Goal: Transaction & Acquisition: Book appointment/travel/reservation

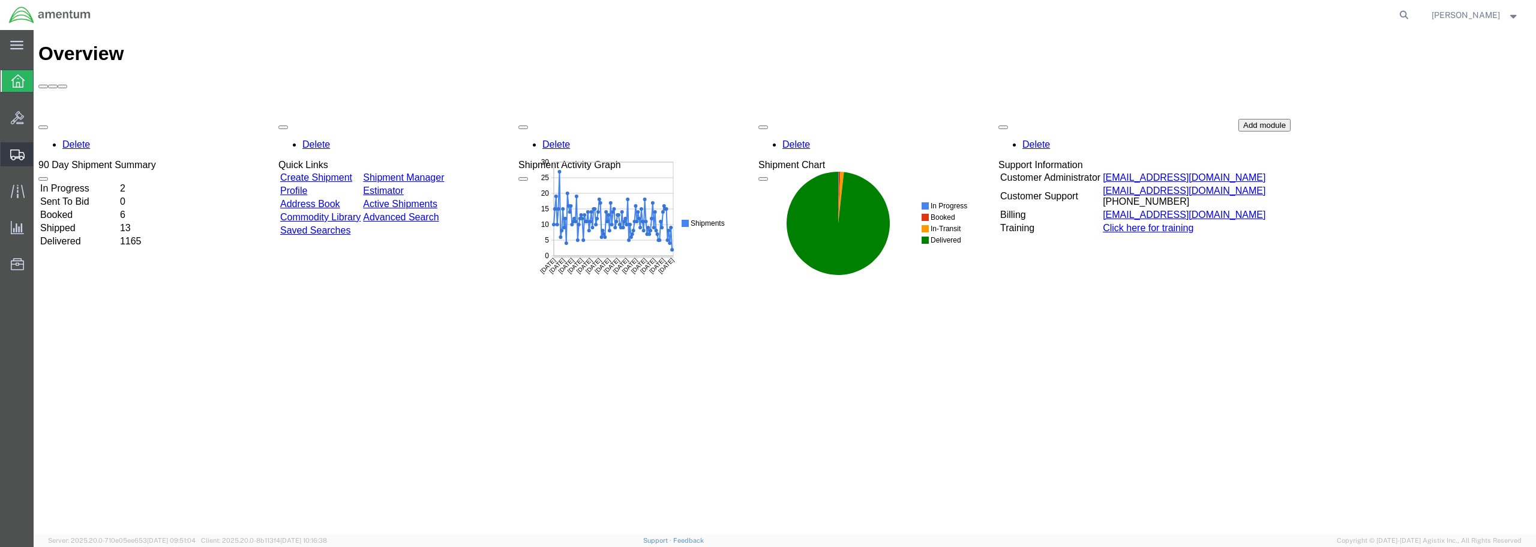
click at [0, 0] on span "Create from Template" at bounding box center [0, 0] width 0 height 0
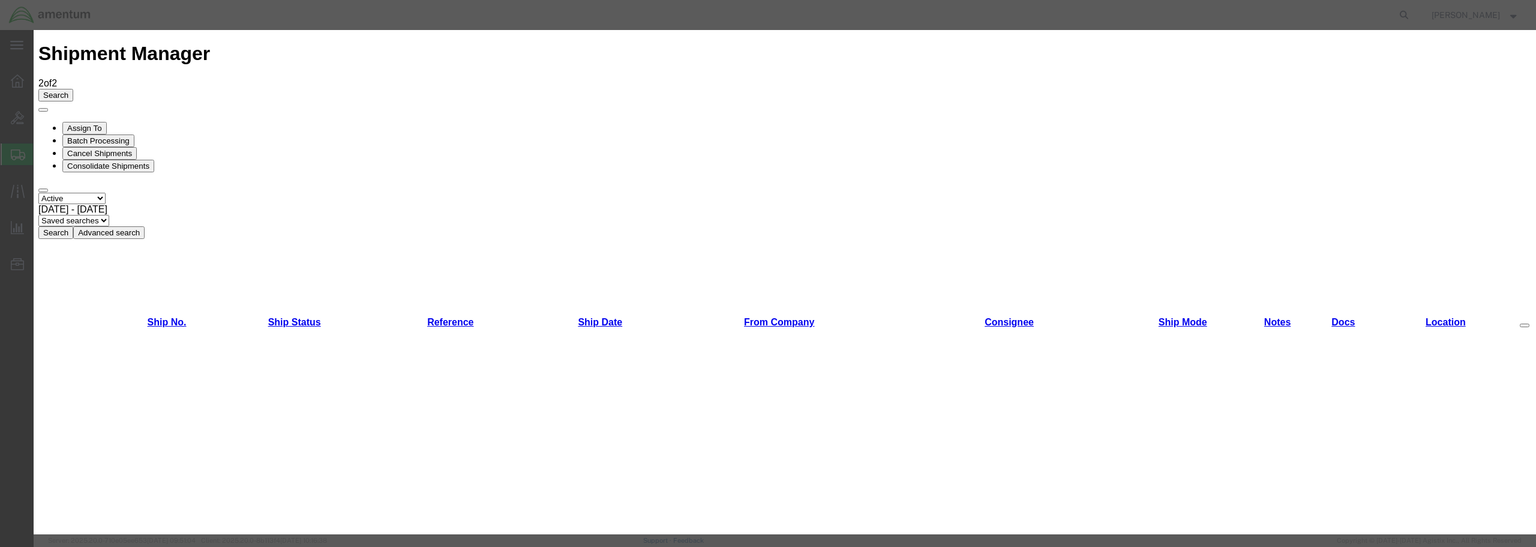
scroll to position [710, 0]
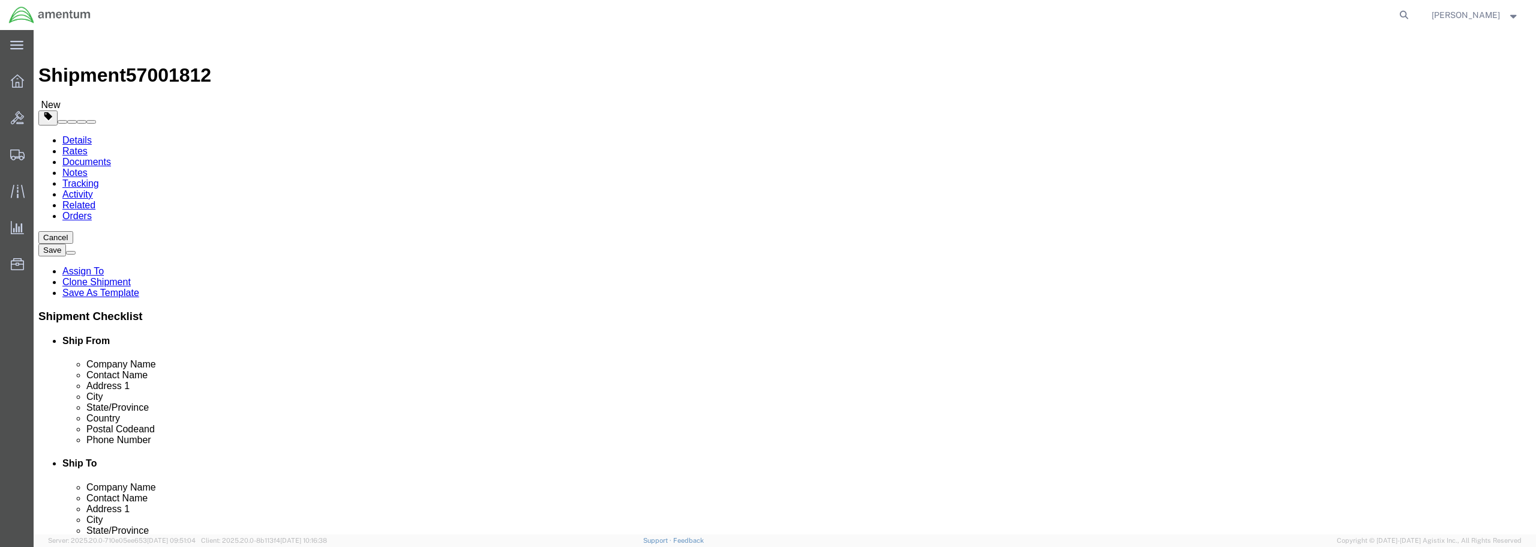
select select "49949"
select select
type input "wsd"
select select "49946"
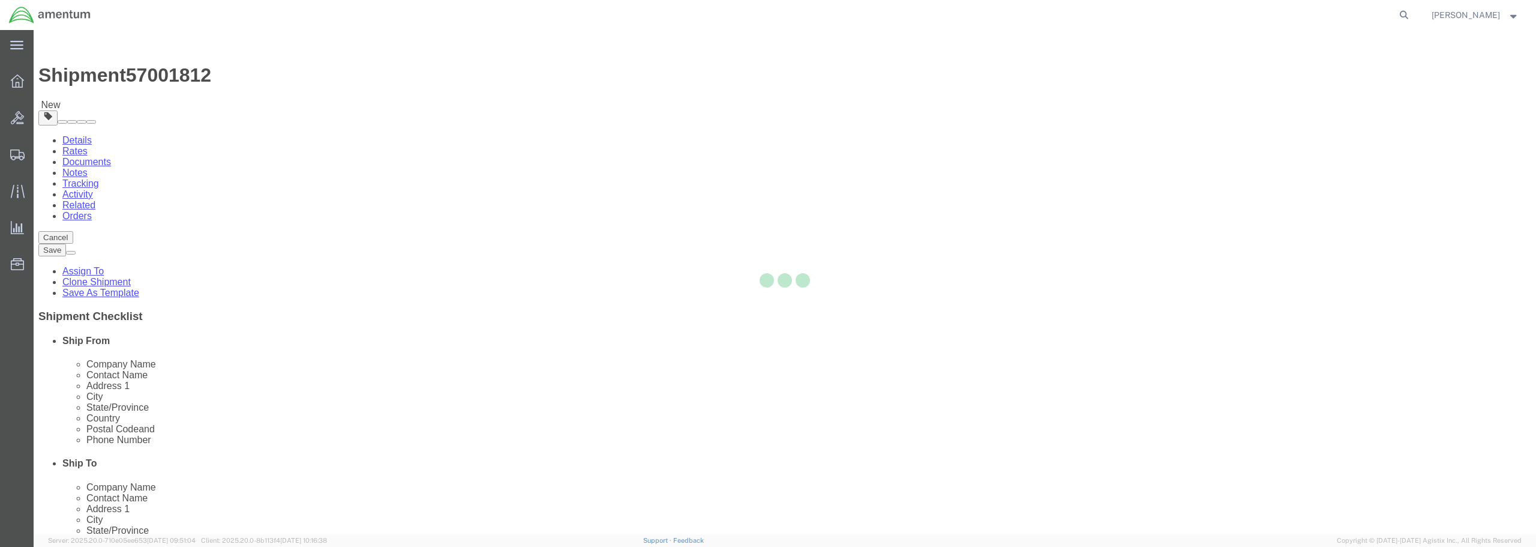
type input "92135-7013"
type input "[PHONE_NUMBER]"
type input "3017"
type input "[PERSON_NAME][EMAIL_ADDRESS][PERSON_NAME][DOMAIN_NAME]"
checkbox input "true"
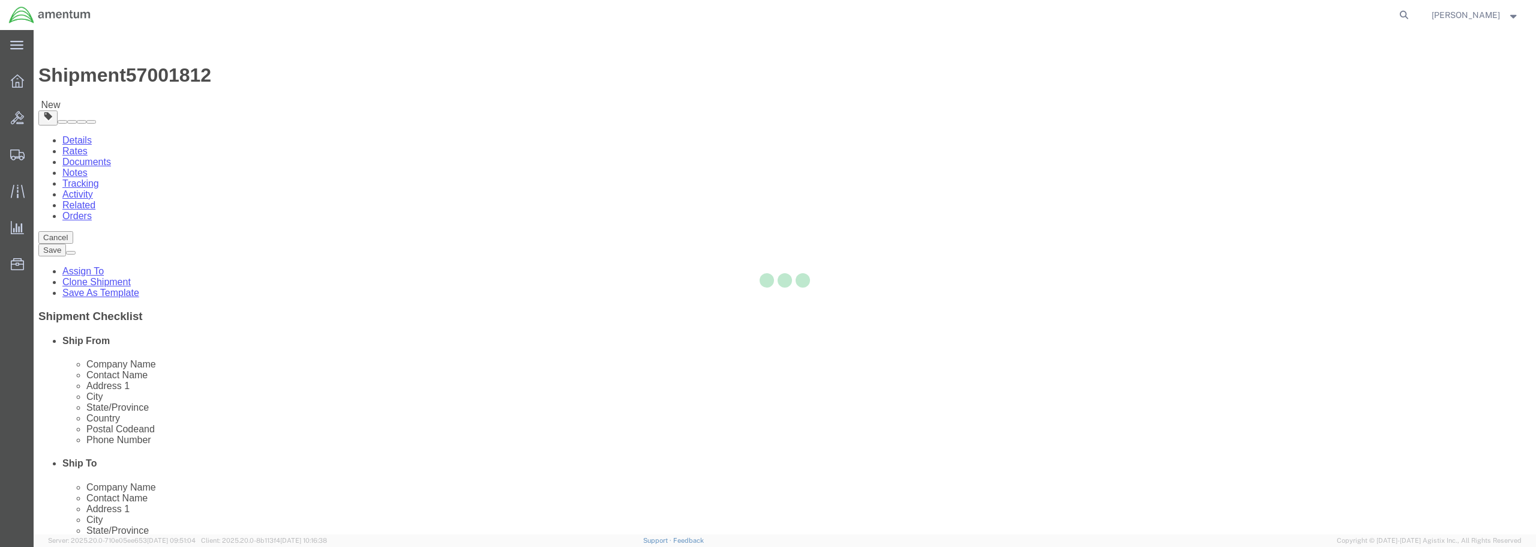
select select "CA"
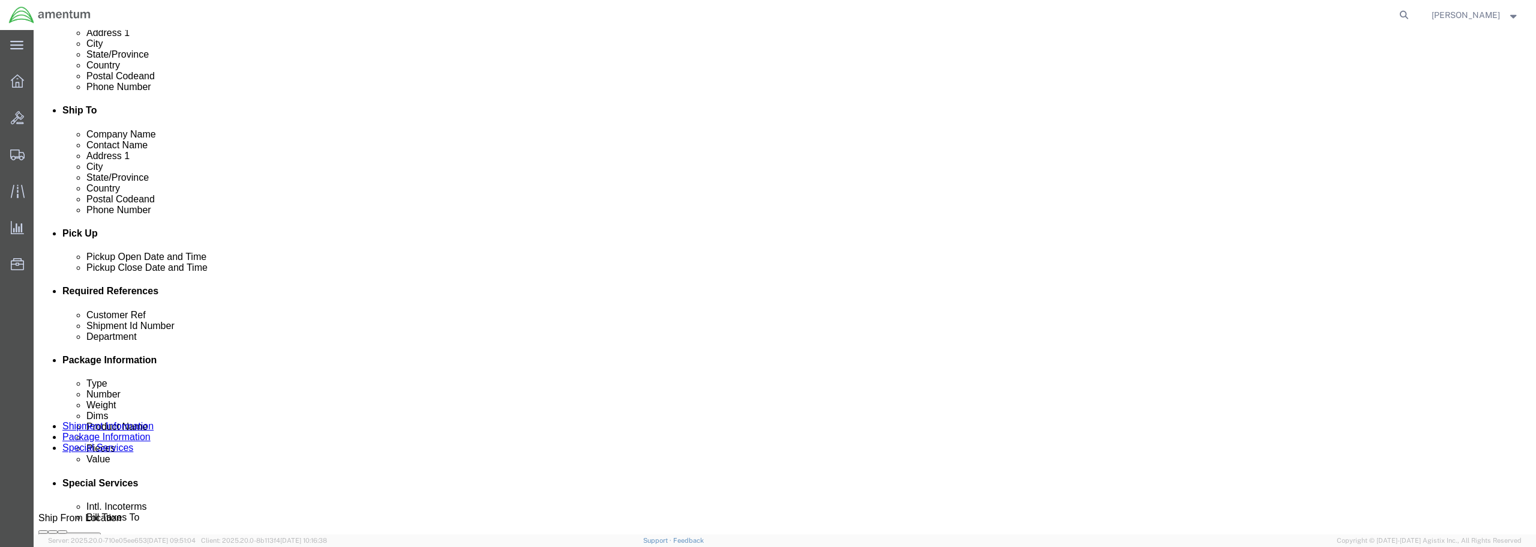
scroll to position [360, 0]
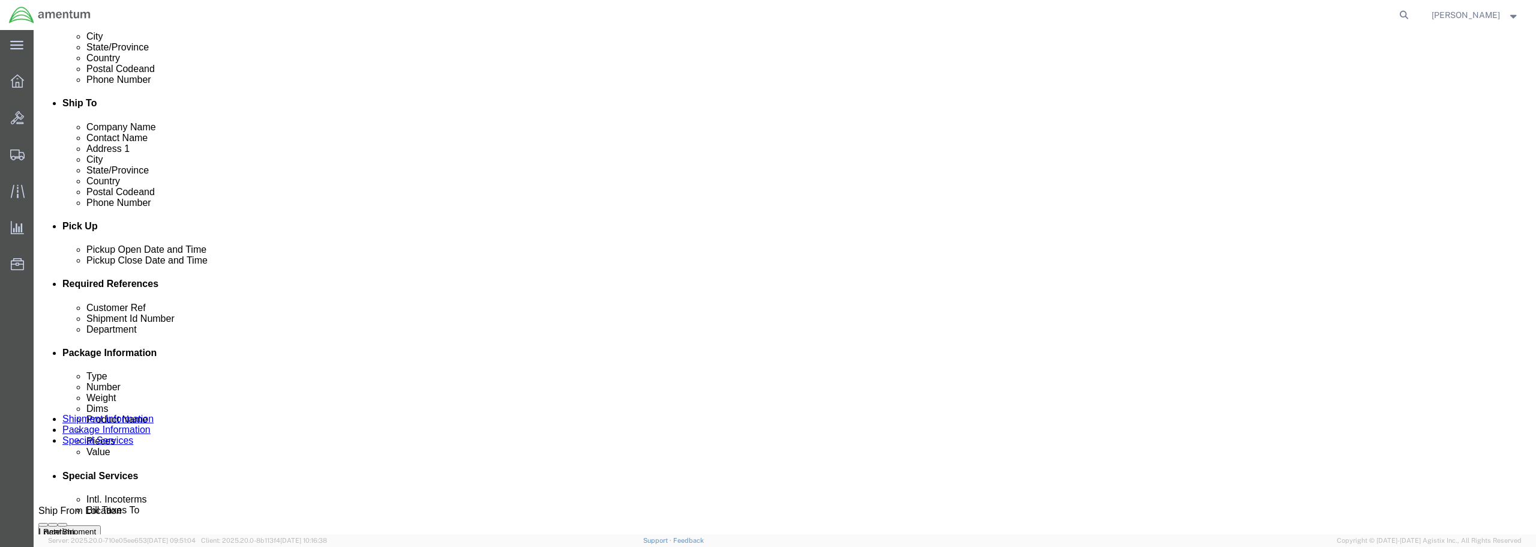
click div "[DATE] 3:51 PM"
drag, startPoint x: 87, startPoint y: 479, endPoint x: 103, endPoint y: 479, distance: 15.6
click input "3:51 PM"
type input "6:00 AM"
click button "Apply"
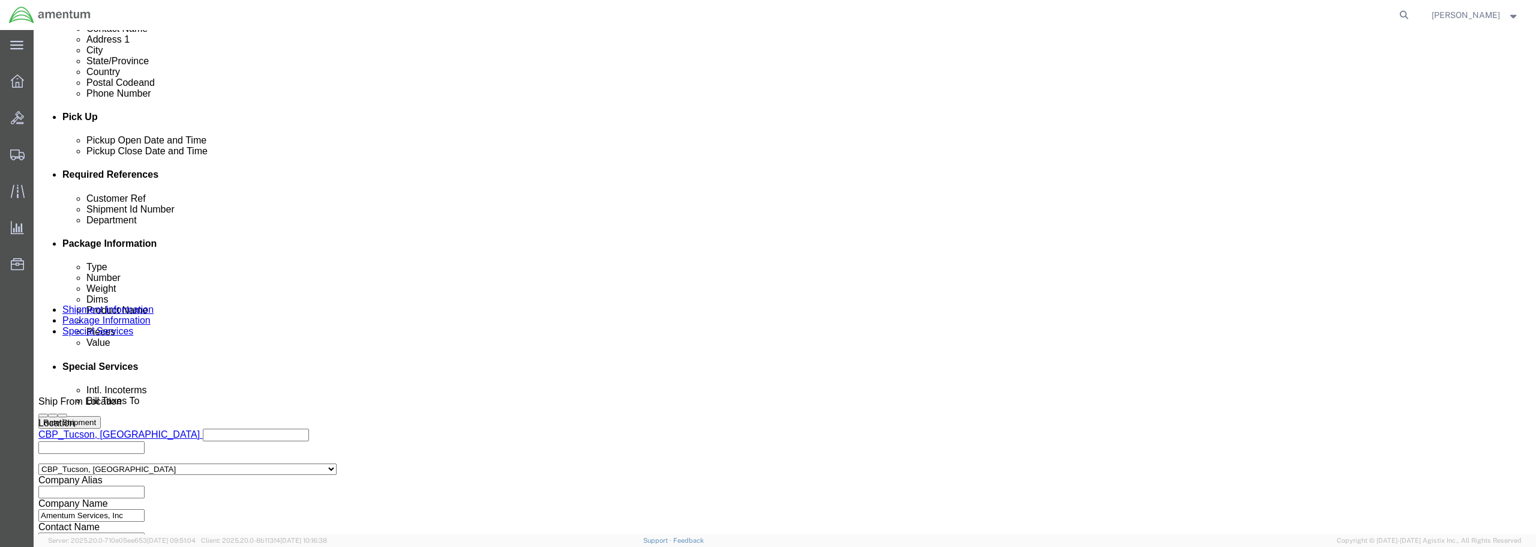
scroll to position [480, 0]
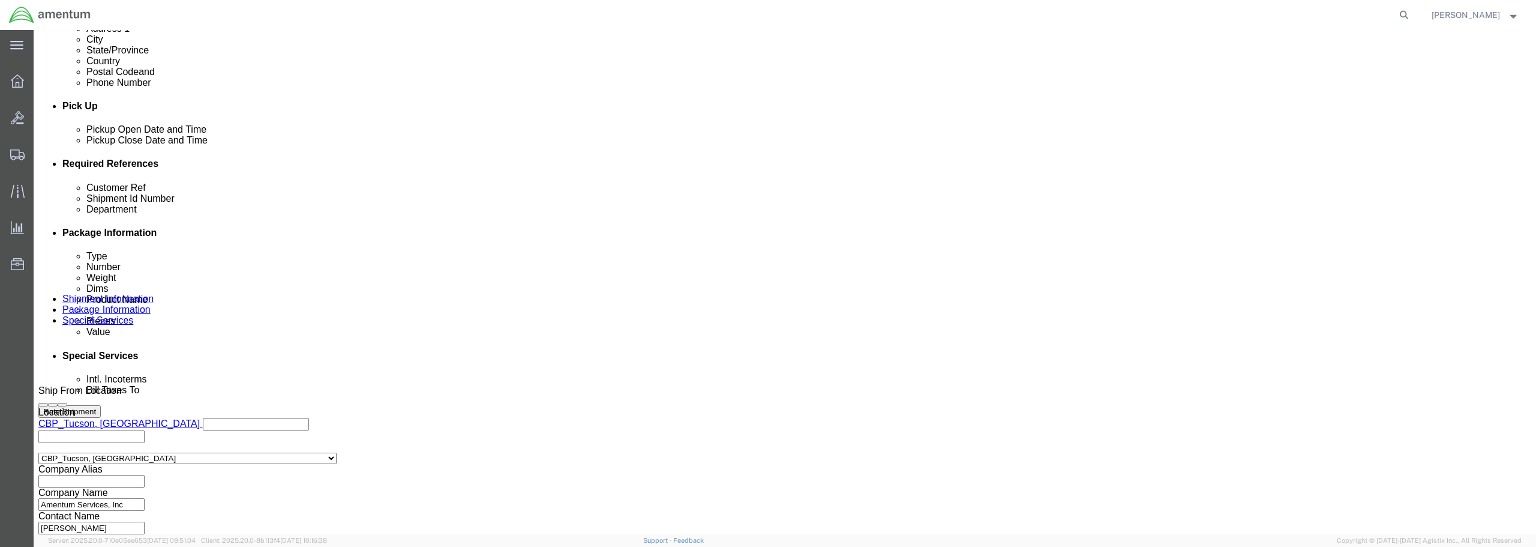
click input "text"
drag, startPoint x: 728, startPoint y: 256, endPoint x: 604, endPoint y: 253, distance: 124.8
click div "Customer Ref FED LOG DISK / OCT"
type input "FED LOG DISK / OCT"
click div "References Add reference"
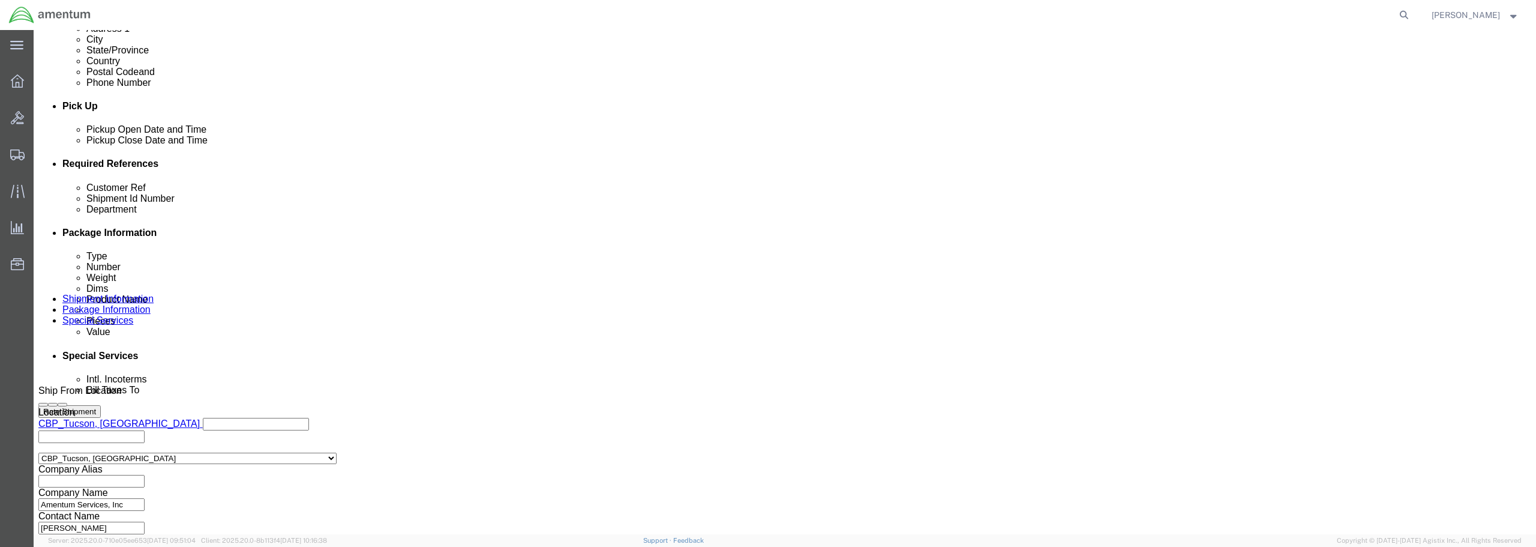
paste input "FED LOG DISK / OCT"
type input "FED LOG DISK / OCT"
drag, startPoint x: 251, startPoint y: 259, endPoint x: 259, endPoint y: 259, distance: 7.8
click input "6118.03.03.2219.WTU.0000"
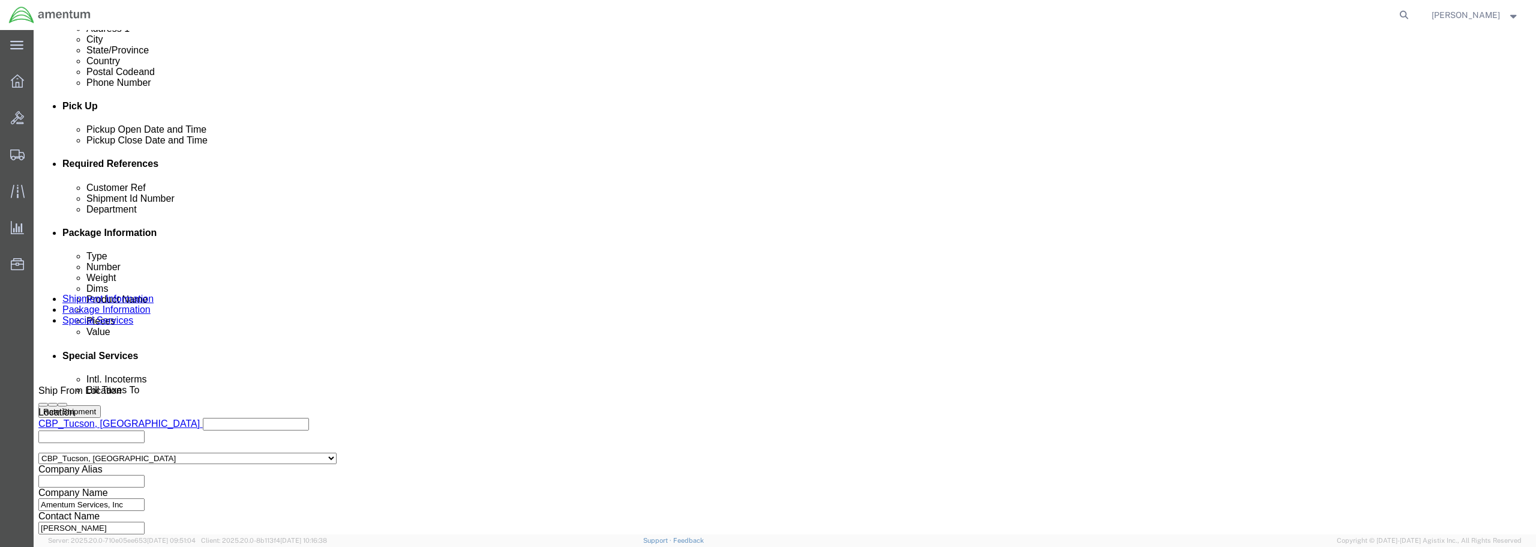
click input "6118.03.03.2219.WTU.0000"
type input "6118.04.03.2219.WTU.0000"
click div "Ship From Location Location [GEOGRAPHIC_DATA], [GEOGRAPHIC_DATA] My Profile Loc…"
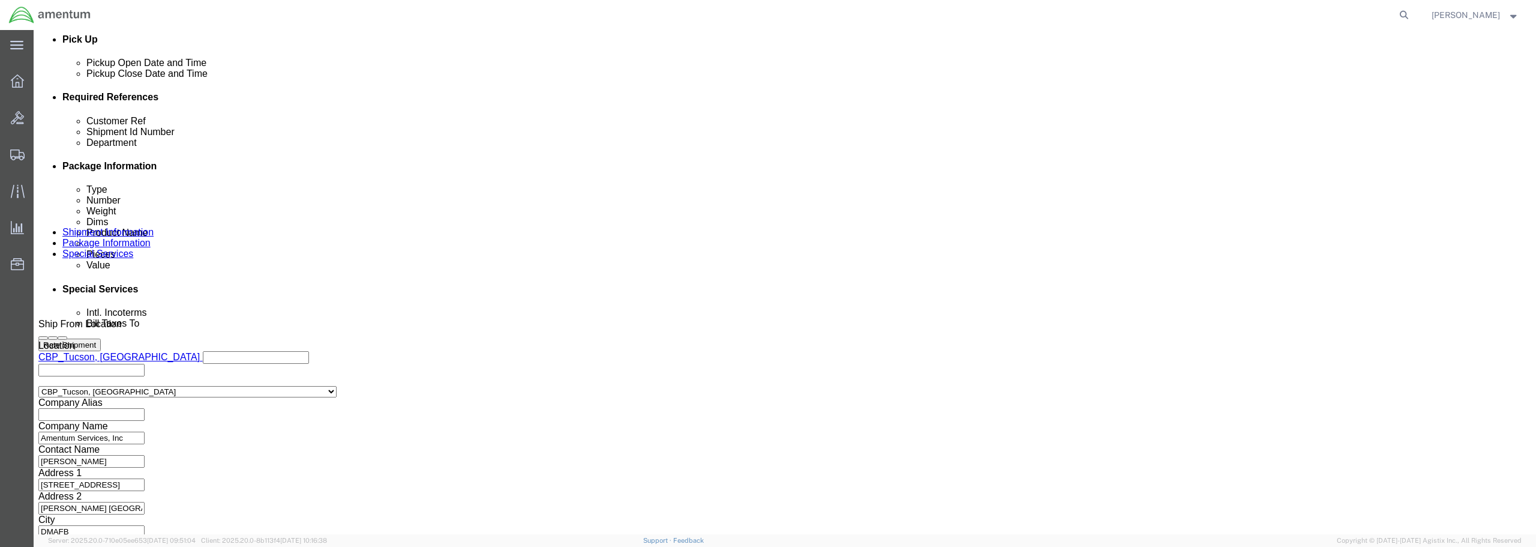
scroll to position [549, 0]
click button "Continue"
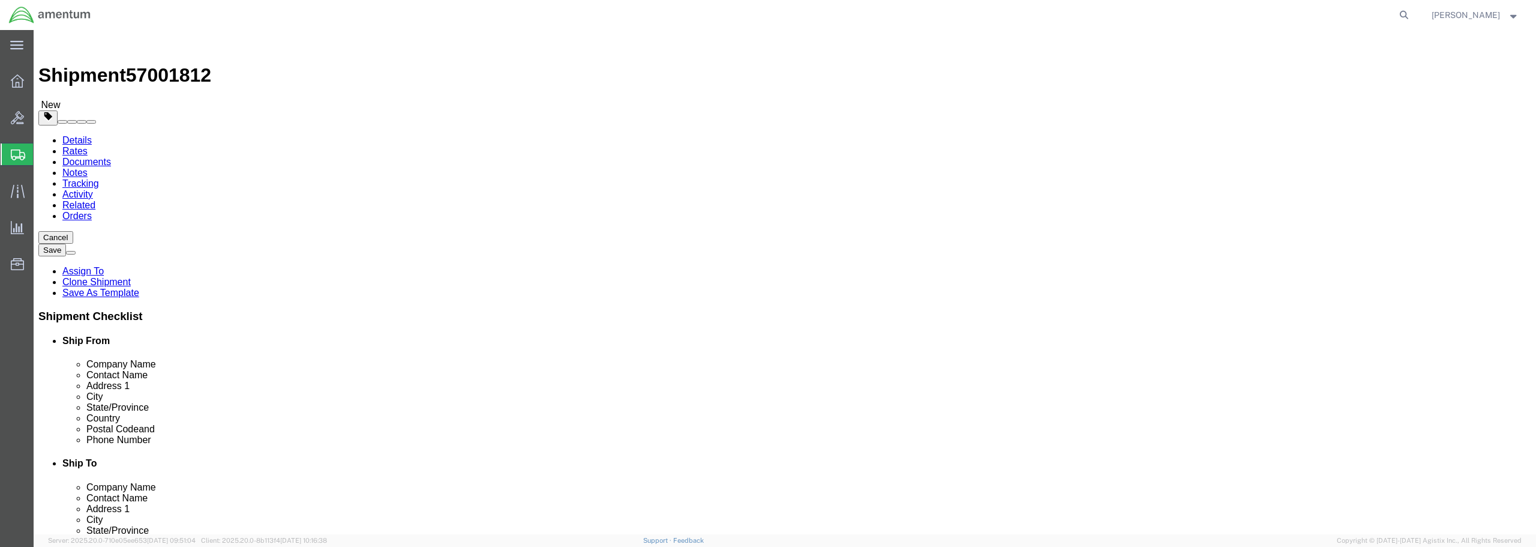
click select "Select BCK Boxes Bale(s) Basket(s) Bolt(s) Bottle(s) Buckets Bulk Bundle(s) Can…"
select select "ENV"
click select "Select BCK Boxes Bale(s) Basket(s) Bolt(s) Bottle(s) Buckets Bulk Bundle(s) Can…"
type input "9.50"
type input "12.50"
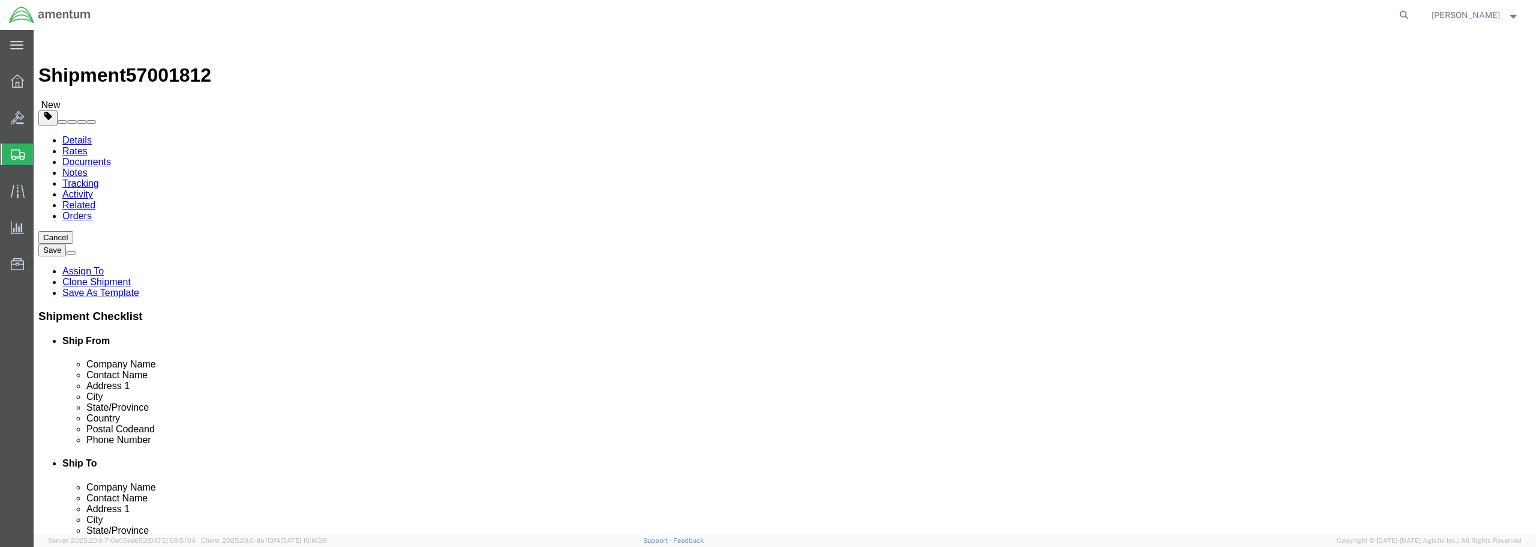
type input "0.25"
type input "1"
click link "Add Content"
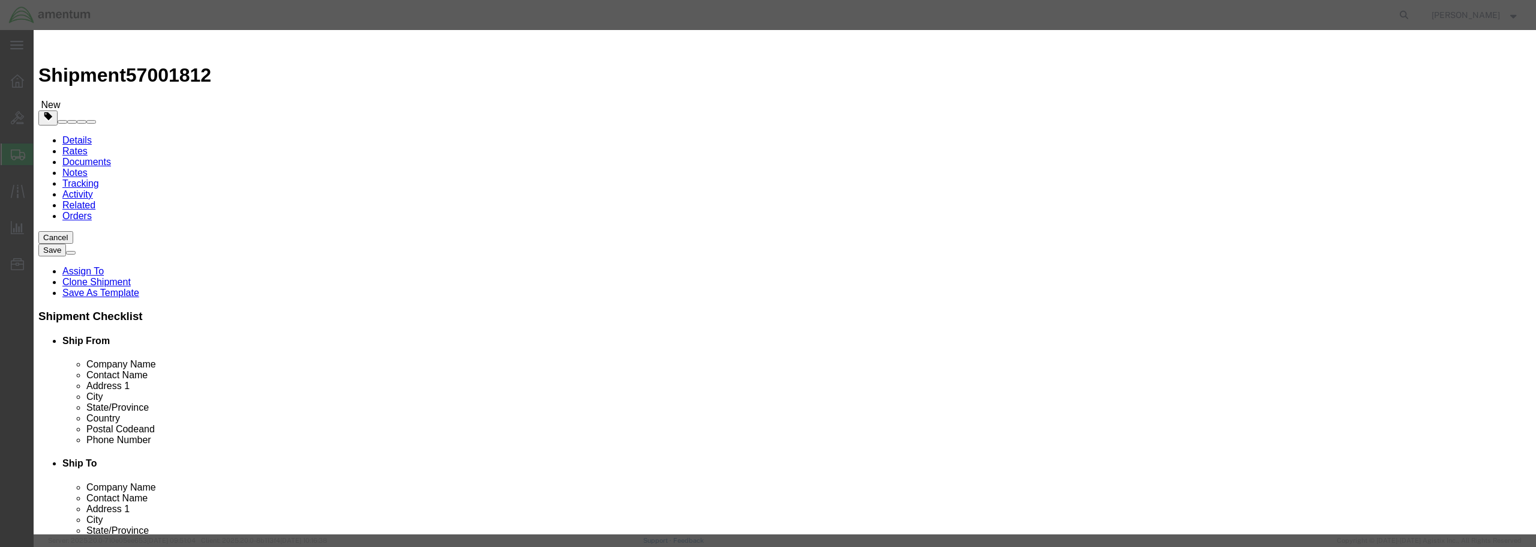
paste input "FED LOG DISK / OCT"
type input "FED LOG DISK / OCT"
drag, startPoint x: 569, startPoint y: 114, endPoint x: 539, endPoint y: 111, distance: 30.7
click div "0"
type input "1"
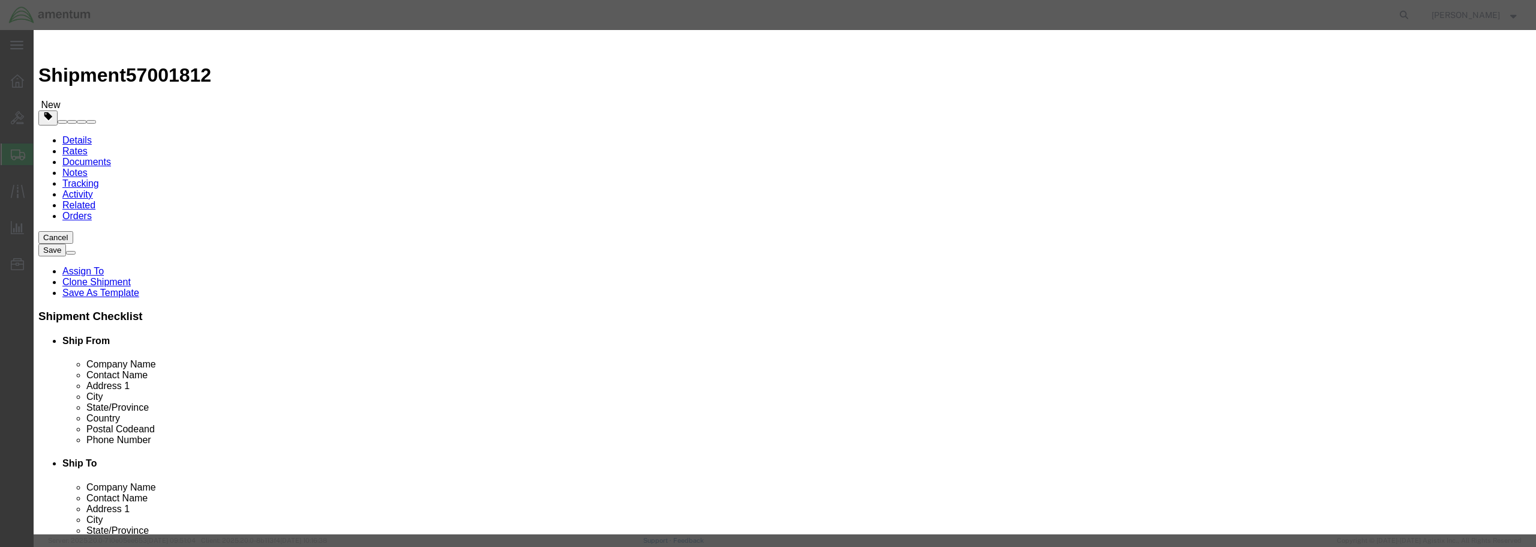
click input "text"
type input "25.00"
click select "Select 50 55 60 65 70 85 92.5 100 125 175 250 300 400"
select select "50"
click select "Select 50 55 60 65 70 85 92.5 100 125 175 250 300 400"
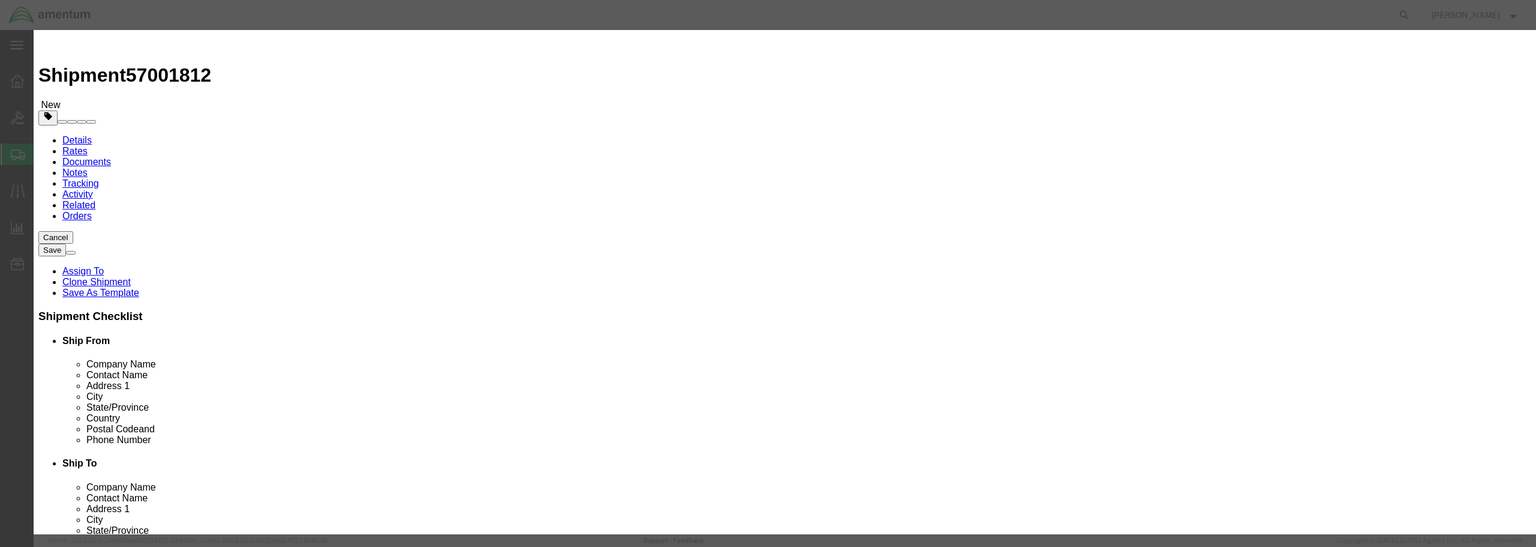
click button "Save & Close"
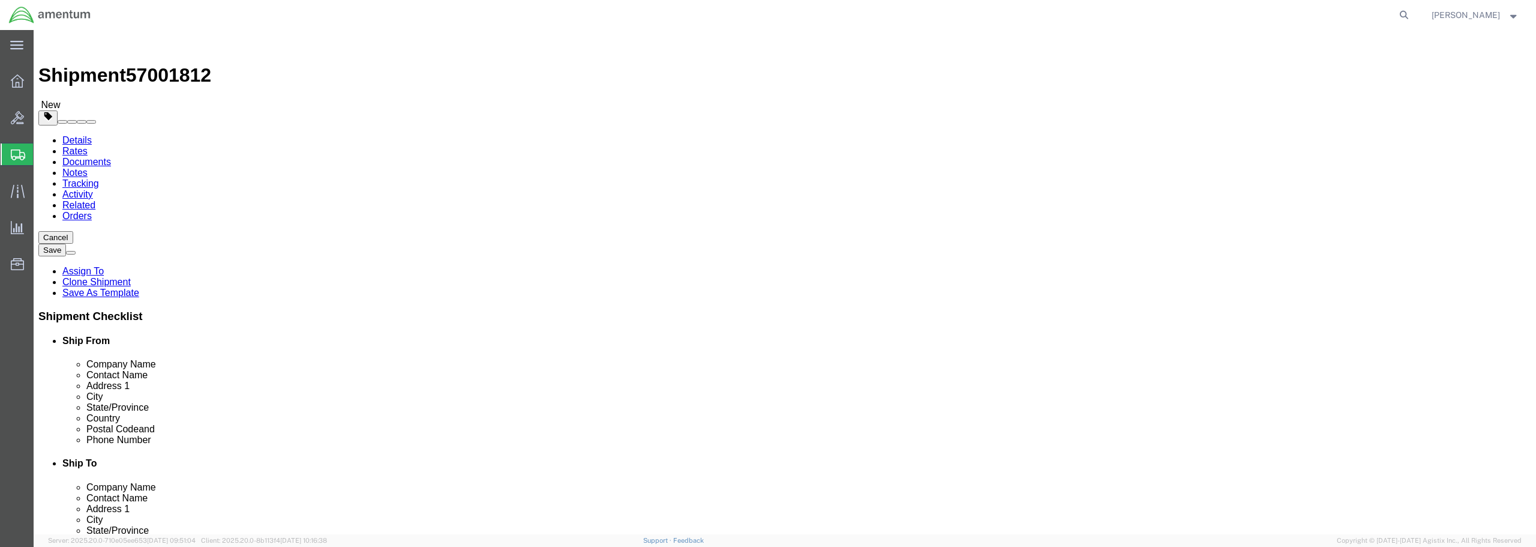
click button "Rate Shipment"
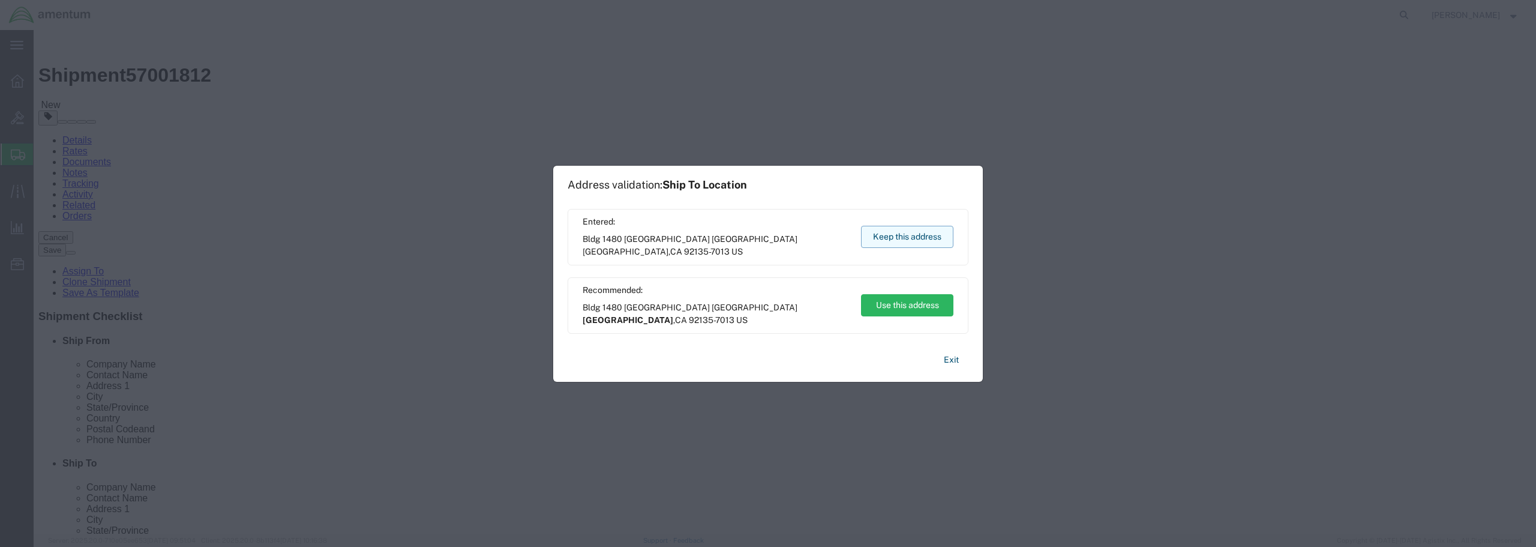
click at [908, 238] on button "Keep this address" at bounding box center [907, 237] width 92 height 22
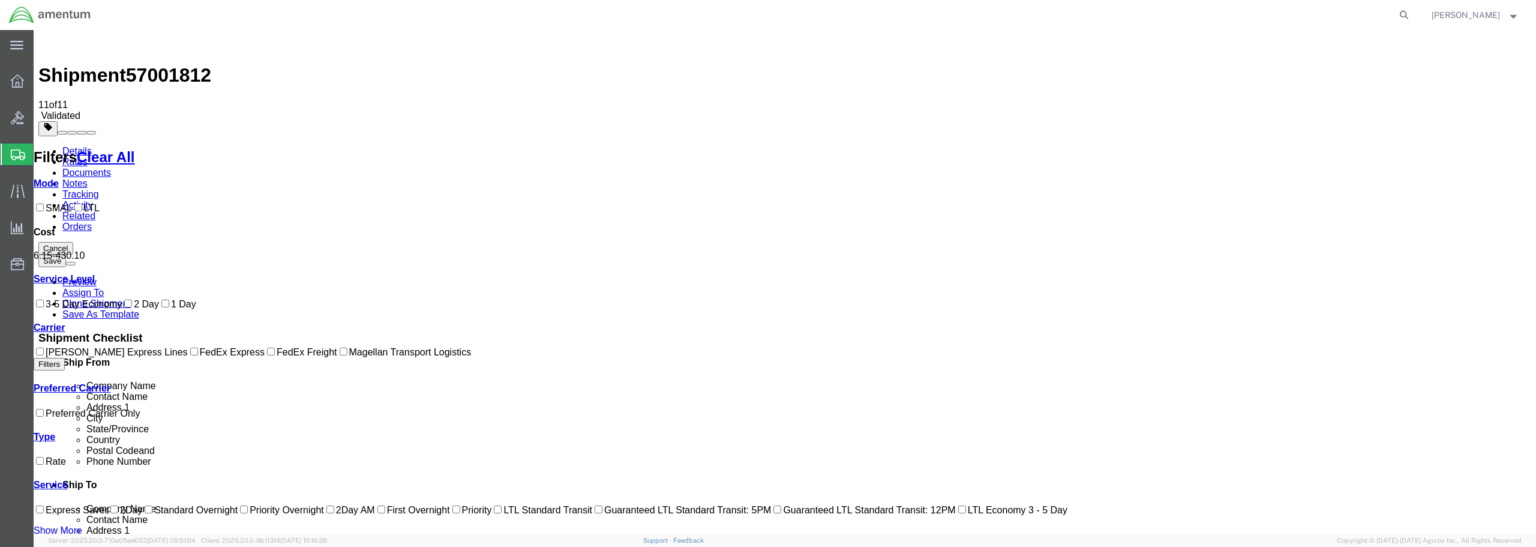
checkbox input "true"
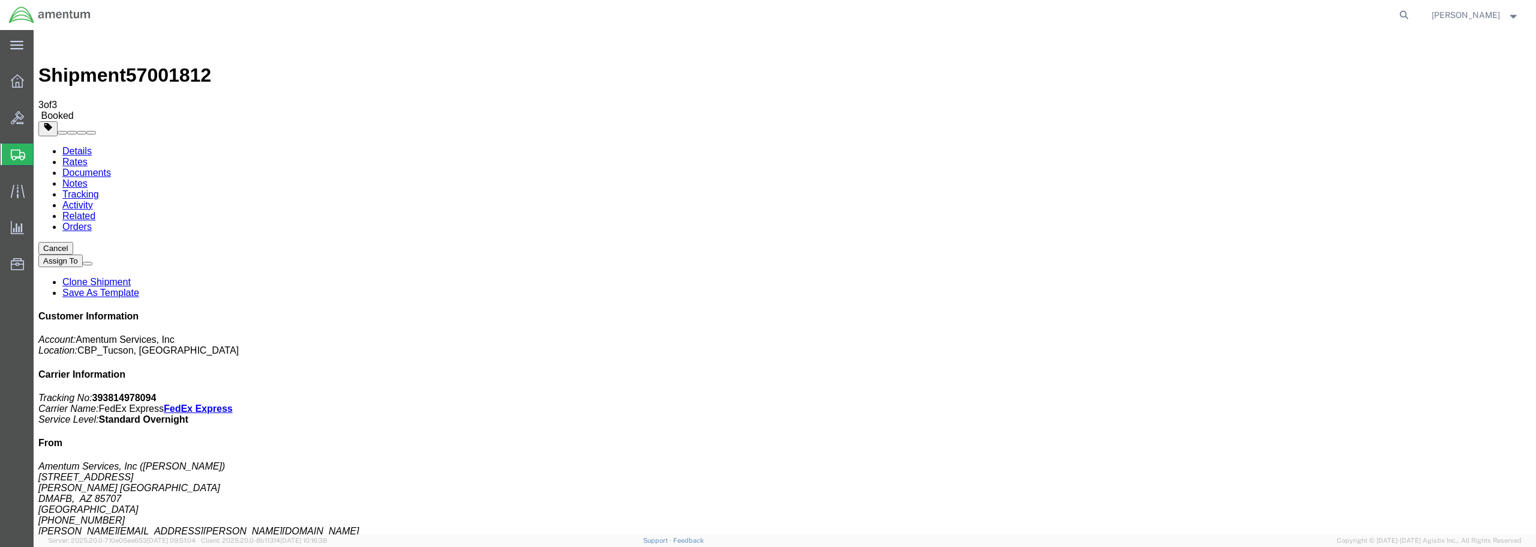
click at [0, 0] on span "Create from Template" at bounding box center [0, 0] width 0 height 0
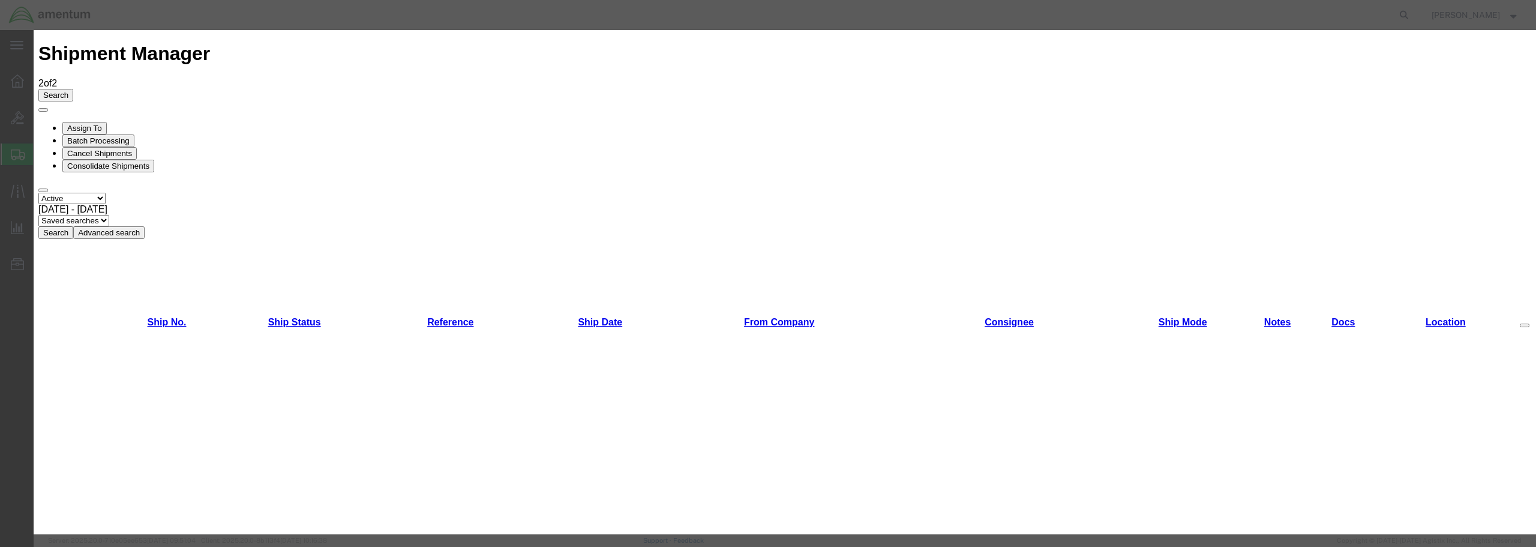
scroll to position [660, 0]
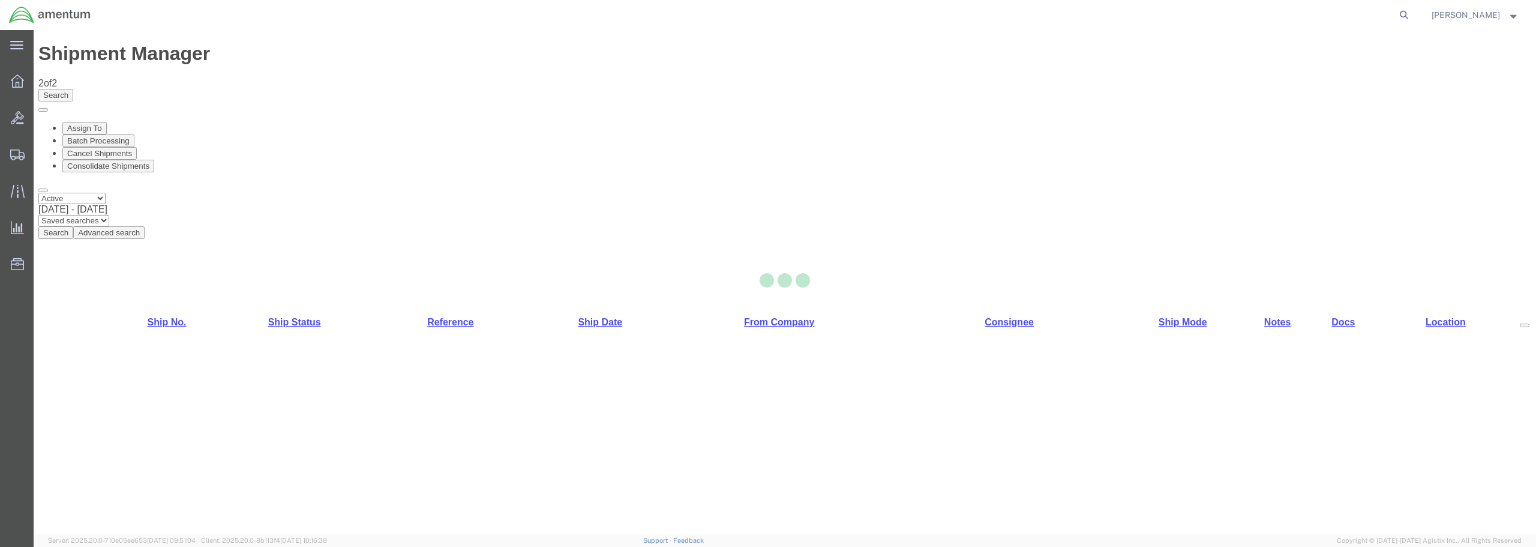
select select "49949"
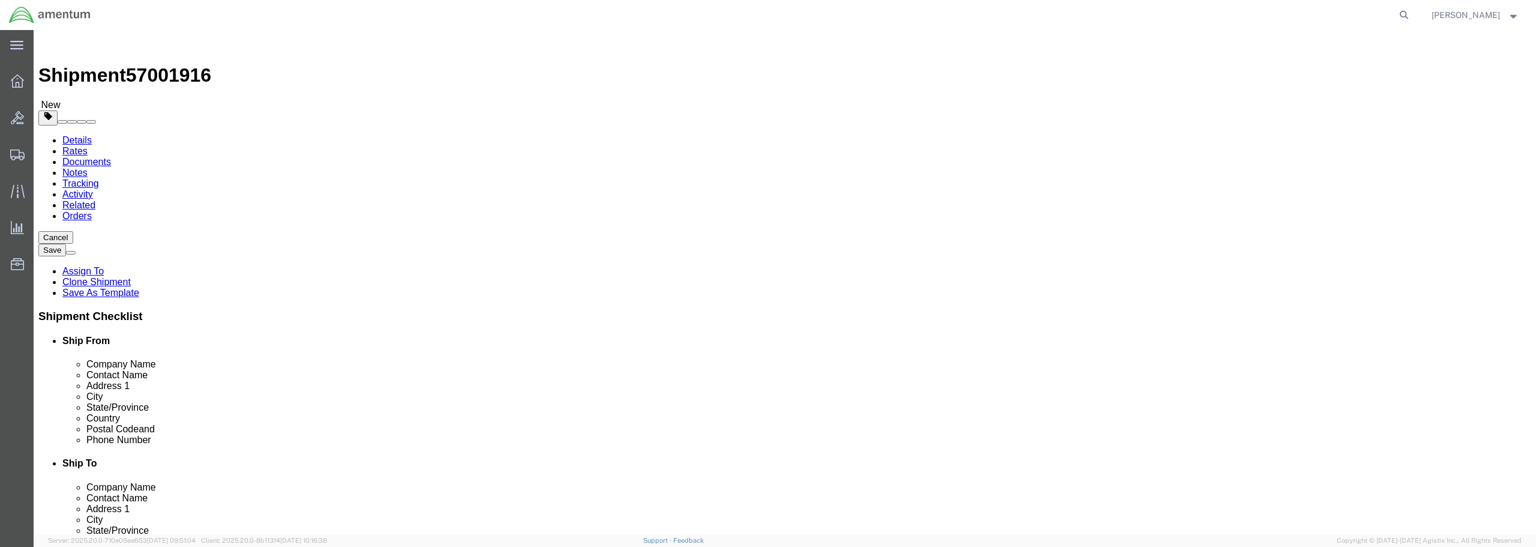
type input "DTM"
select select "49921"
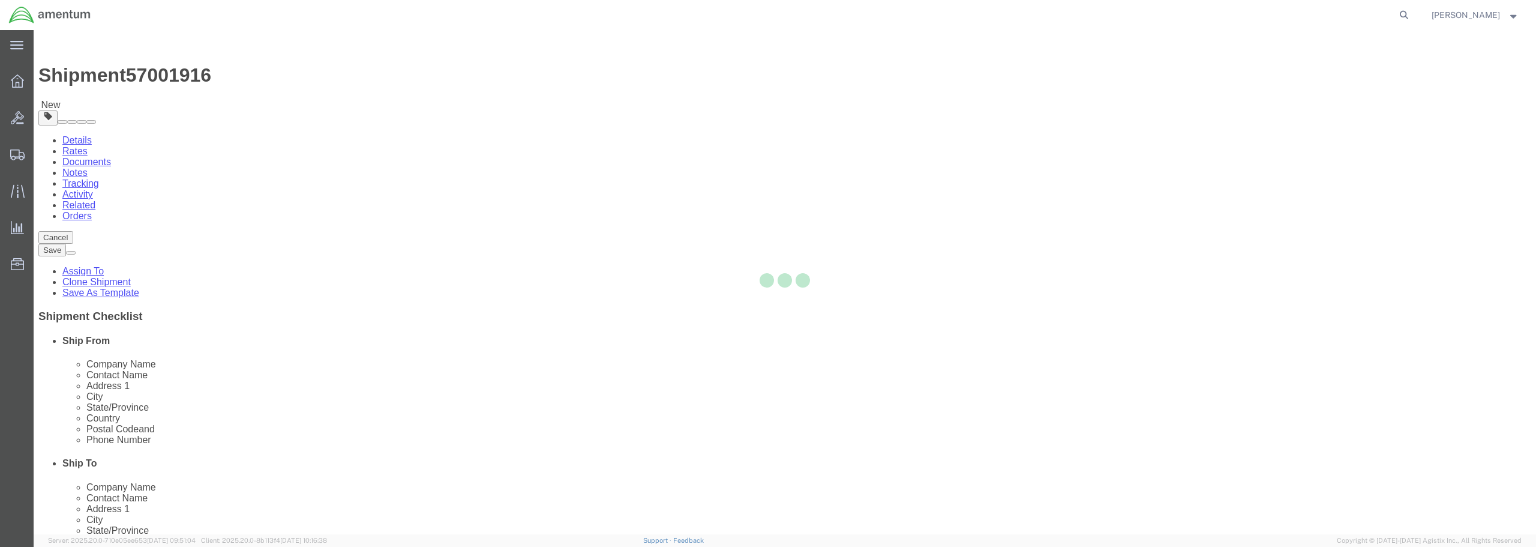
type input "48045"
type input "[PHONE_NUMBER]"
type input "[PERSON_NAME][EMAIL_ADDRESS][PERSON_NAME][DOMAIN_NAME]"
checkbox input "true"
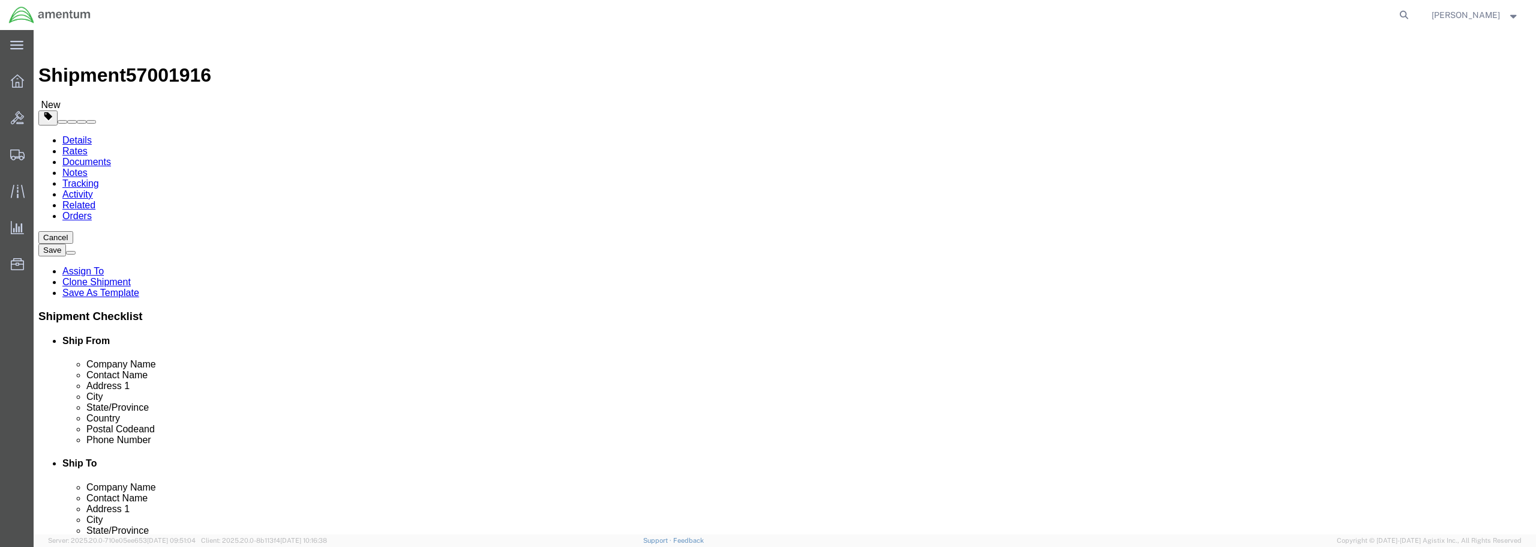
select select "MI"
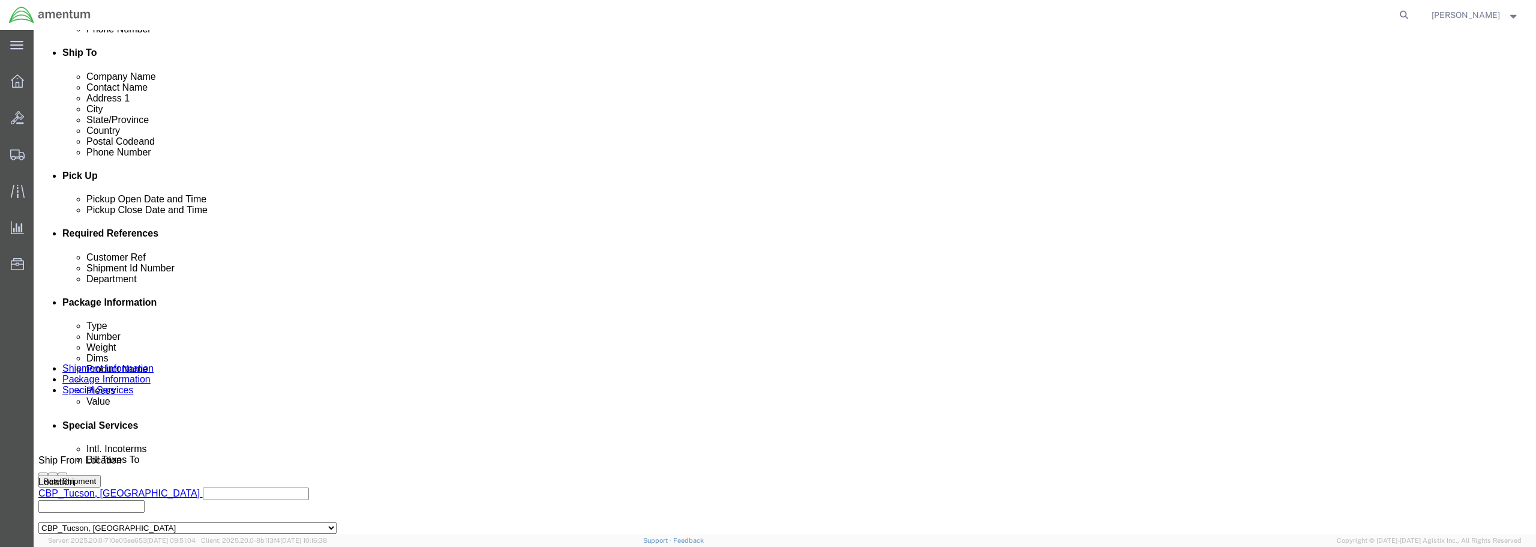
scroll to position [420, 0]
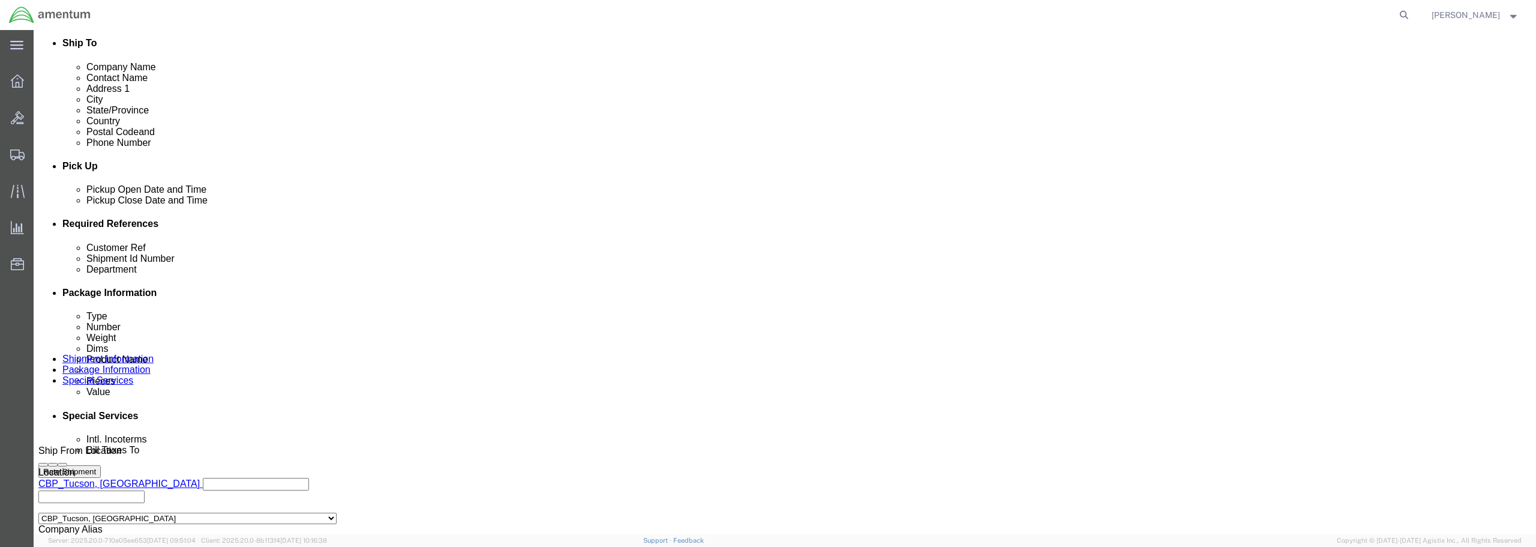
click div "[DATE] 3:57 PM"
click input "3:57 PM"
type input "6:00 AM"
click button "Apply"
click input "6118.03.03.2219.WTU.0000"
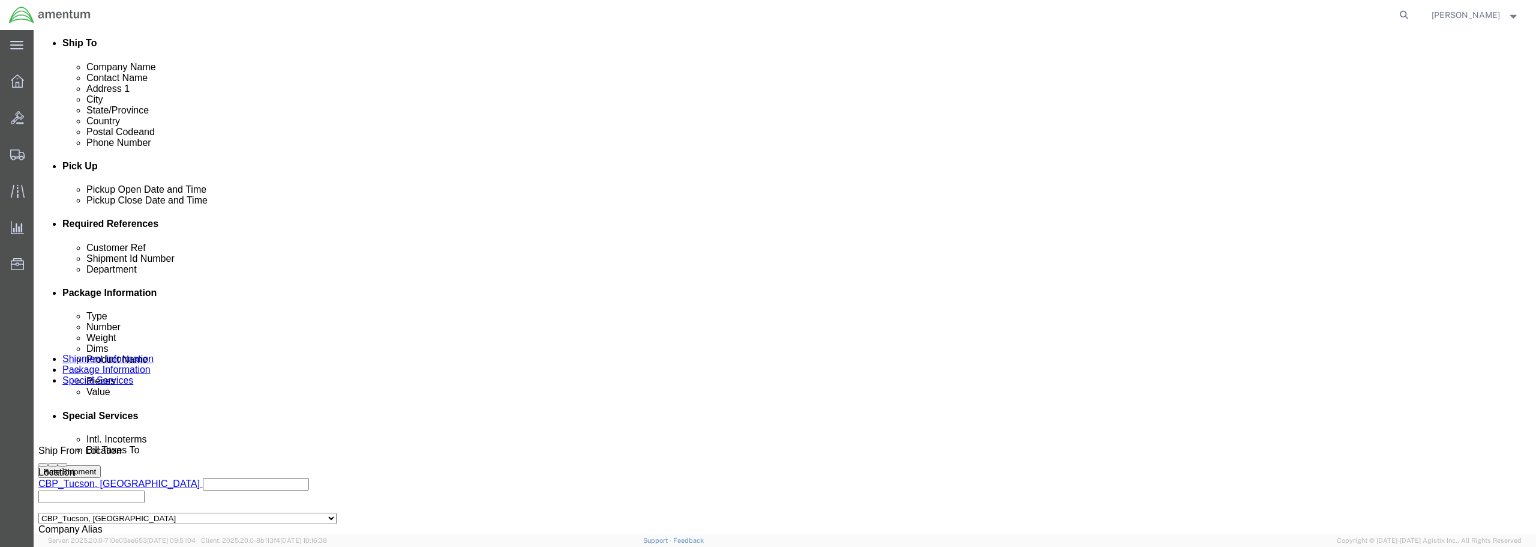
type input "6118.04.03.2219.WTU.0000"
click input "text"
paste input "FED LOG DISK / OCT"
type input "FED LOG DISK / OCT"
click input "text"
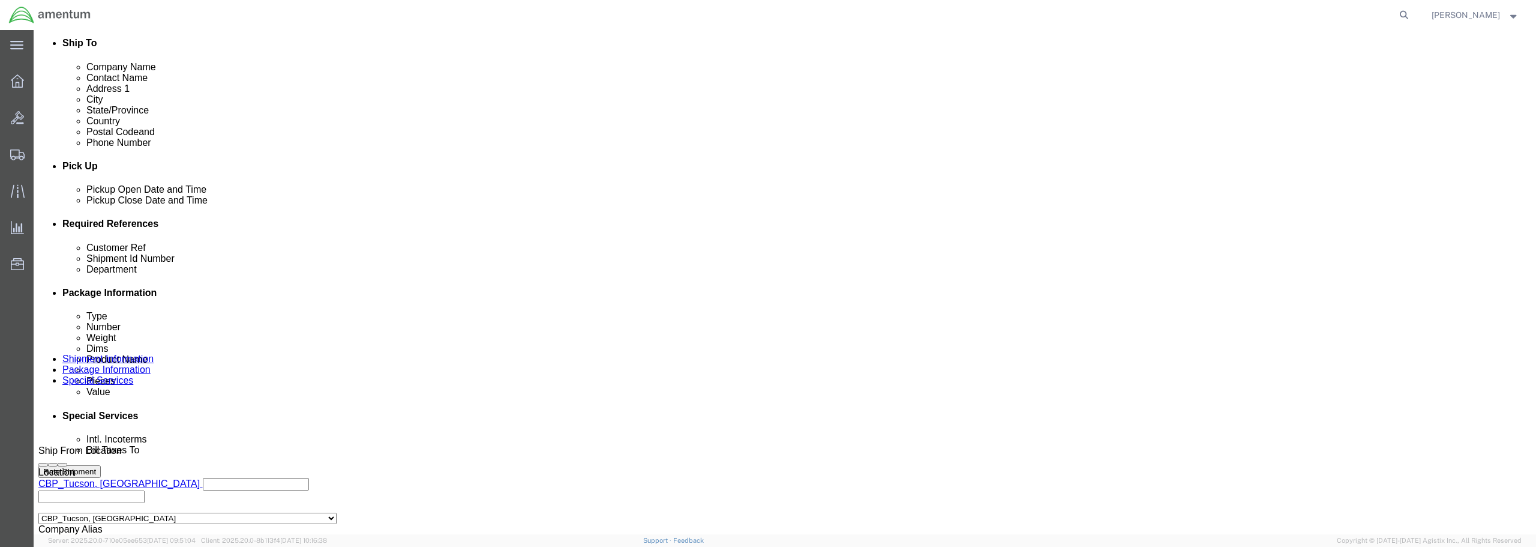
paste input "FED LOG DISK / OCT"
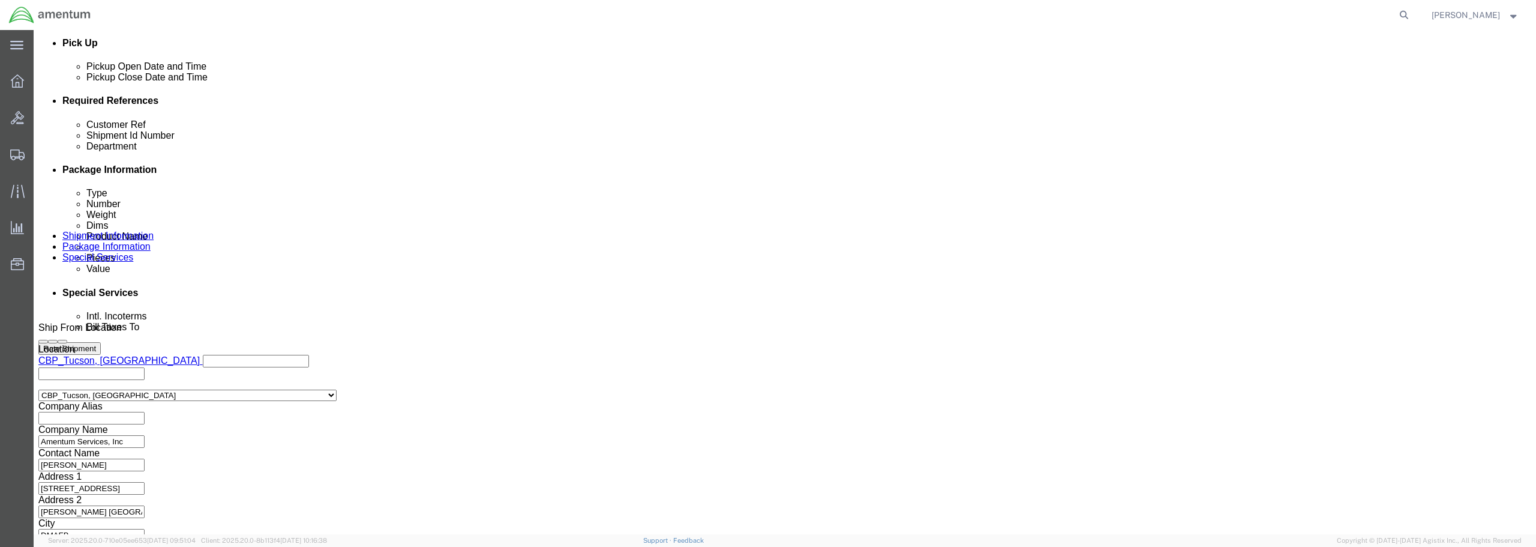
scroll to position [549, 0]
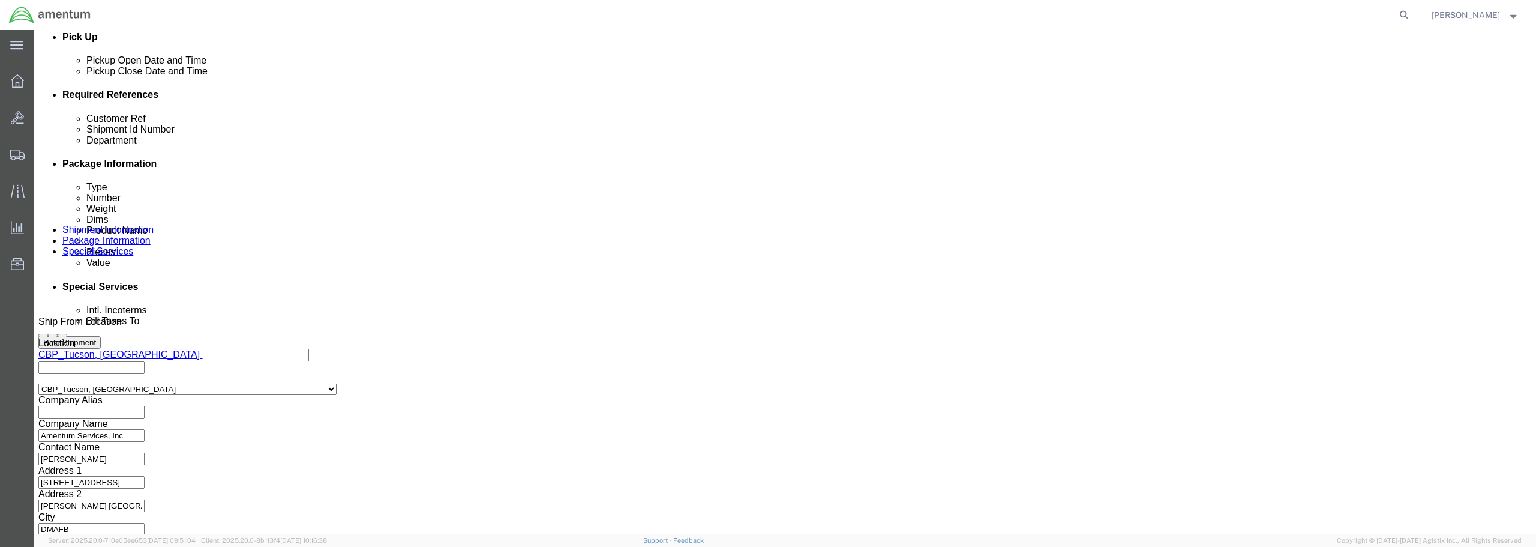
type input "FED LOG DISK / OCT"
click button "Continue"
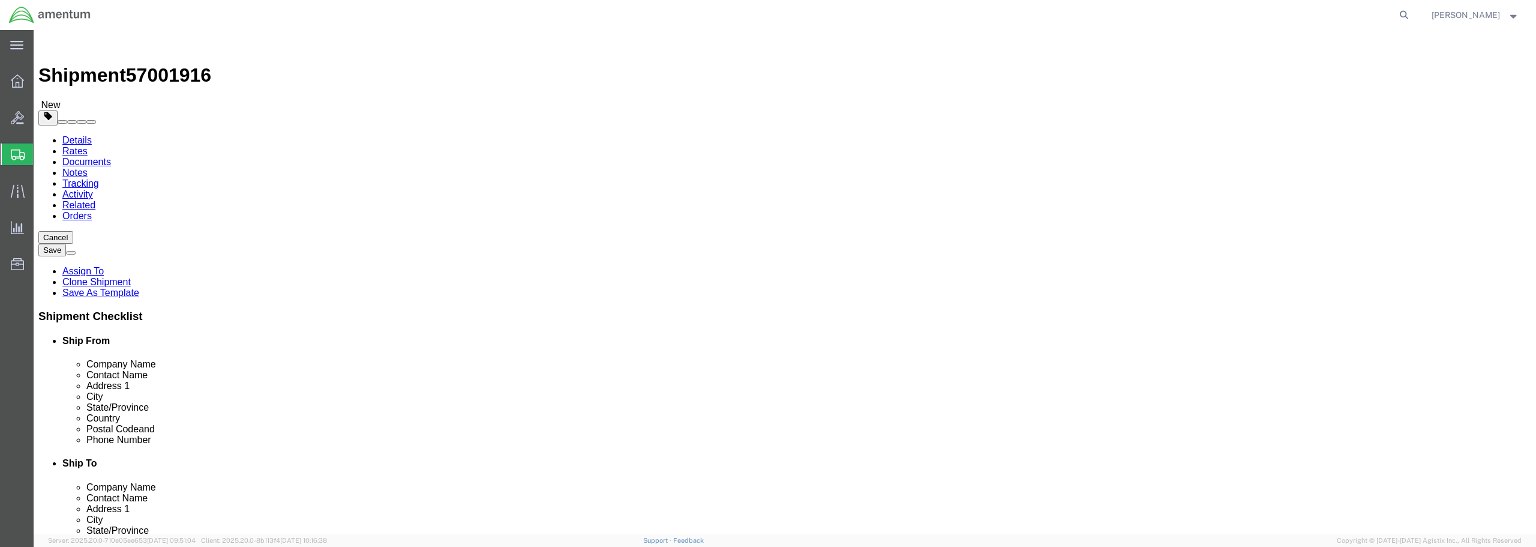
click select "Select BCK Boxes Bale(s) Basket(s) Bolt(s) Bottle(s) Buckets Bulk Bundle(s) Can…"
select select "ENV"
click select "Select BCK Boxes Bale(s) Basket(s) Bolt(s) Bottle(s) Buckets Bulk Bundle(s) Can…"
type input "9.50"
type input "12.50"
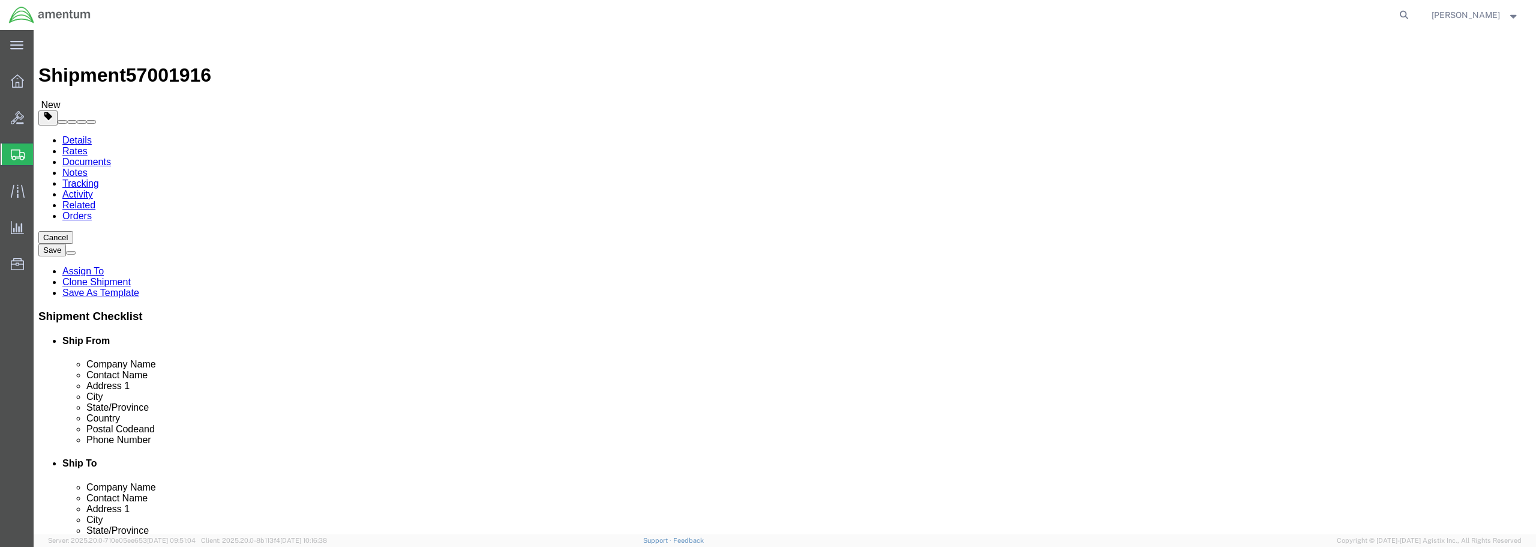
type input "0.25"
type input "1"
click link "Add Content"
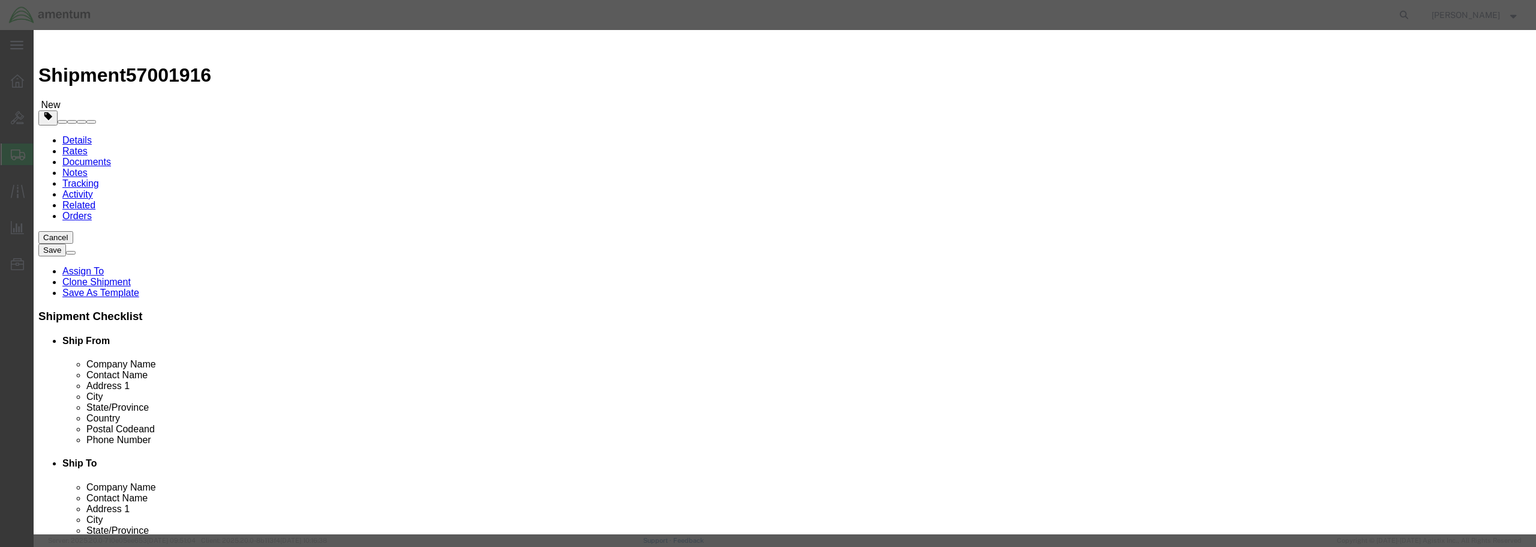
paste input "FED LOG DISK / OCT"
type input "FED LOG DISK / OCT"
drag, startPoint x: 558, startPoint y: 118, endPoint x: 533, endPoint y: 109, distance: 26.6
click div "Pieces 0 Select Bag Barrels 100Board Feet Bottle Box Blister Pack Carats Can Ca…"
type input "1"
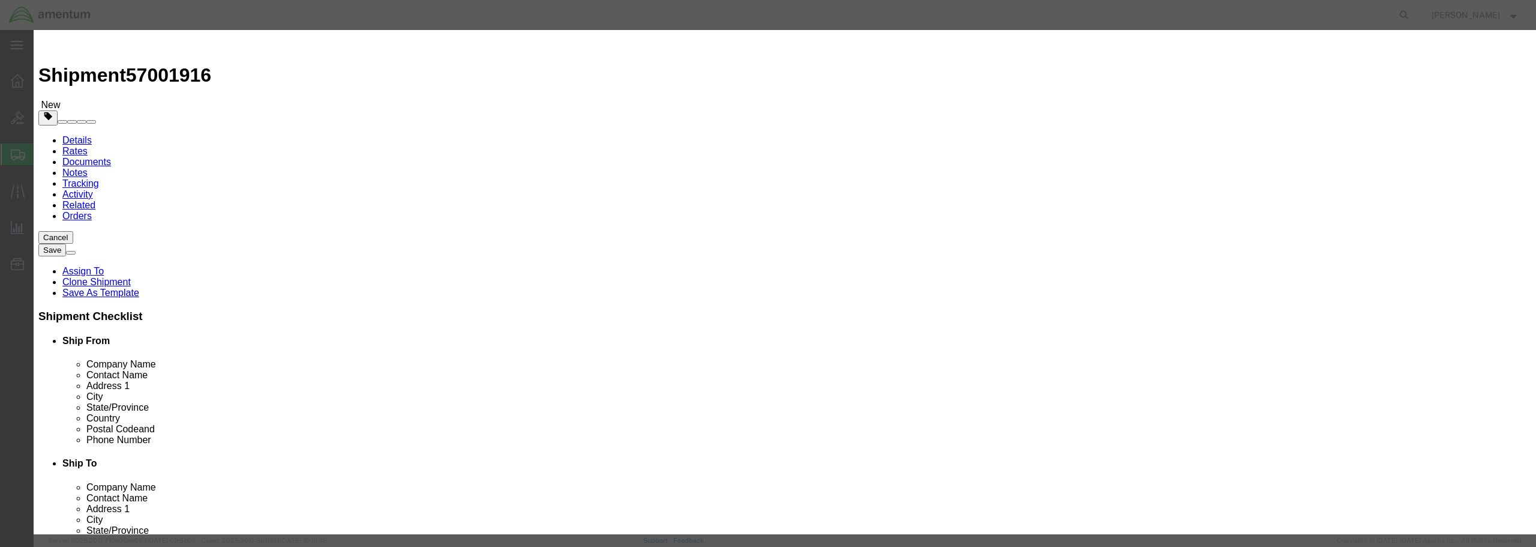
click input "text"
type input "25.00"
click select "Select 50 55 60 65 70 85 92.5 100 125 175 250 300 400"
select select "50"
click select "Select 50 55 60 65 70 85 92.5 100 125 175 250 300 400"
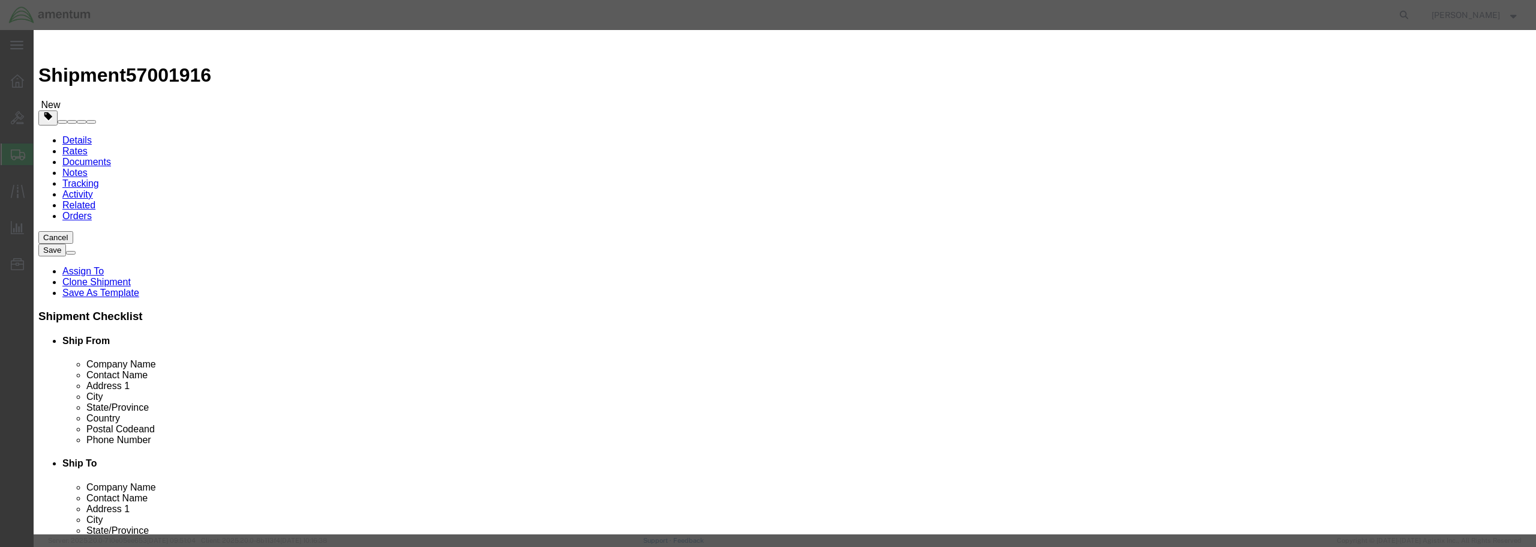
click button "Save & Close"
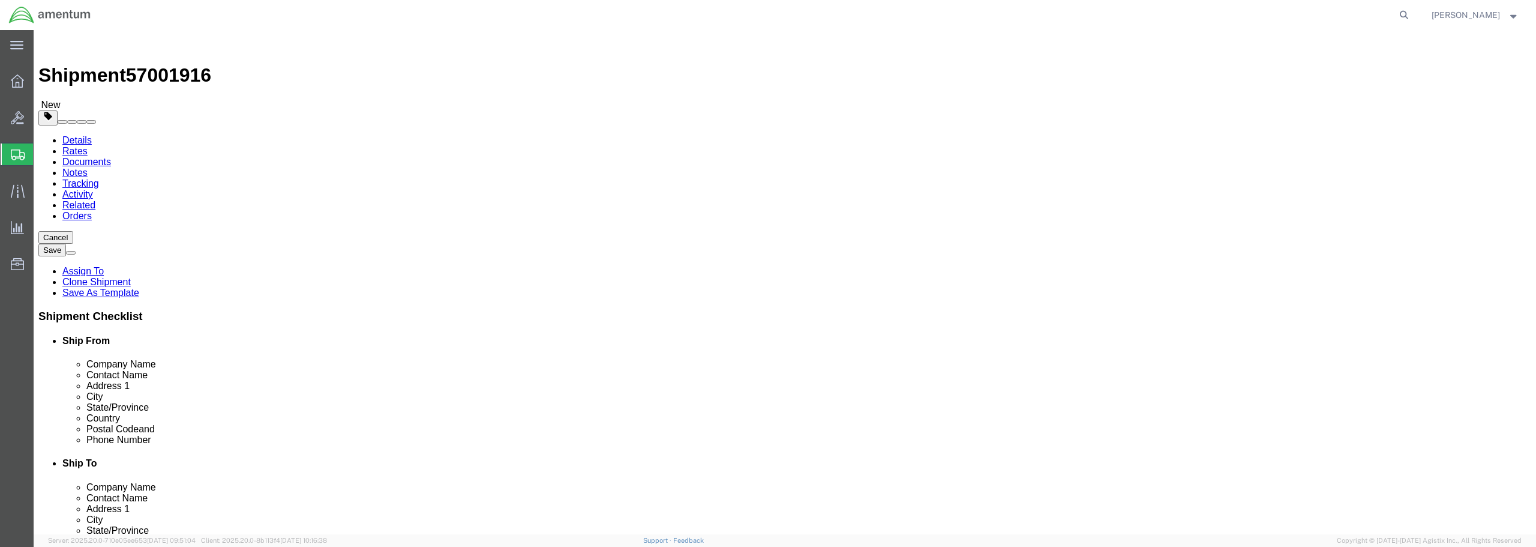
click button "Rate Shipment"
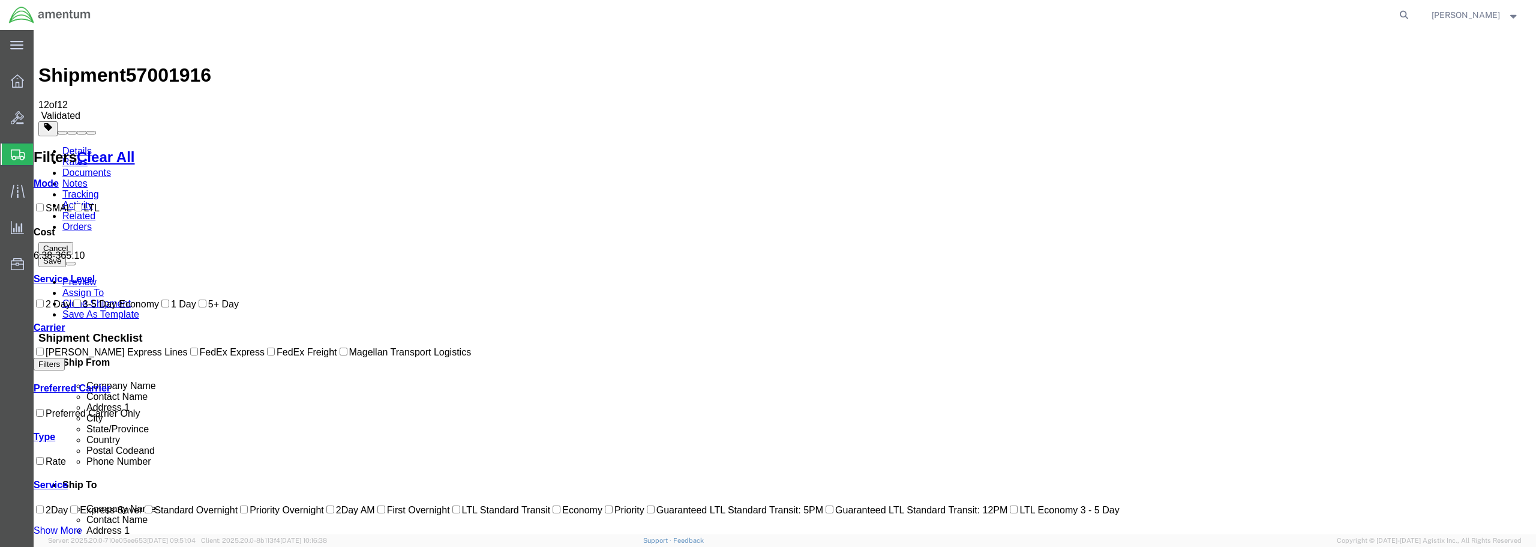
checkbox input "true"
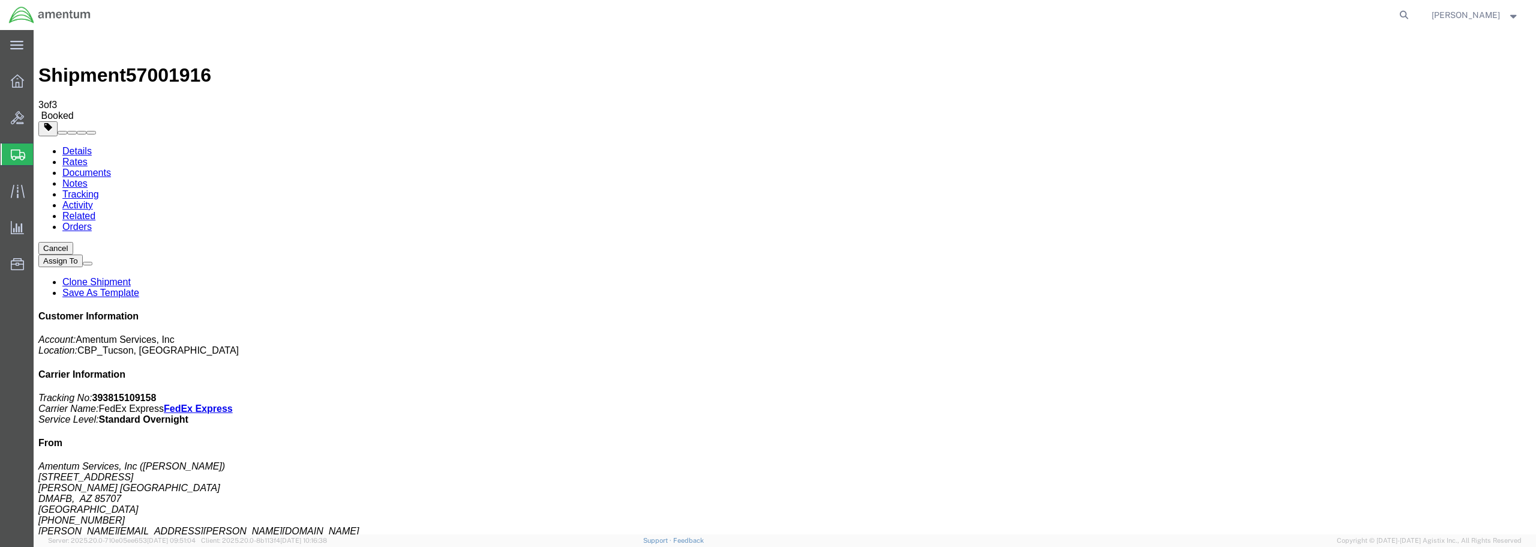
click at [0, 0] on span "Create from Template" at bounding box center [0, 0] width 0 height 0
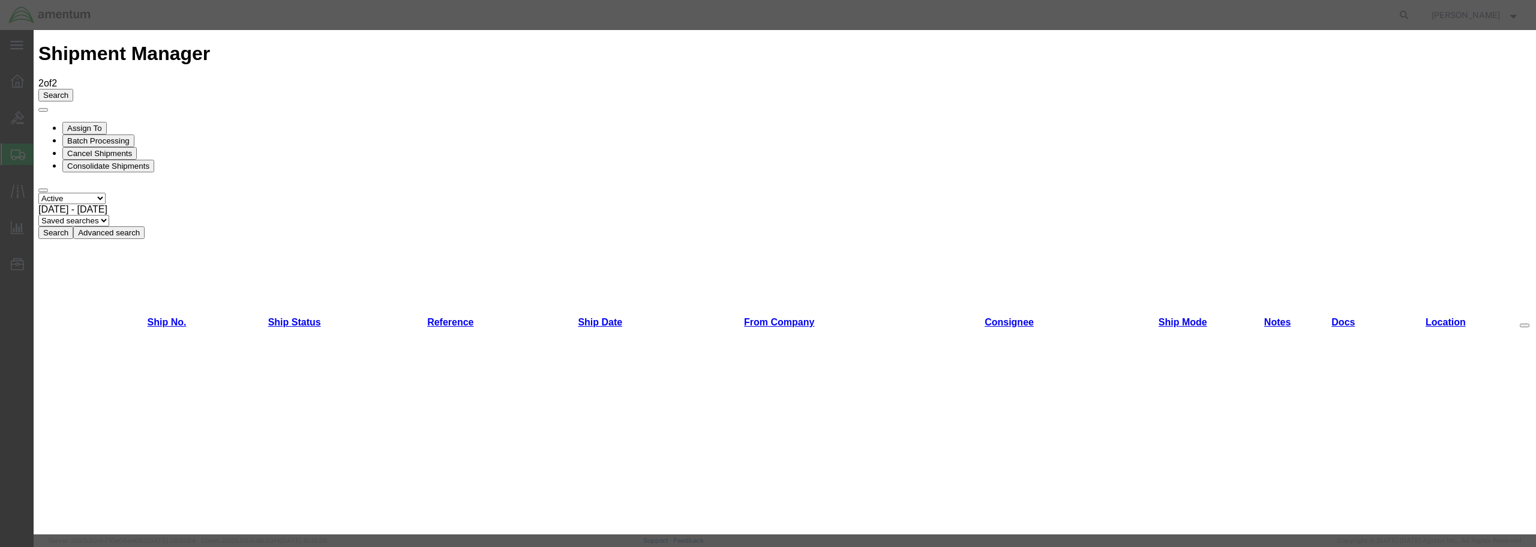
scroll to position [710, 0]
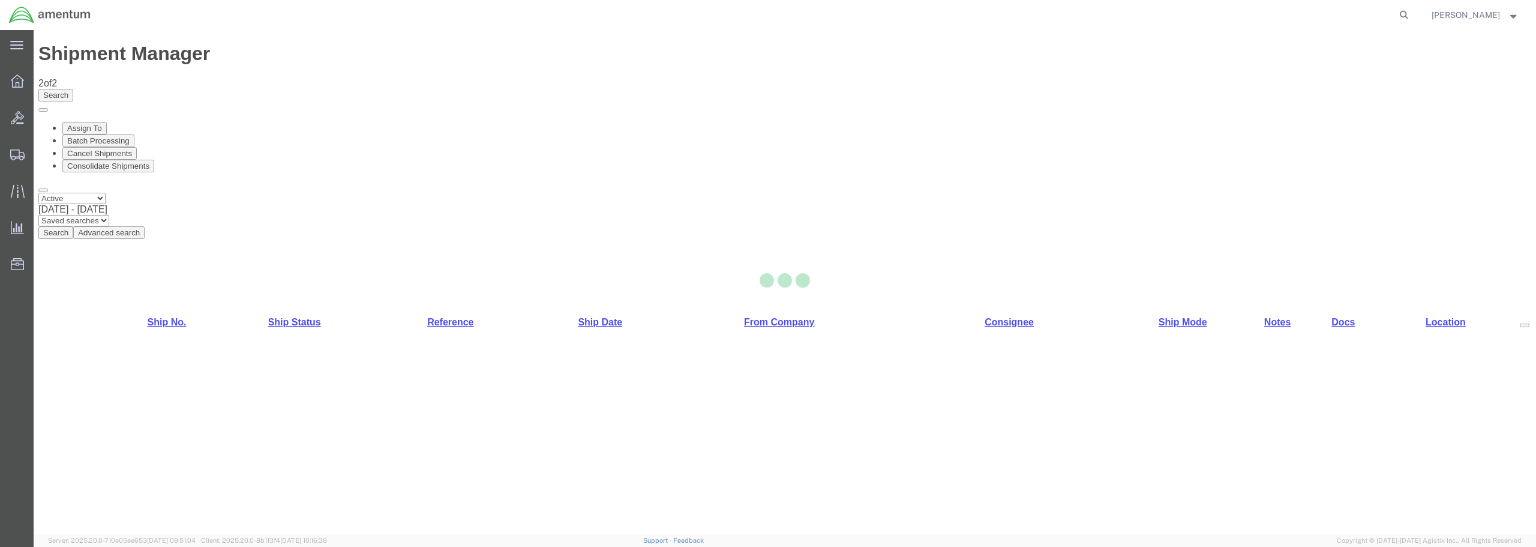
select select "49949"
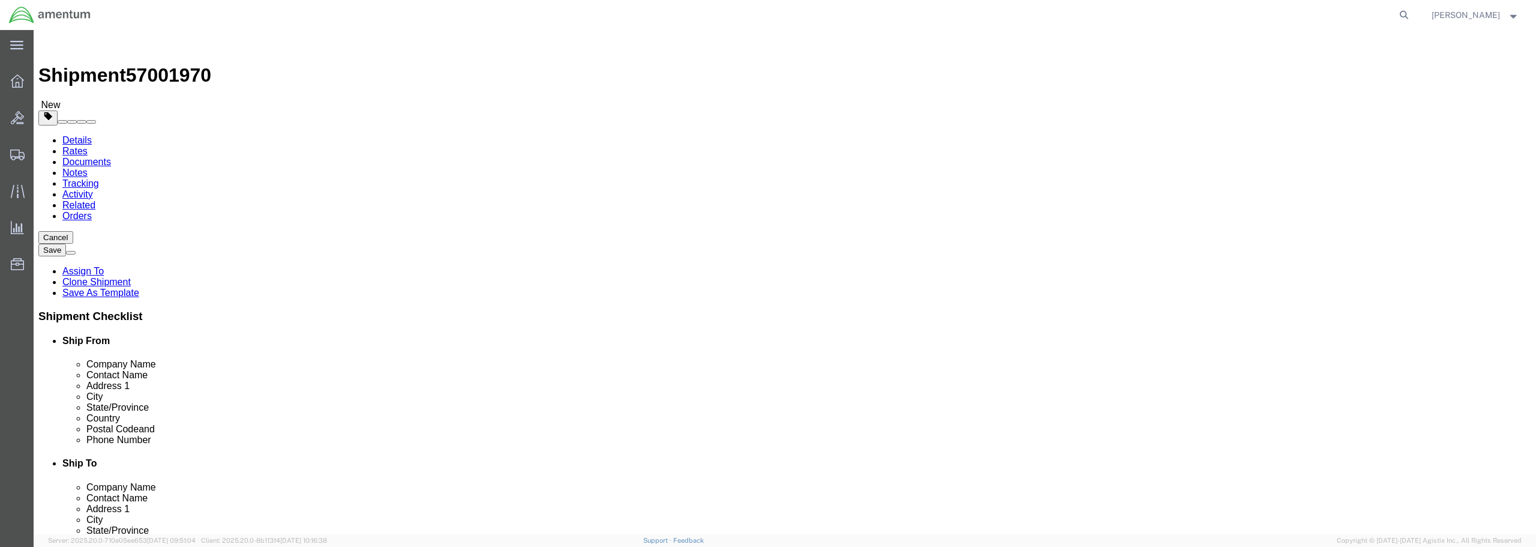
type input "ELP"
select select "49939"
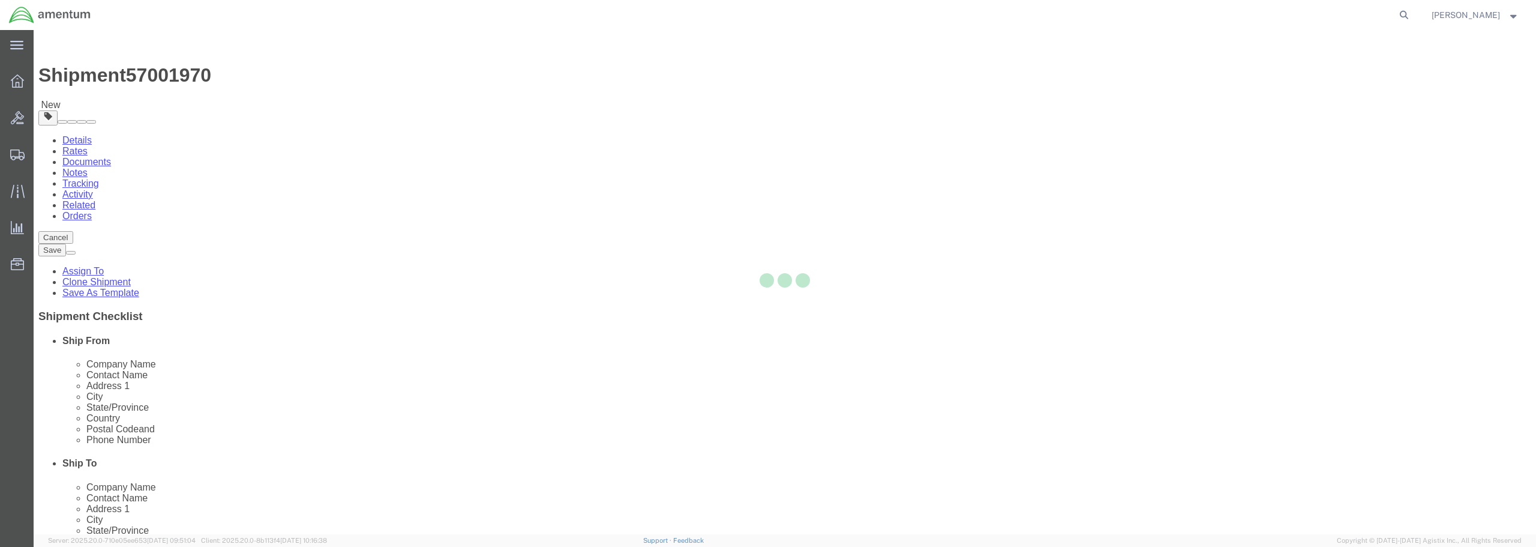
type input "79925"
type input "[PHONE_NUMBER]"
type input "[DATE][EMAIL_ADDRESS][PERSON_NAME][DOMAIN_NAME]"
checkbox input "true"
select select "[GEOGRAPHIC_DATA]"
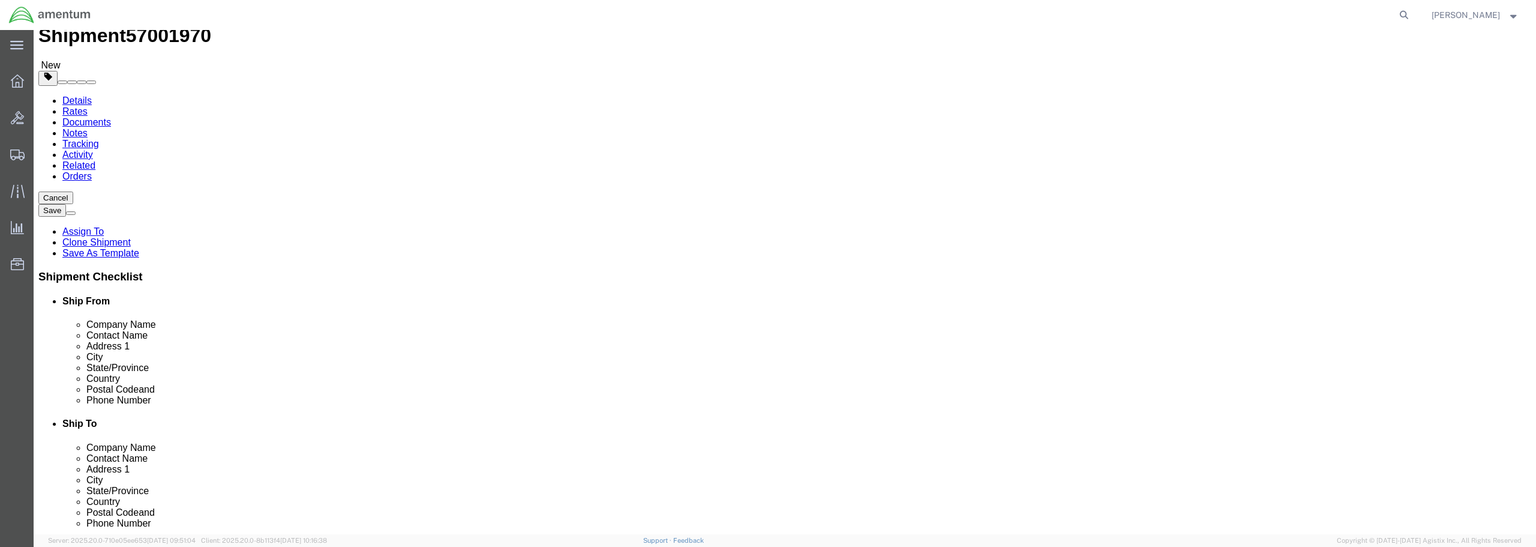
scroll to position [60, 0]
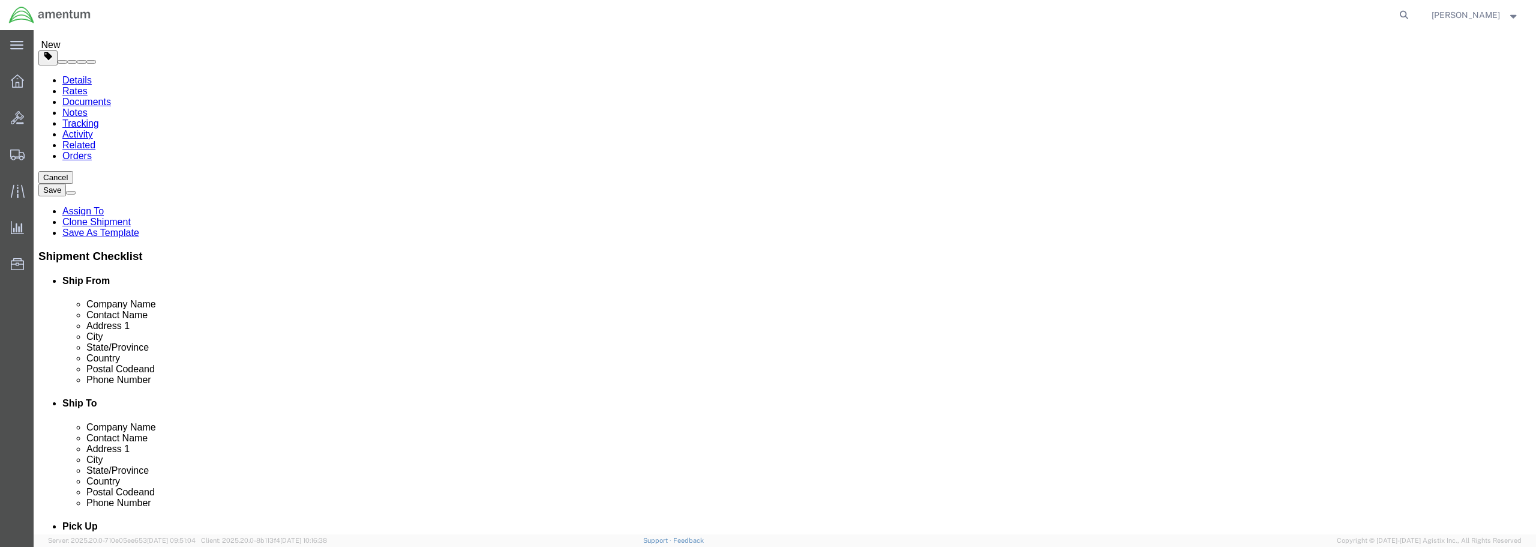
drag, startPoint x: 912, startPoint y: 187, endPoint x: 833, endPoint y: 186, distance: 79.2
click div "Contact Name"
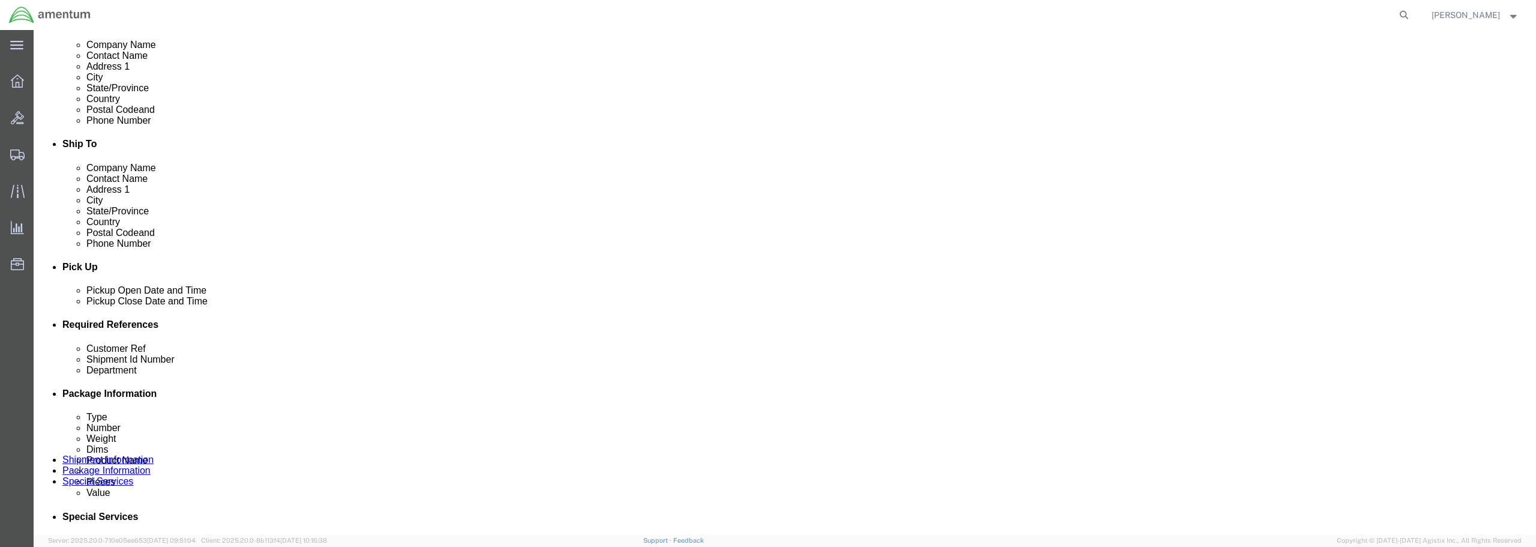
scroll to position [360, 0]
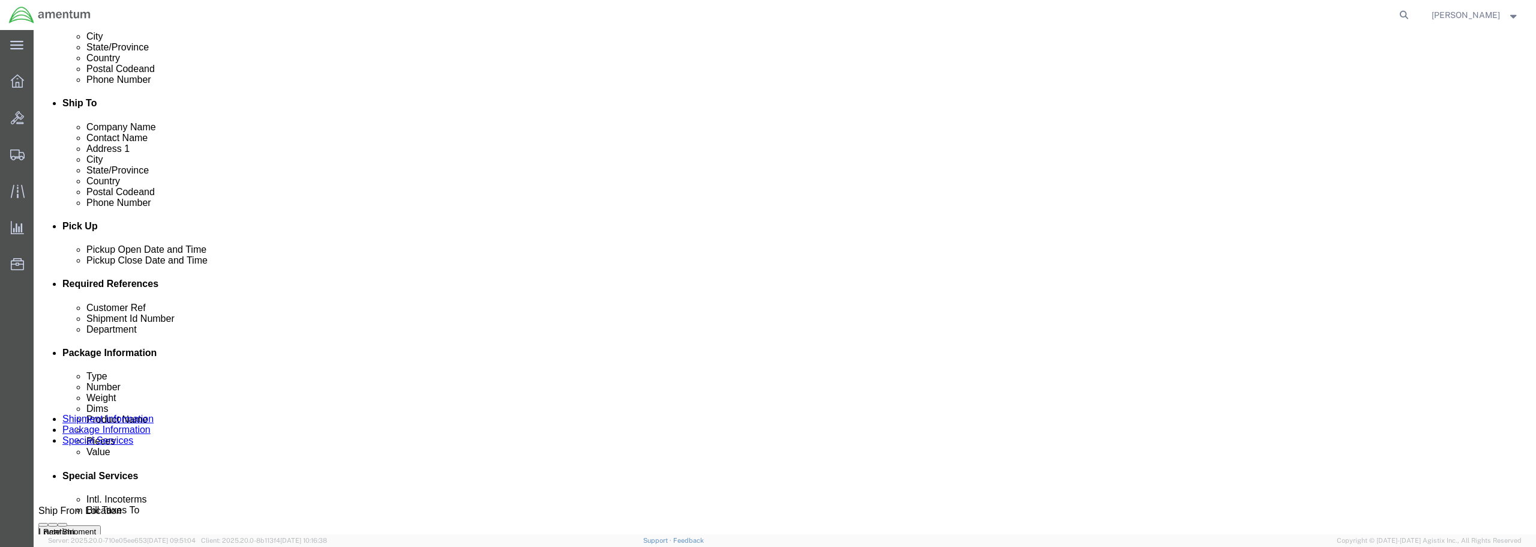
type input "[PERSON_NAME]"
click div "[DATE] 4:02 PM"
click input "4:02 PM"
type input "6:00 AM"
click button "Apply"
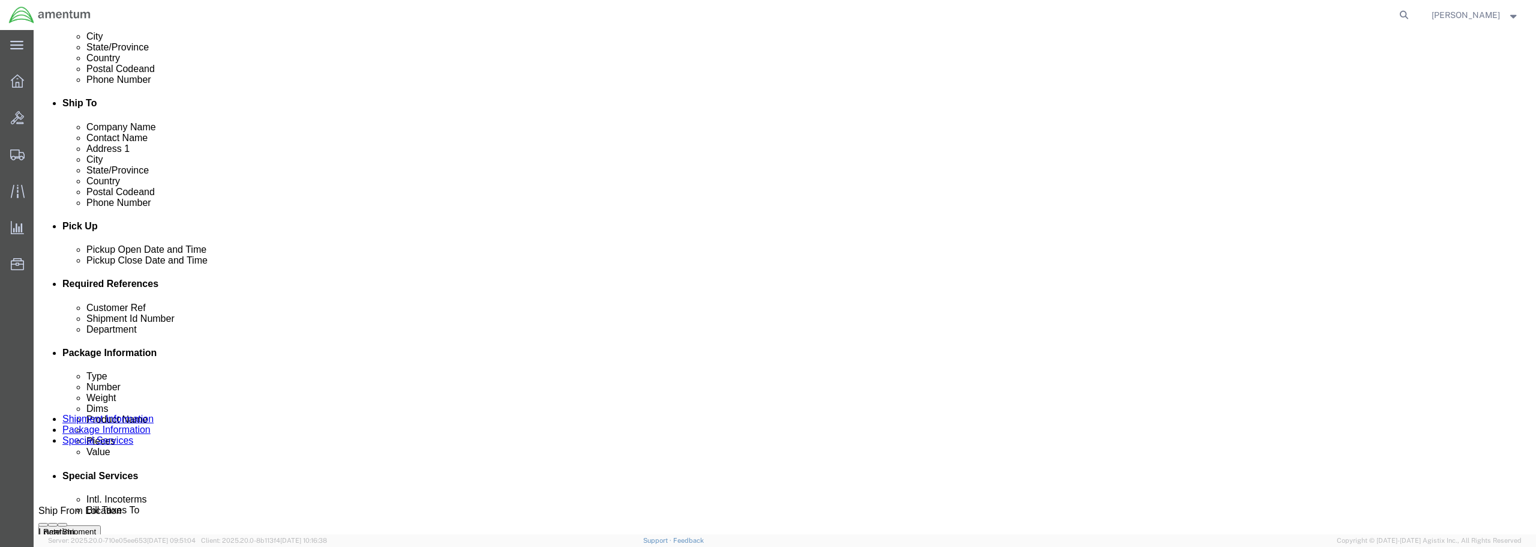
click input "6118.03.03.2219.WTU.0000"
type input "6118.04.03.2219.WTU.0000"
paste input "FED LOG DISK / OCT"
type input "FED LOG DISK / OCT"
paste input "FED LOG DISK / OCT"
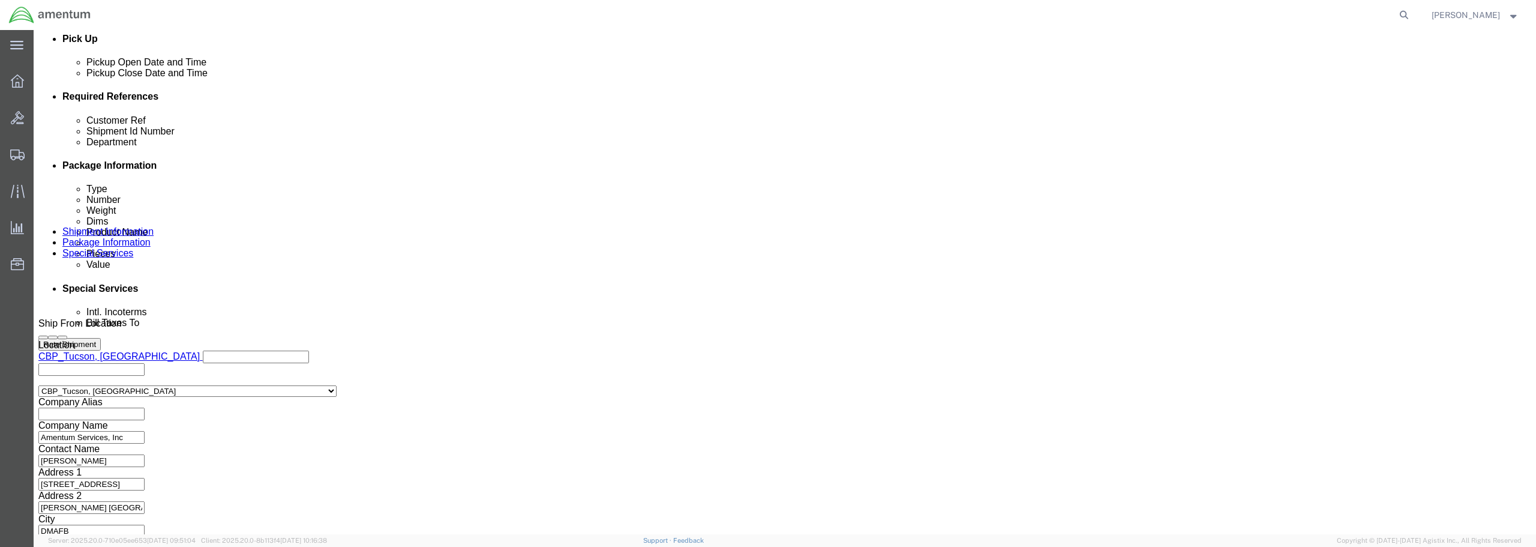
scroll to position [549, 0]
type input "FED LOG DISK / OCT"
click button "Continue"
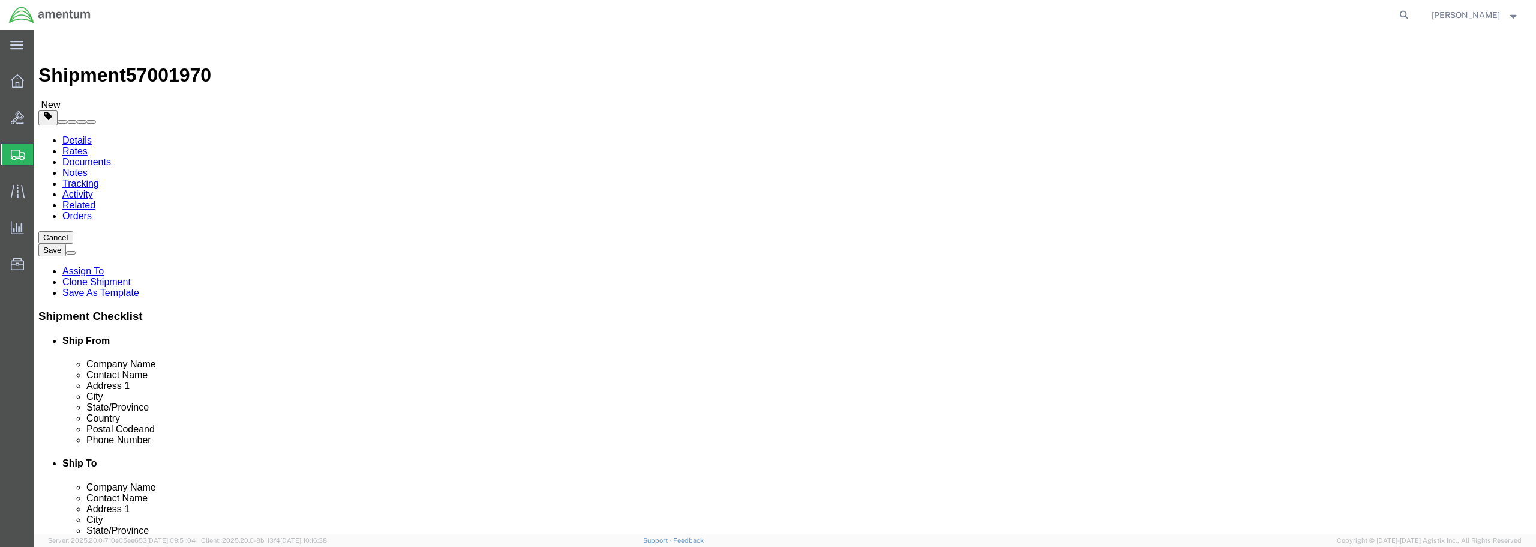
drag, startPoint x: 239, startPoint y: 255, endPoint x: 223, endPoint y: 254, distance: 16.2
click div "Length x Width x Height Select cm ft in"
click select "Select BCK Boxes Bale(s) Basket(s) Bolt(s) Bottle(s) Buckets Bulk Bundle(s) Can…"
select select "ENV"
click select "Select BCK Boxes Bale(s) Basket(s) Bolt(s) Bottle(s) Buckets Bulk Bundle(s) Can…"
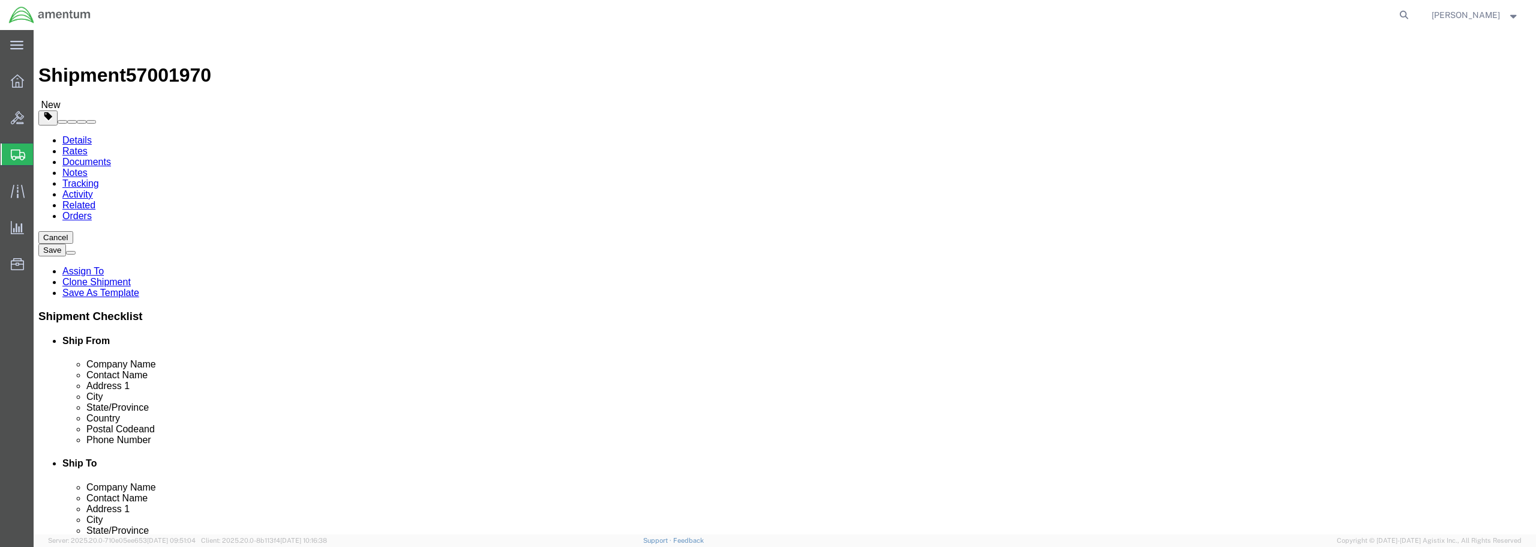
type input "9.50"
type input "12.50"
type input "0.25"
type input "1"
click link "Add Content"
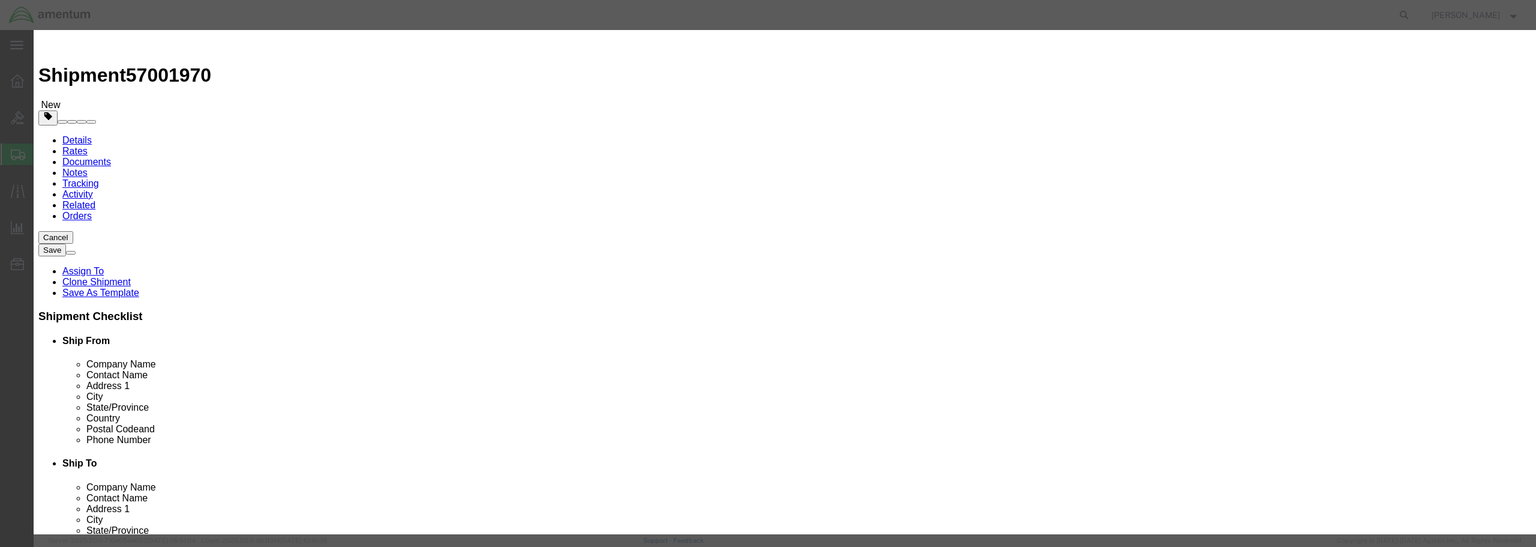
paste input "FED LOG DISK / OCT"
type input "FED LOG DISK / OCT"
drag, startPoint x: 571, startPoint y: 109, endPoint x: 539, endPoint y: 108, distance: 31.8
click div "0"
type input "1"
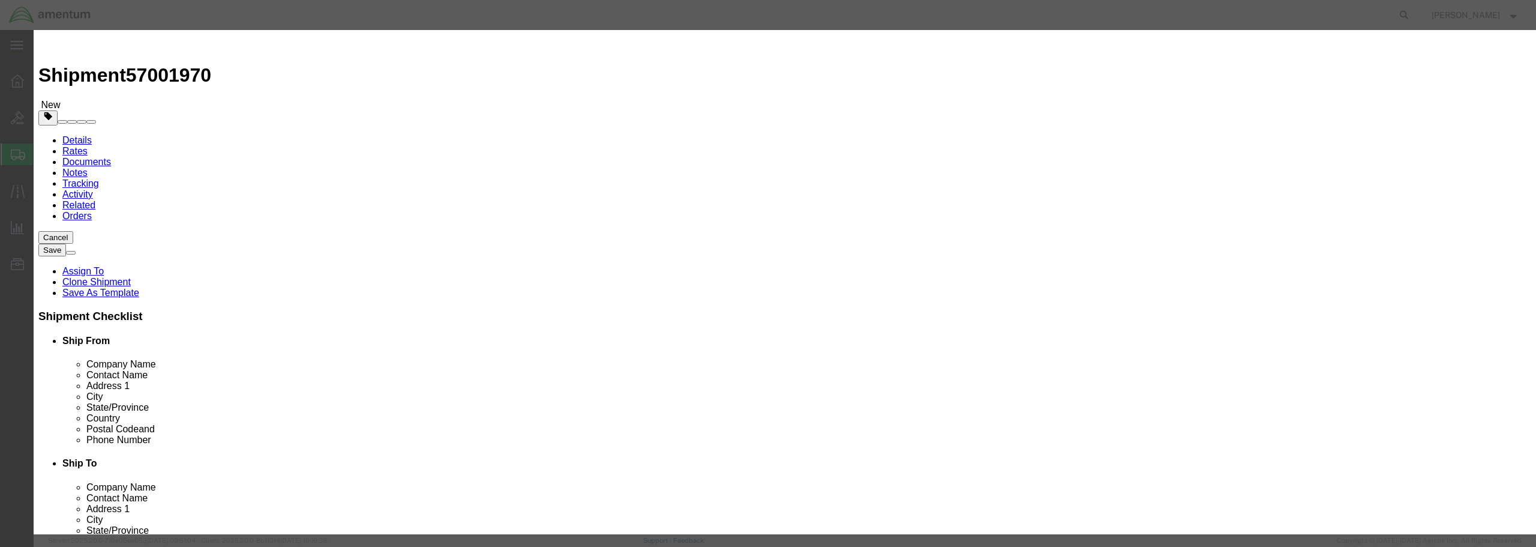
click input "text"
type input "25.00"
click select "Select 50 55 60 65 70 85 92.5 100 125 175 250 300 400"
select select "50"
click select "Select 50 55 60 65 70 85 92.5 100 125 175 250 300 400"
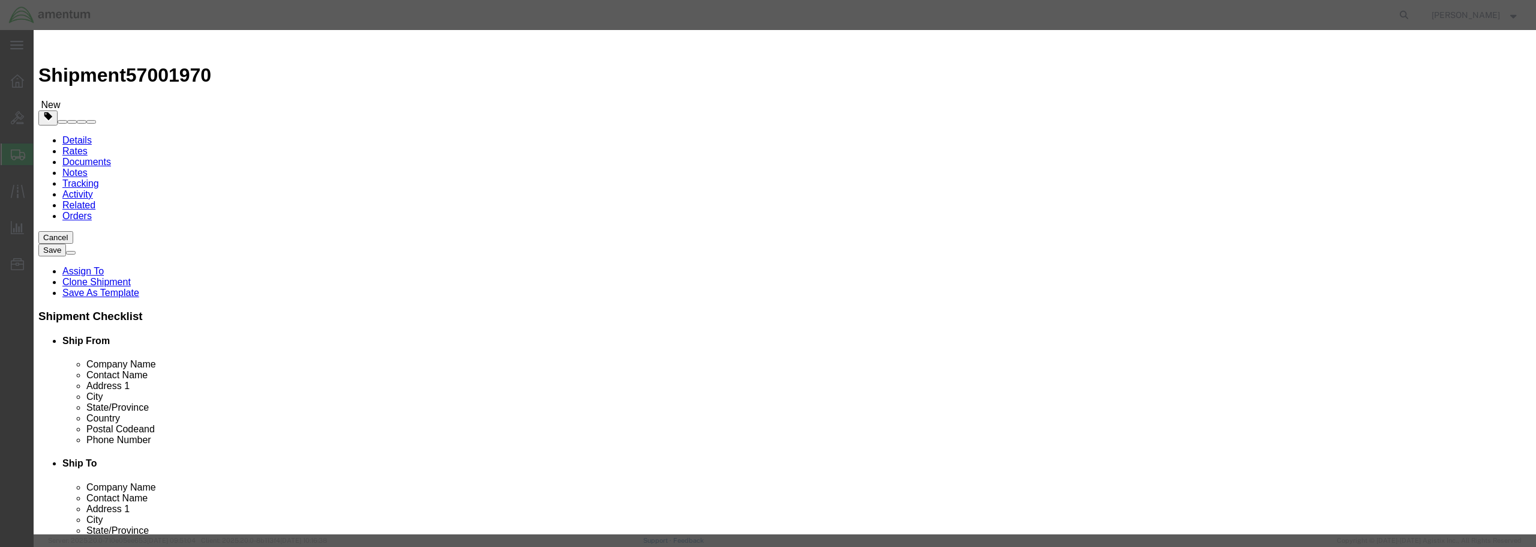
click button "Save & Close"
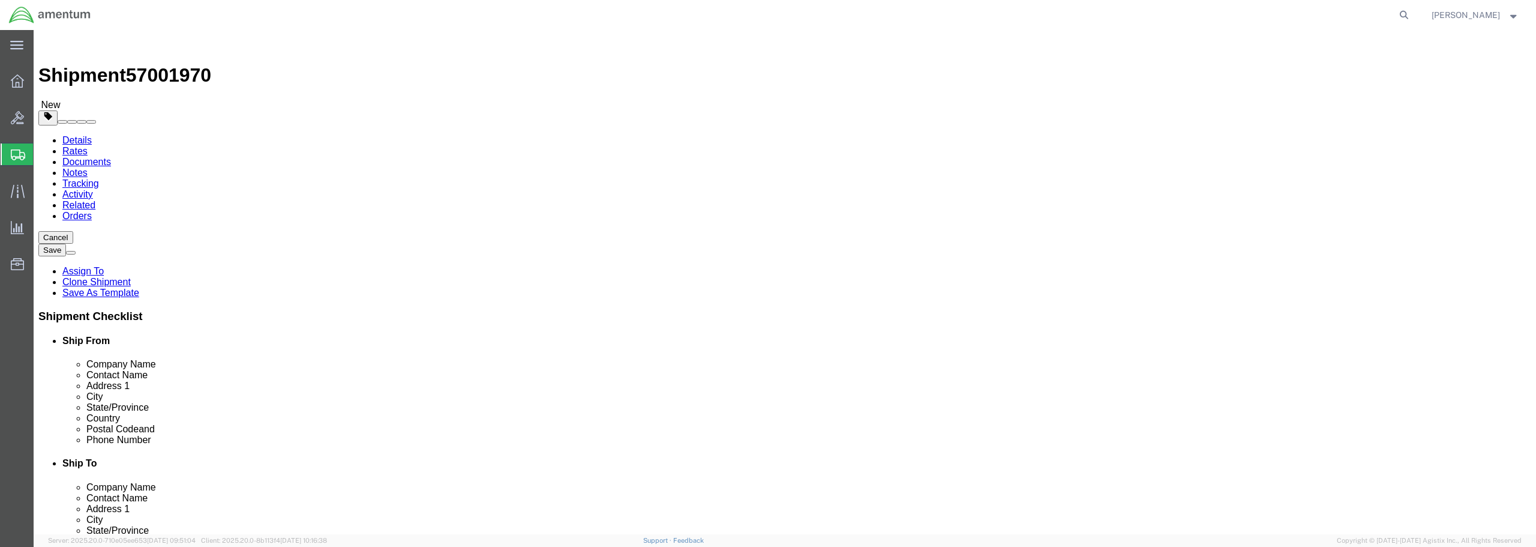
click button "Rate Shipment"
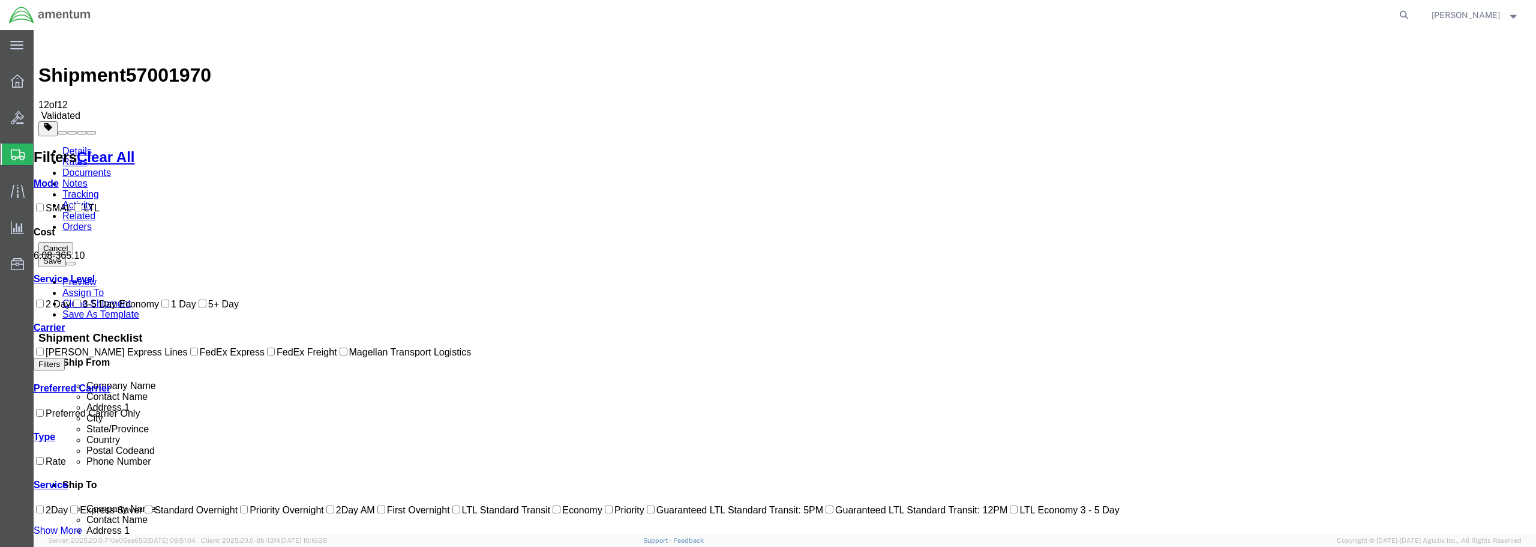
checkbox input "true"
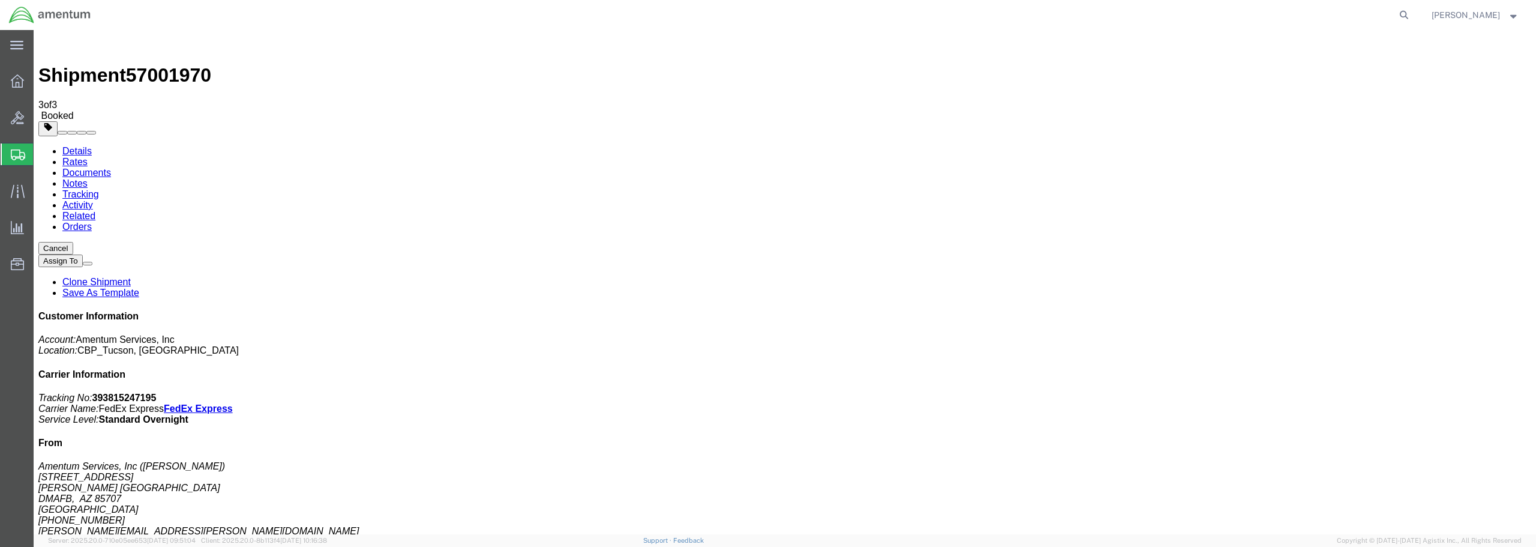
click at [0, 0] on span "Create from Template" at bounding box center [0, 0] width 0 height 0
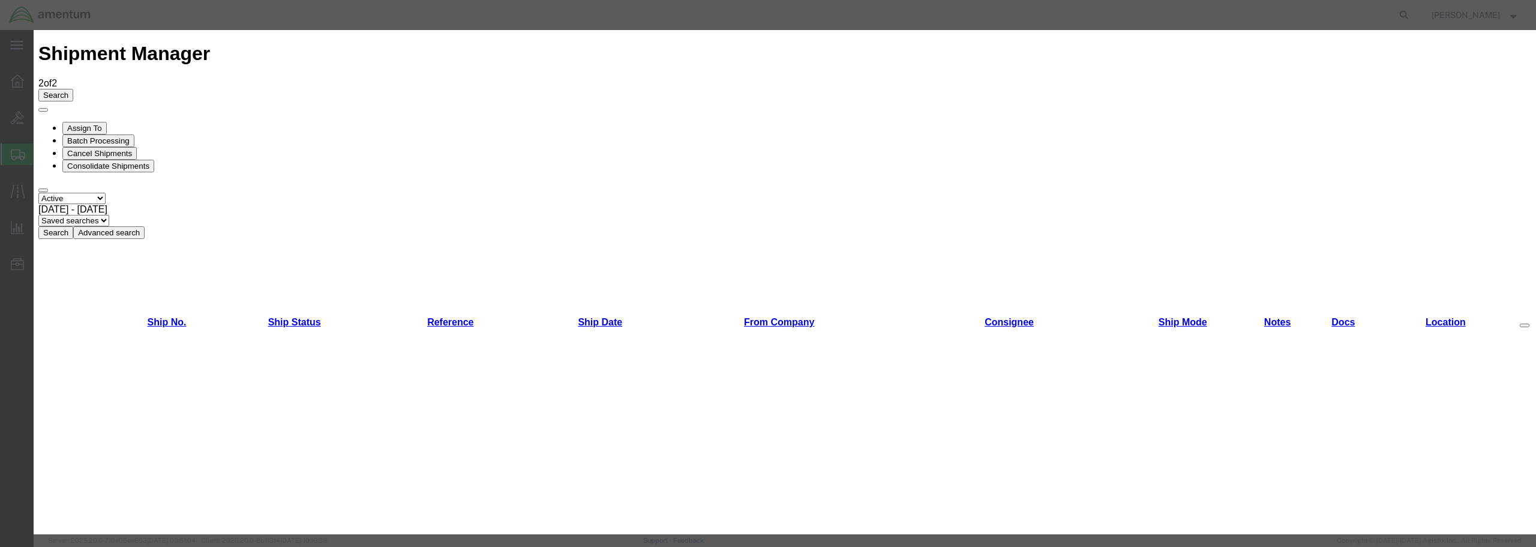
scroll to position [710, 0]
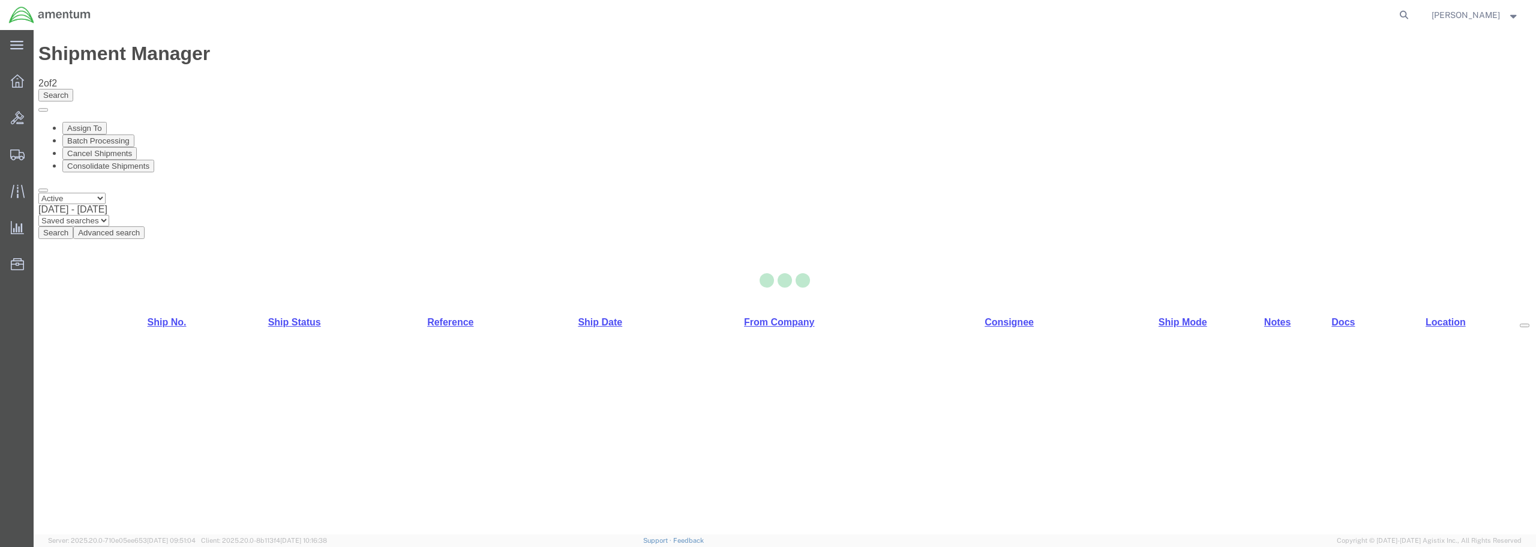
select select "49949"
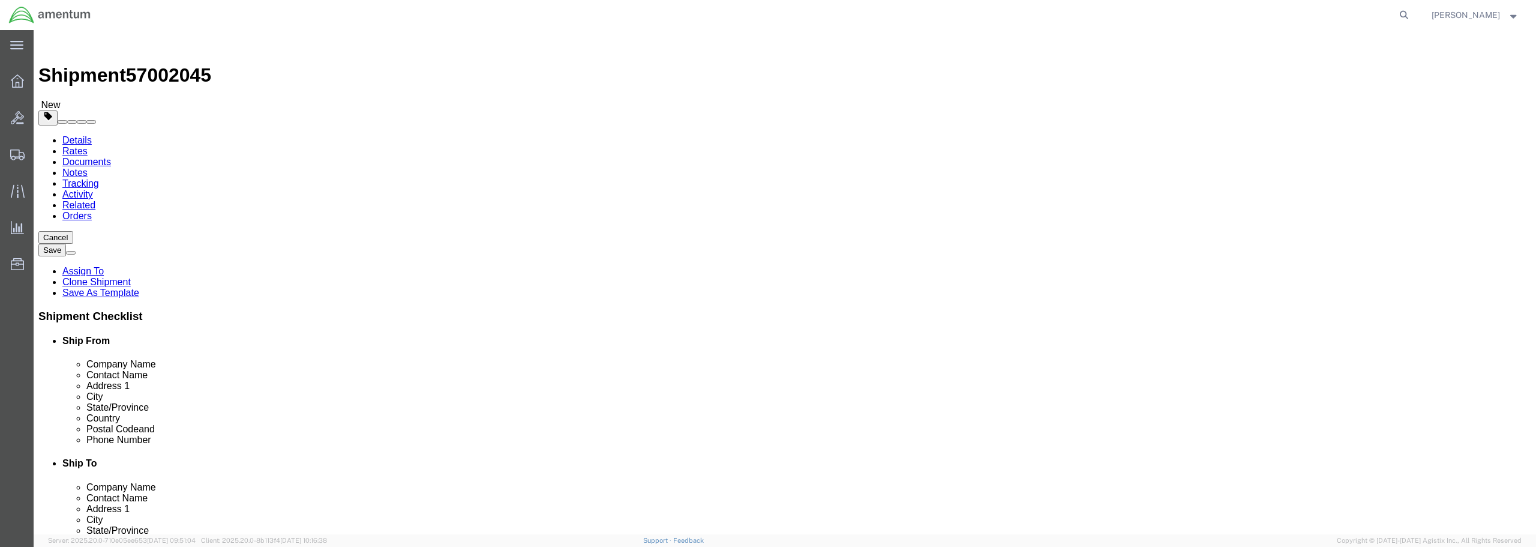
type input "MCA"
select select "49941"
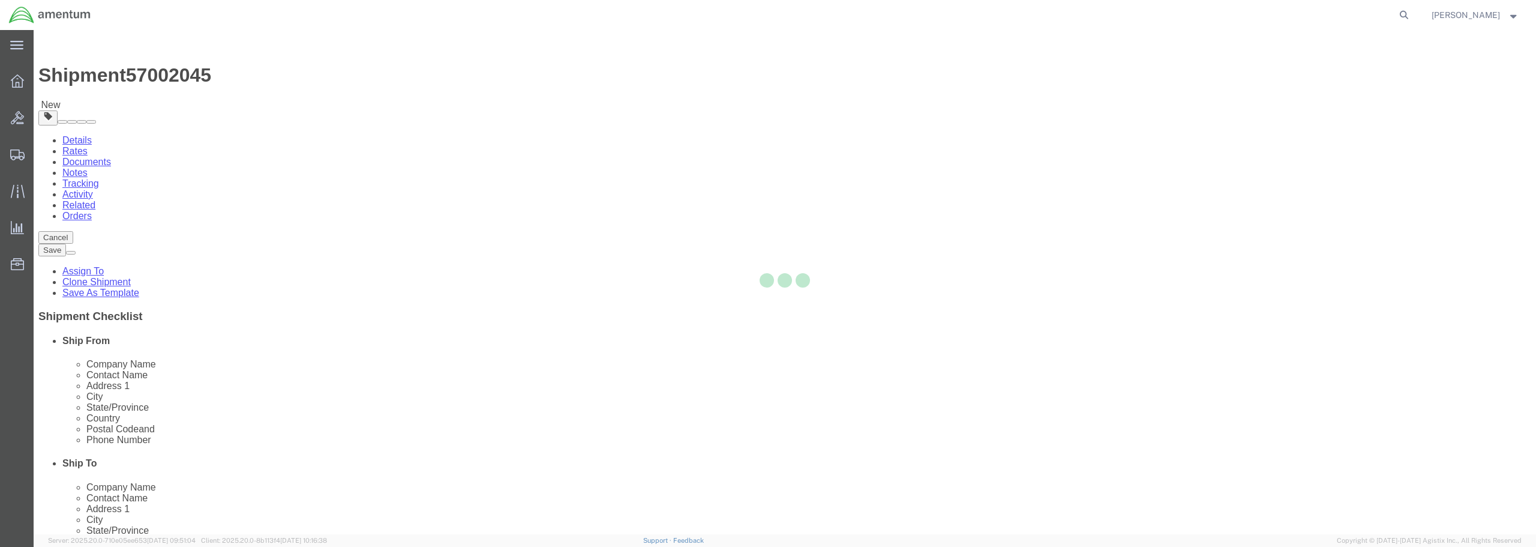
type input "Amentum Services, Inc"
type input "[PERSON_NAME]"
type input "[STREET_ADDRESS]"
type input "32C"
type input "McAllen"
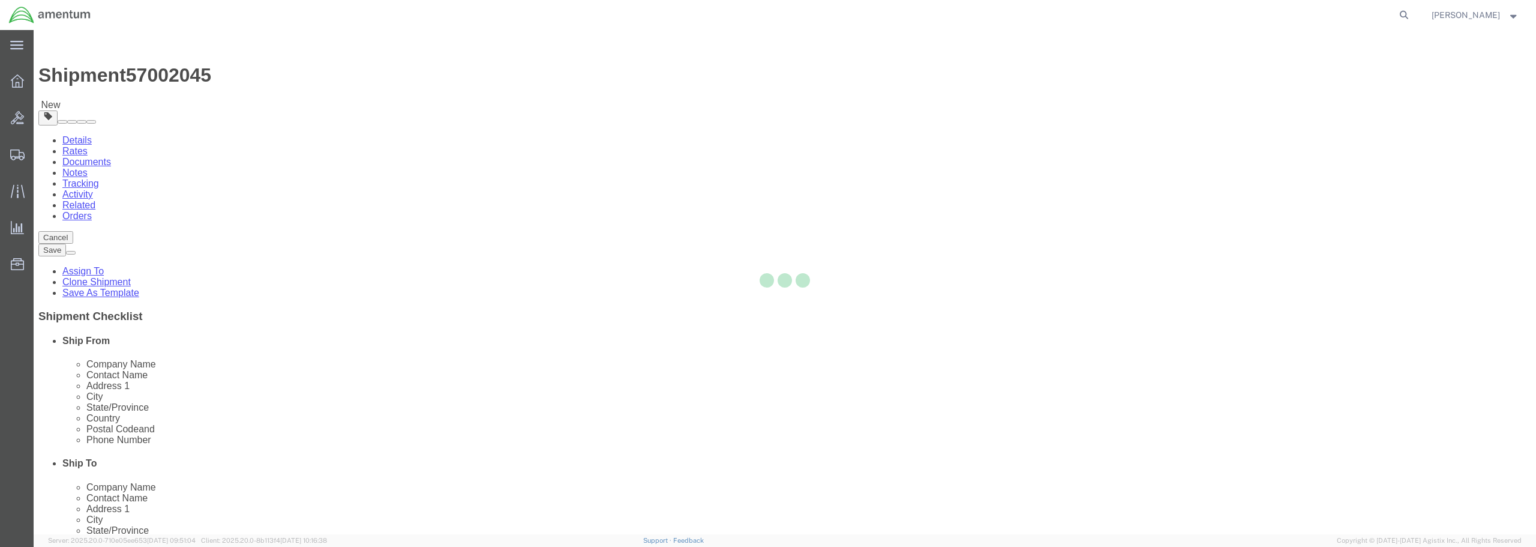
type input "78503"
type input "[PHONE_NUMBER]"
type input "[PERSON_NAME][EMAIL_ADDRESS][PERSON_NAME][DOMAIN_NAME]"
checkbox input "true"
select select "[GEOGRAPHIC_DATA]"
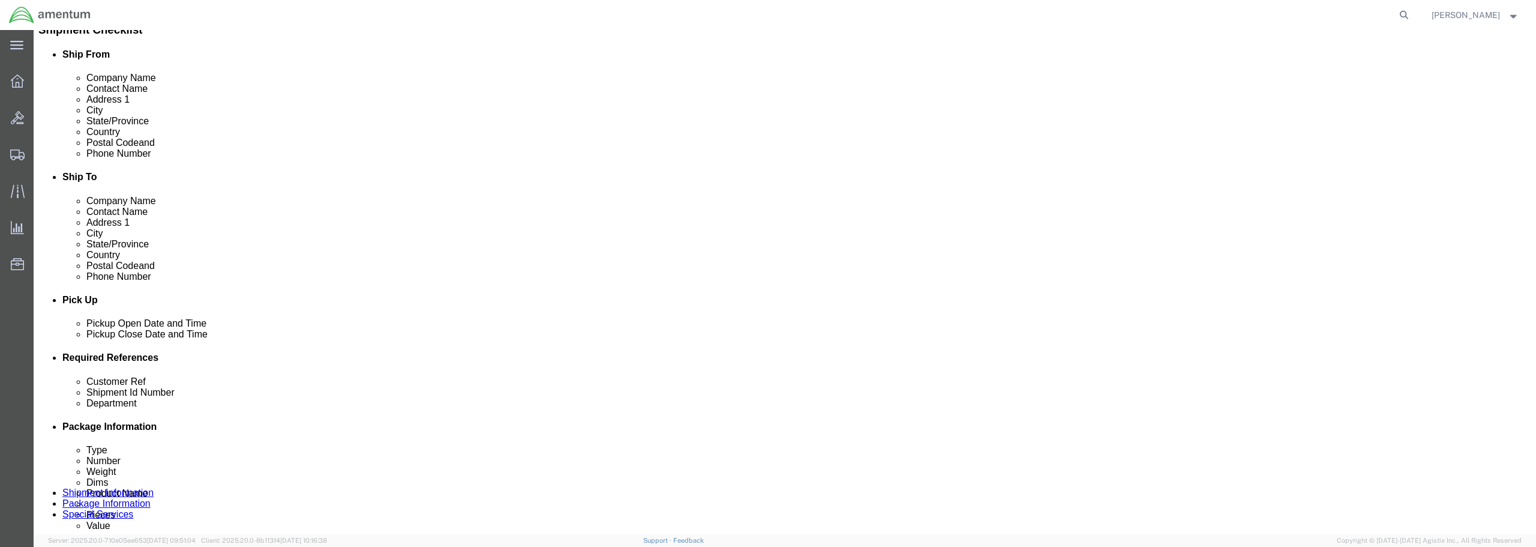
scroll to position [300, 0]
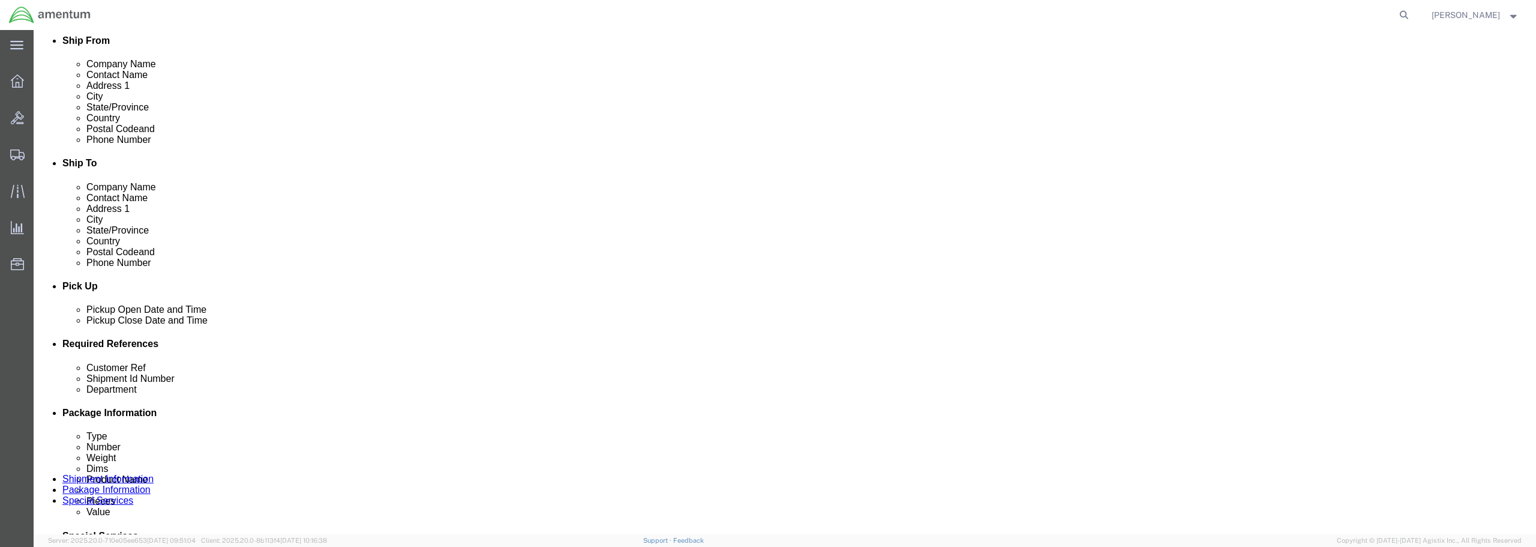
click div "[DATE] 4:06 PM"
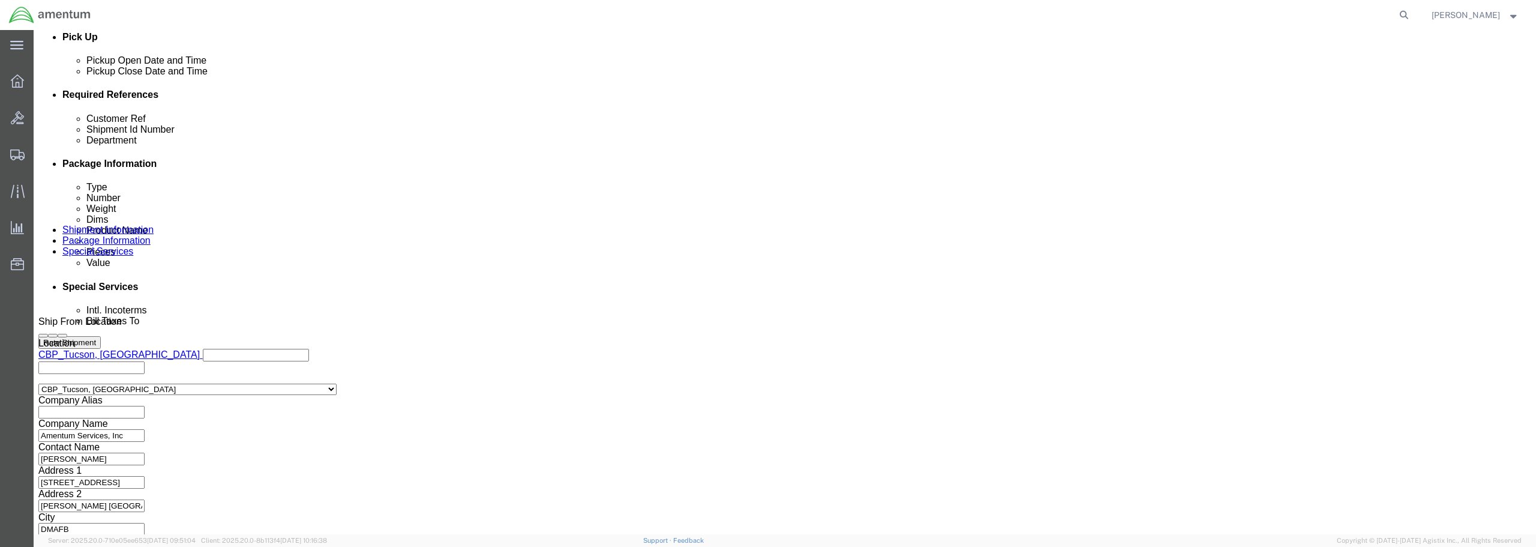
click input "4:06 PM"
type input "6:00 AM"
click button "Apply"
click input "6118.03.03.2219.WTU.0000"
type input "6118.04.03.2219.WTU.0000"
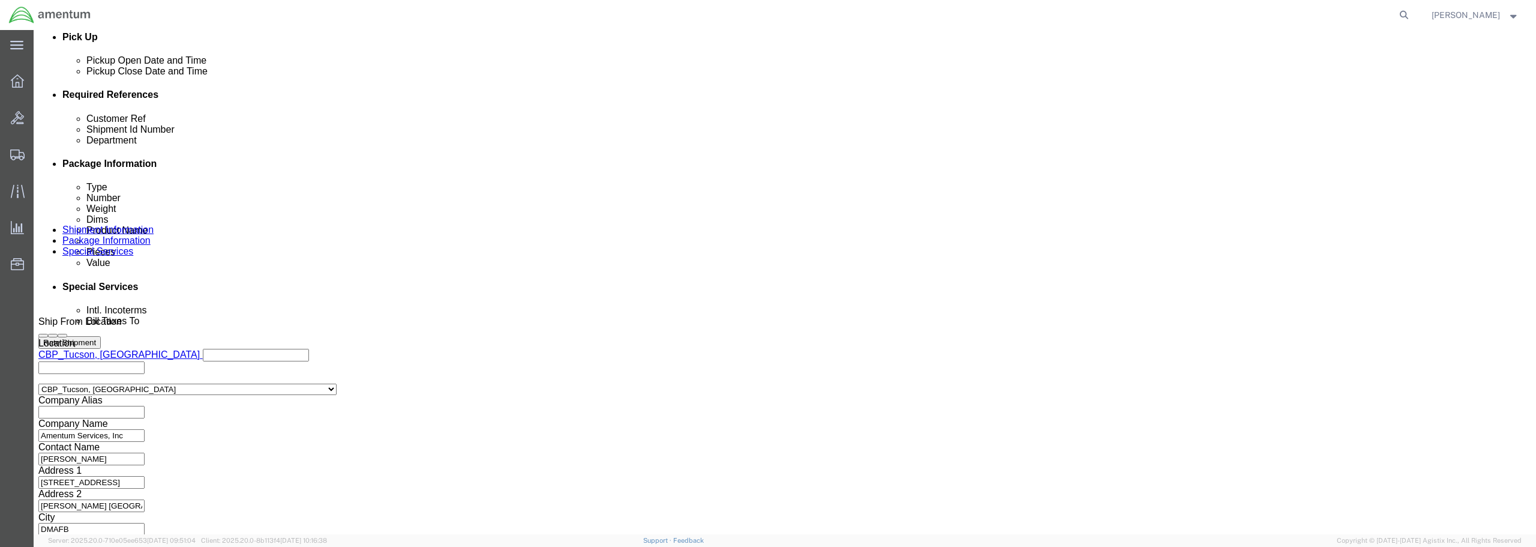
paste input "FED LOG DISK / OCT"
type input "FED LOG DISK / OCT"
paste input "FED LOG DISK / OCT"
type input "FED LOG DISK / OCT"
click button "Continue"
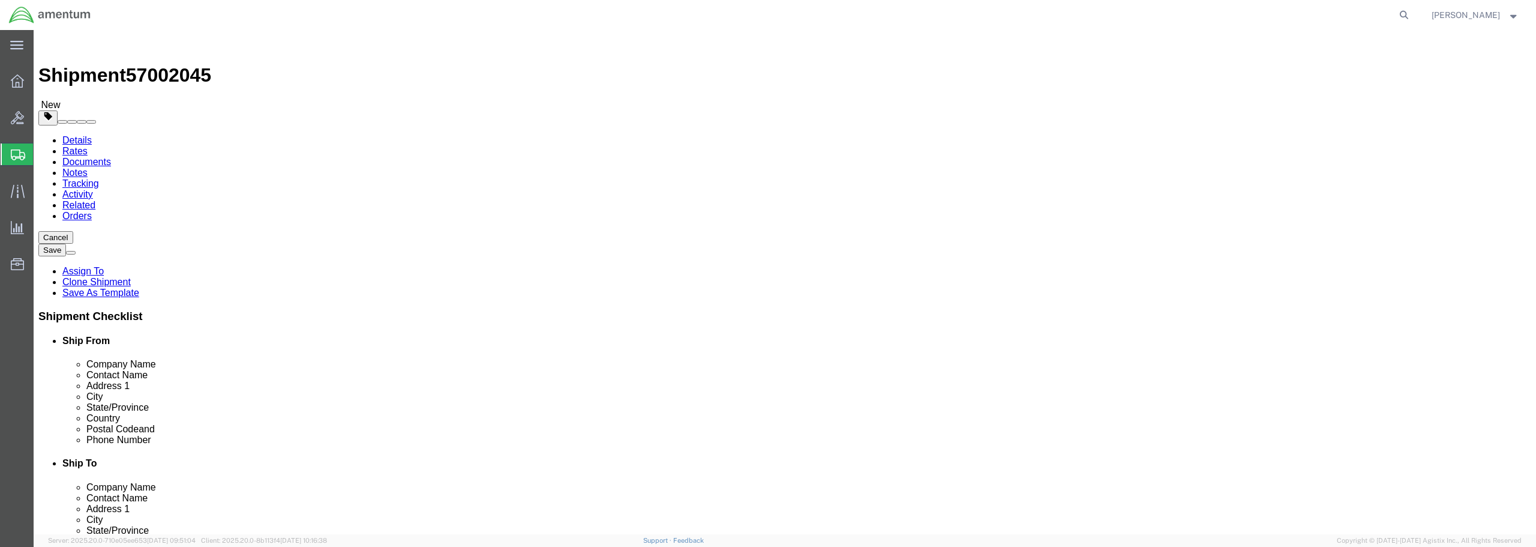
click select "Select BCK Boxes Bale(s) Basket(s) Bolt(s) Bottle(s) Buckets Bulk Bundle(s) Can…"
select select "ENV"
click select "Select BCK Boxes Bale(s) Basket(s) Bolt(s) Bottle(s) Buckets Bulk Bundle(s) Can…"
type input "9.50"
type input "12.50"
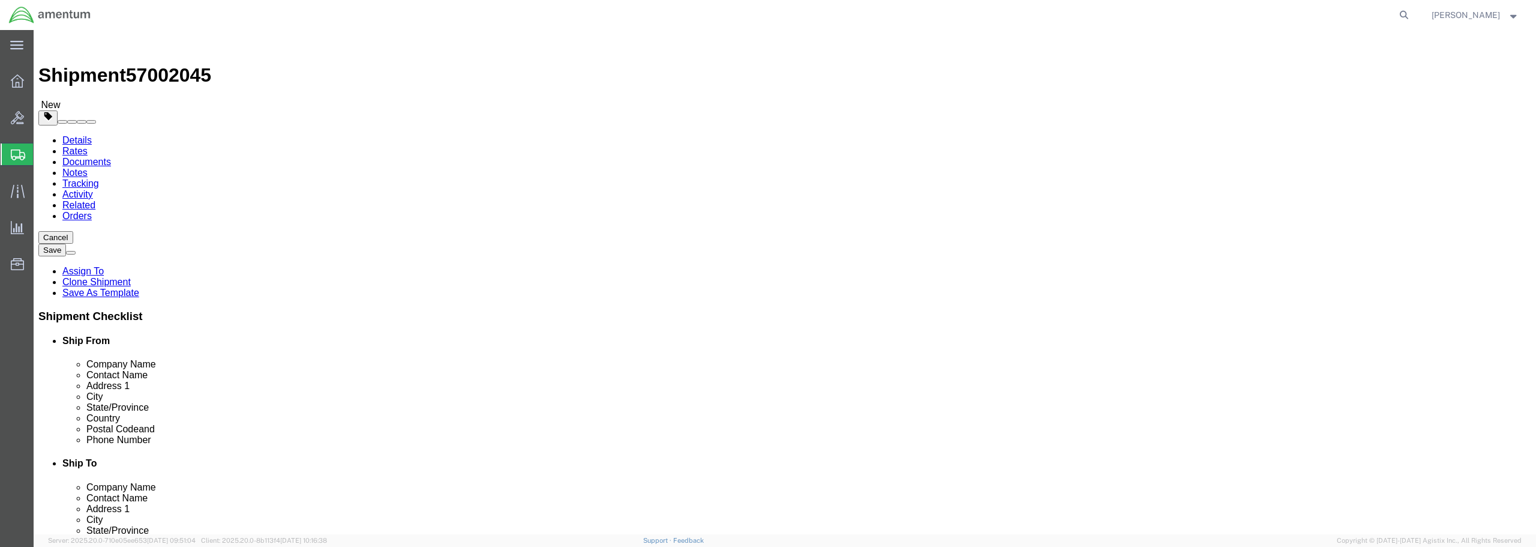
type input "0.25"
type input "1"
click link "Add Content"
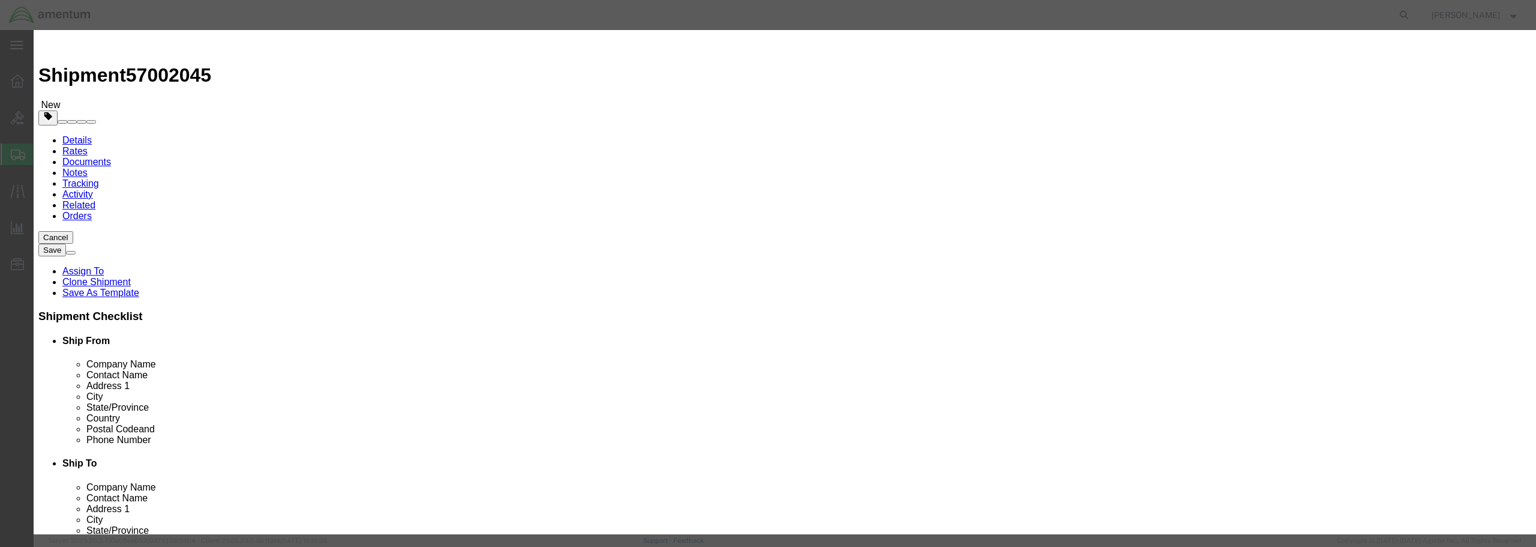
paste input "FED LOG DISK / OCT"
type input "FED LOG DISK / OCT"
drag, startPoint x: 560, startPoint y: 115, endPoint x: 532, endPoint y: 110, distance: 29.1
click div "Pieces 0 Select Bag Barrels 100Board Feet Bottle Box Blister Pack Carats Can Ca…"
type input "1"
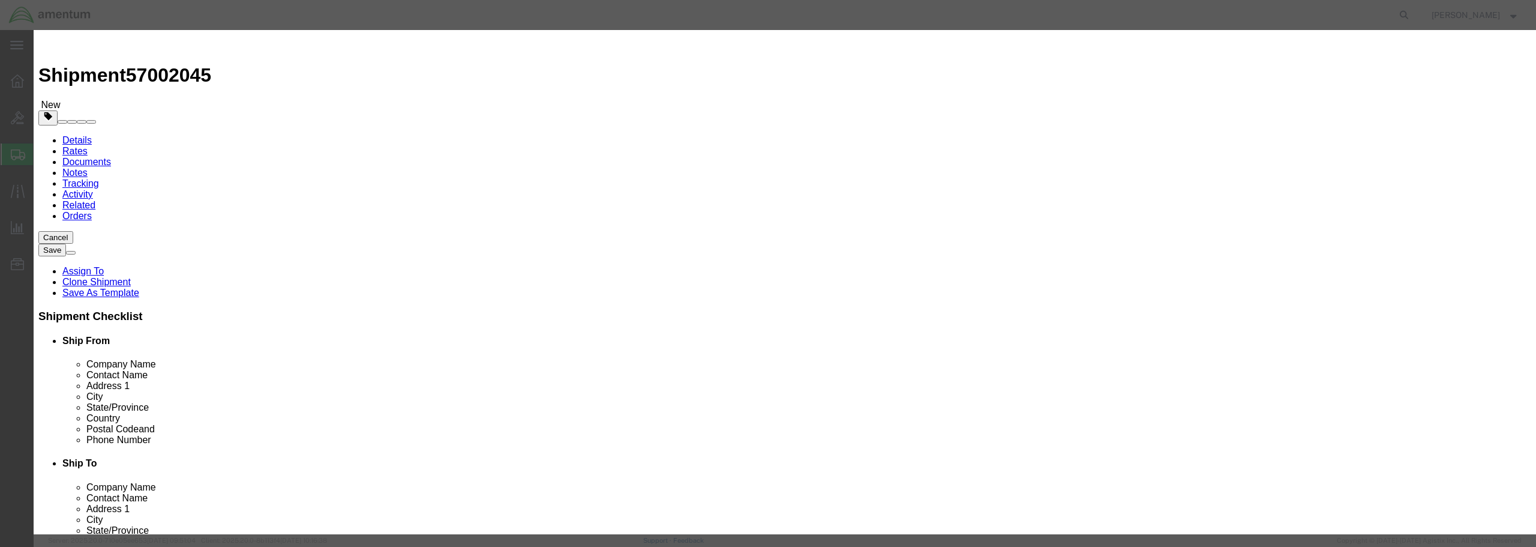
click input "text"
type input "25.00"
click select "Select 50 55 60 65 70 85 92.5 100 125 175 250 300 400"
select select "50"
click select "Select 50 55 60 65 70 85 92.5 100 125 175 250 300 400"
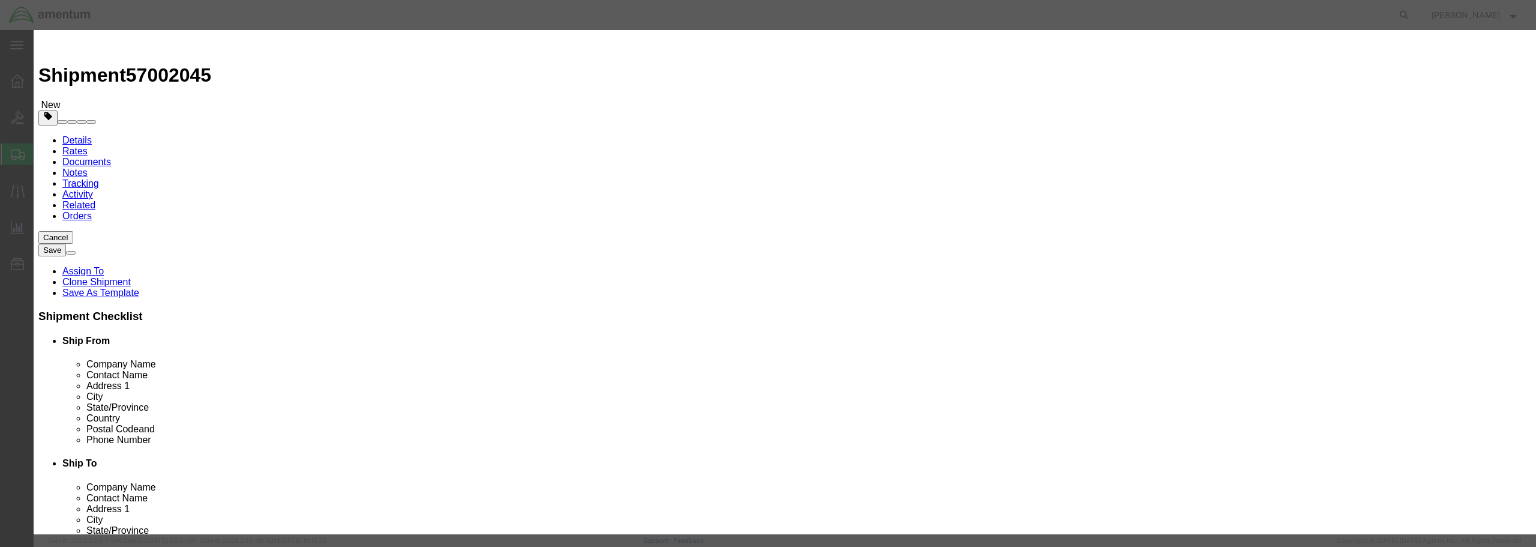
click button "Save & Close"
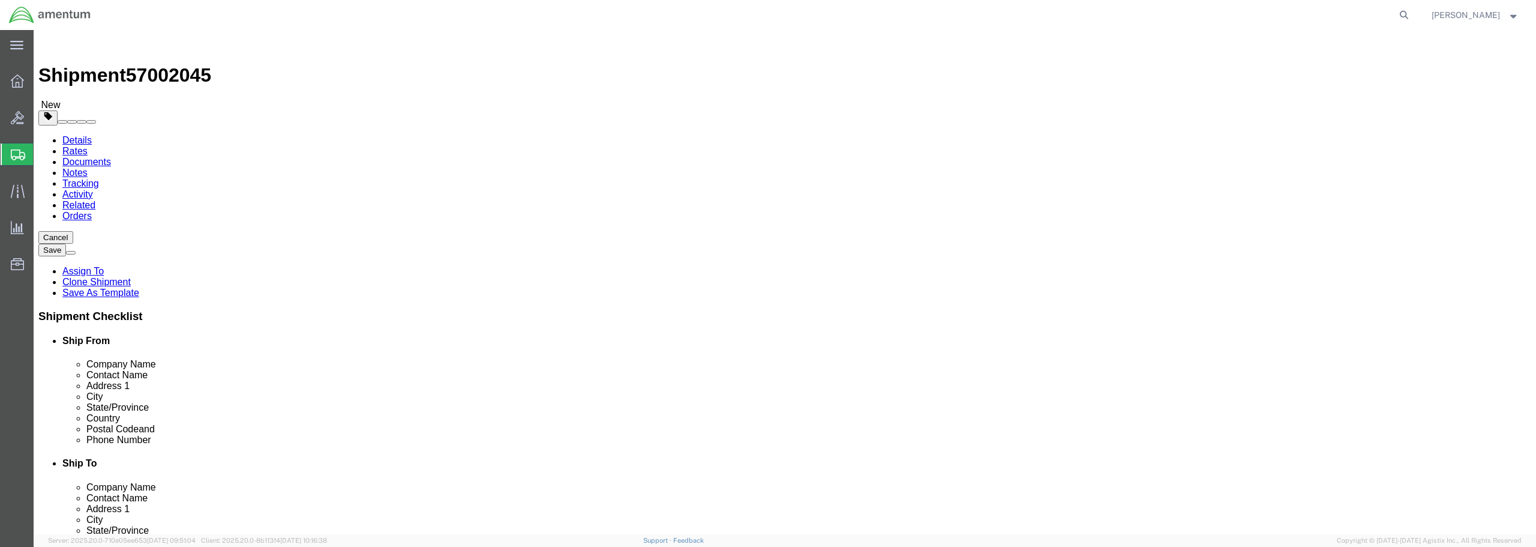
click button "Rate Shipment"
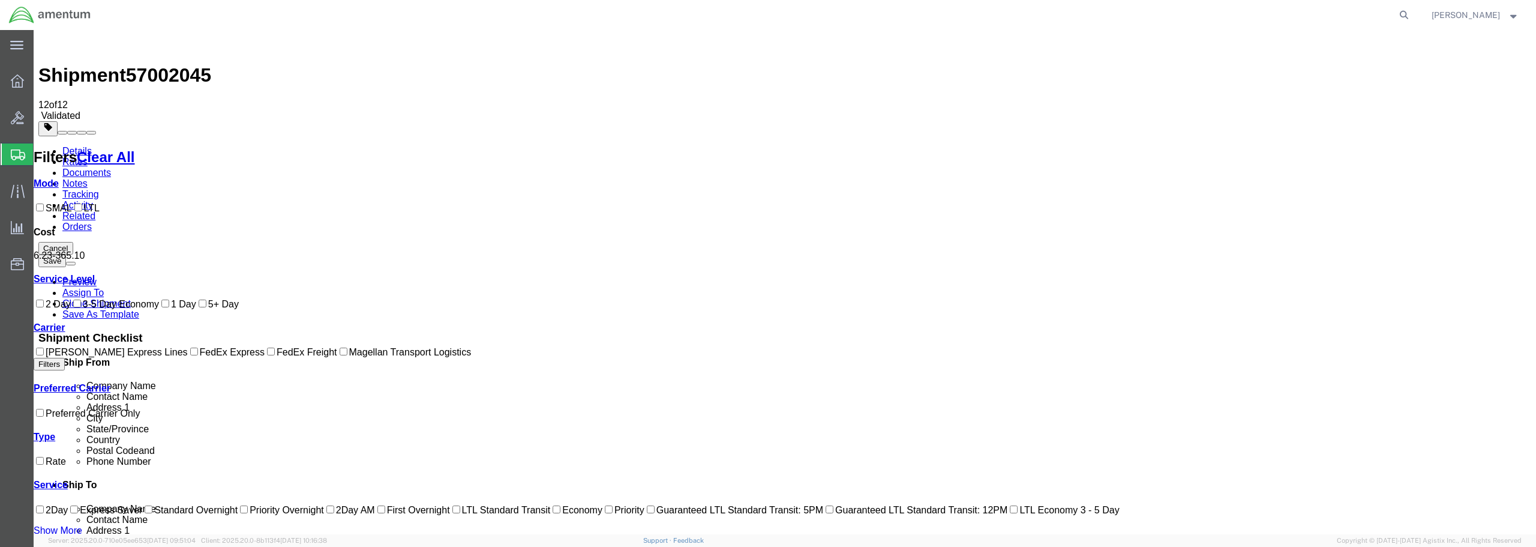
checkbox input "true"
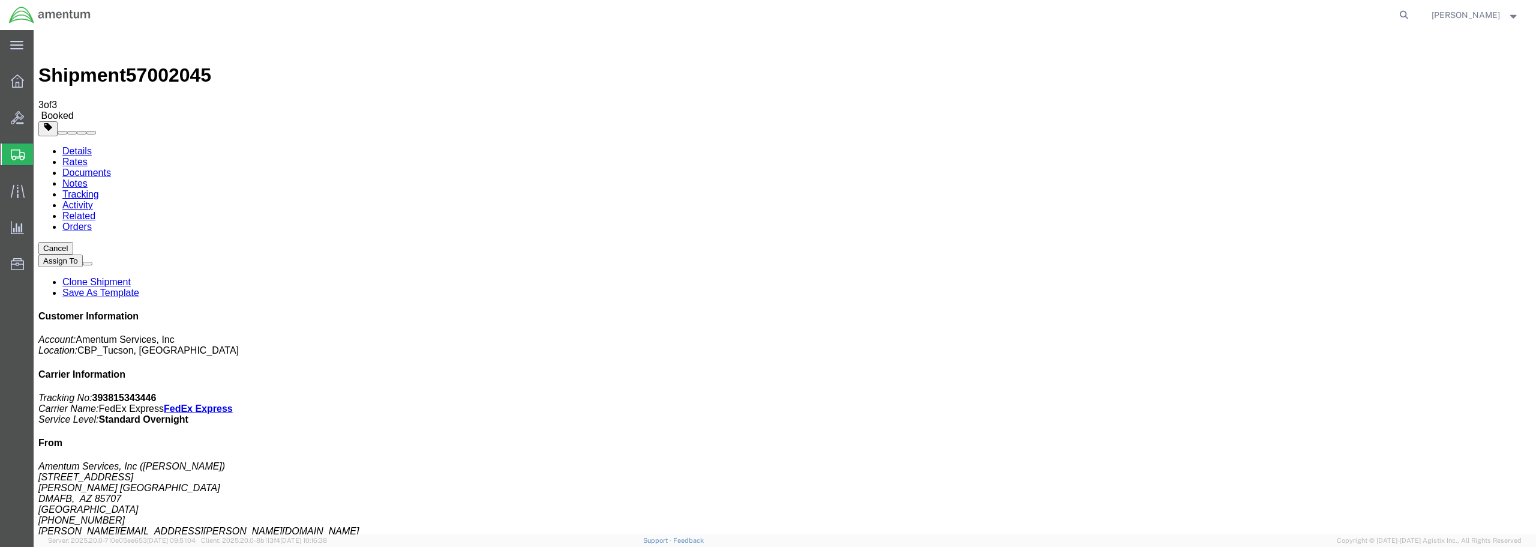
click at [0, 0] on span "Create from Template" at bounding box center [0, 0] width 0 height 0
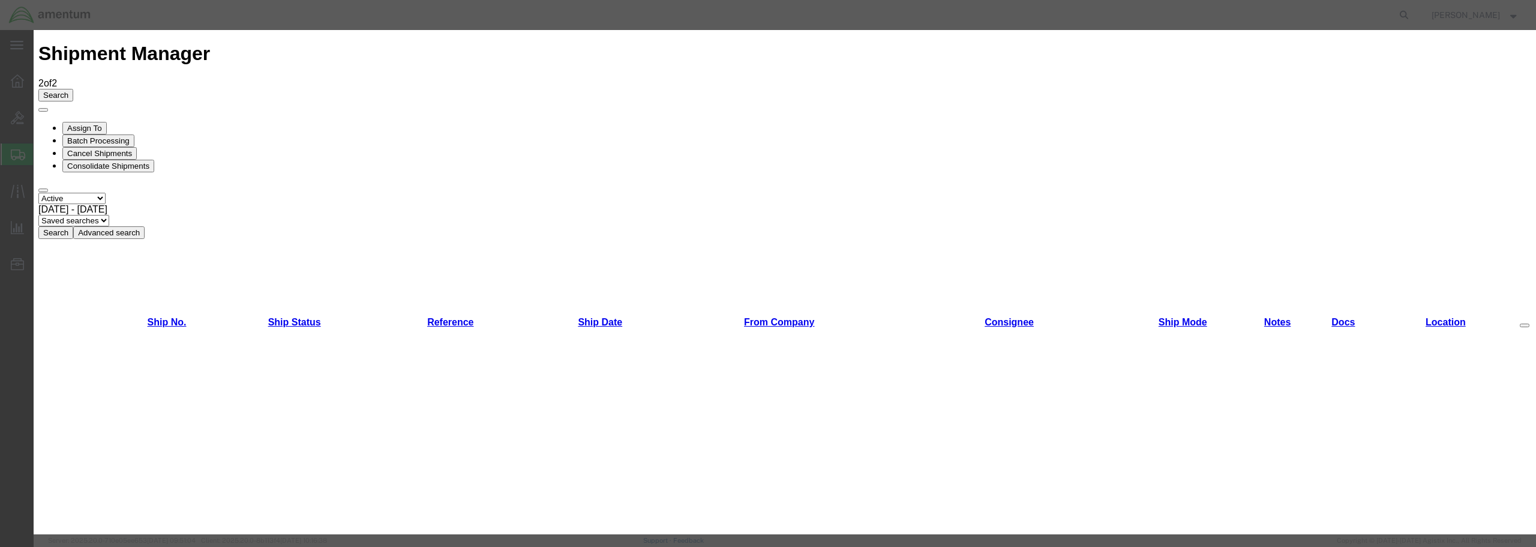
scroll to position [120, 0]
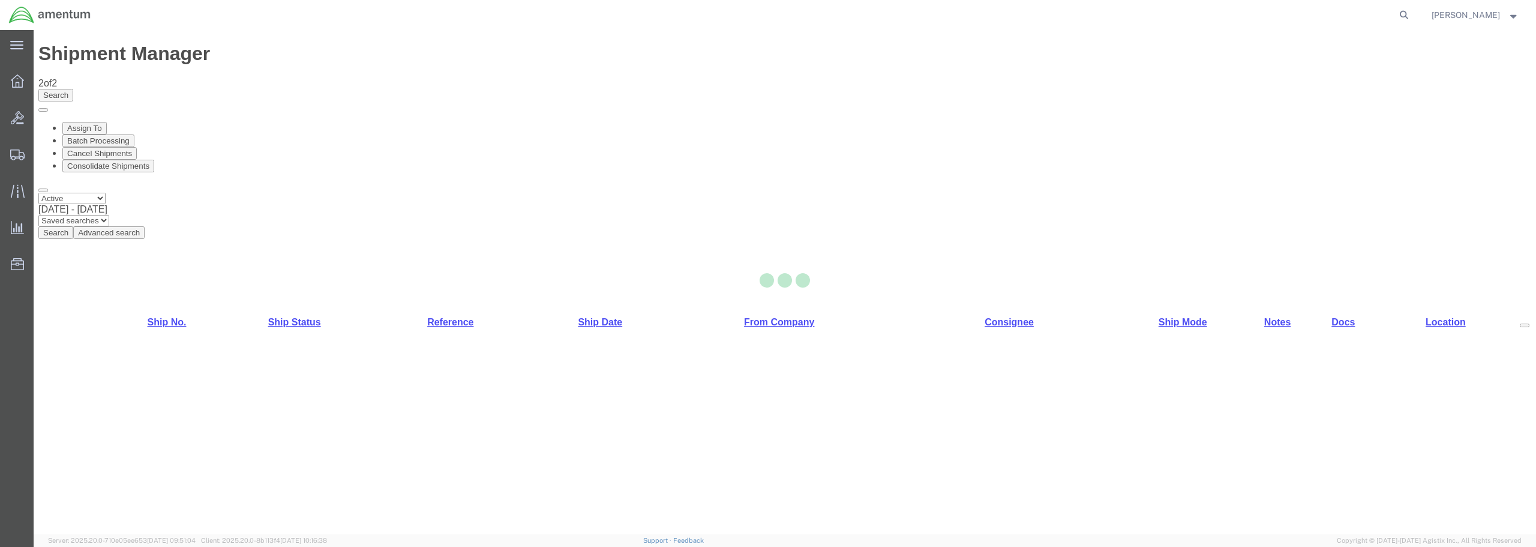
select select "49949"
select select "49933"
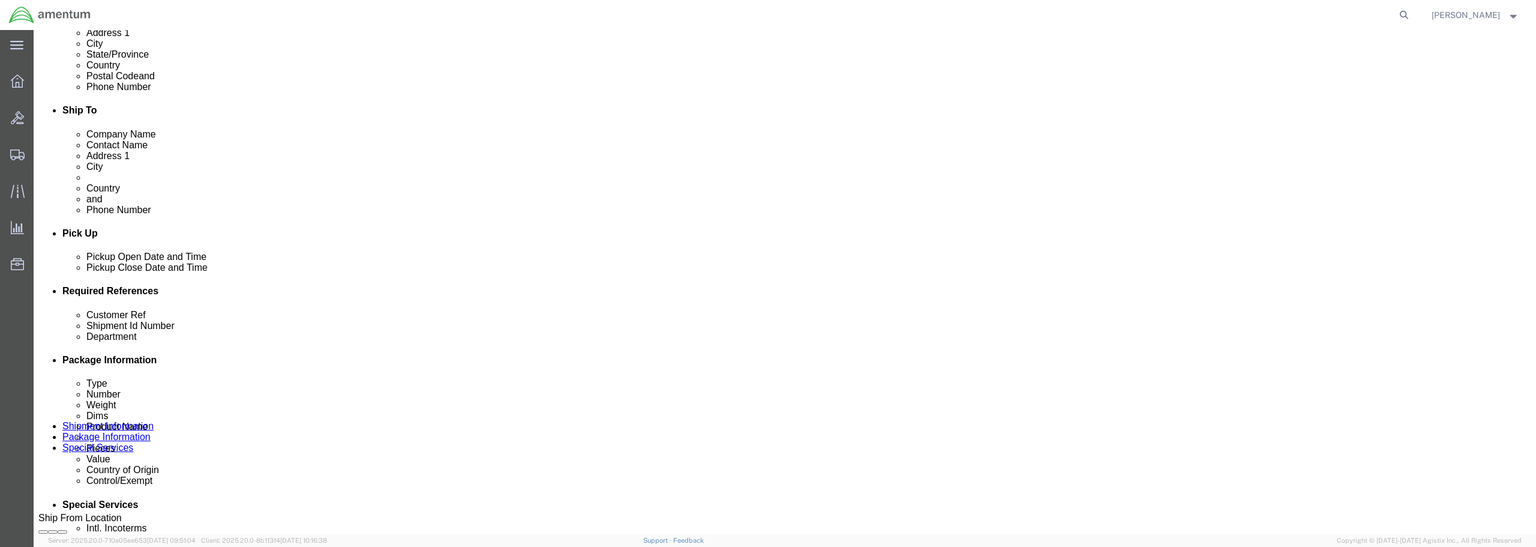
scroll to position [360, 0]
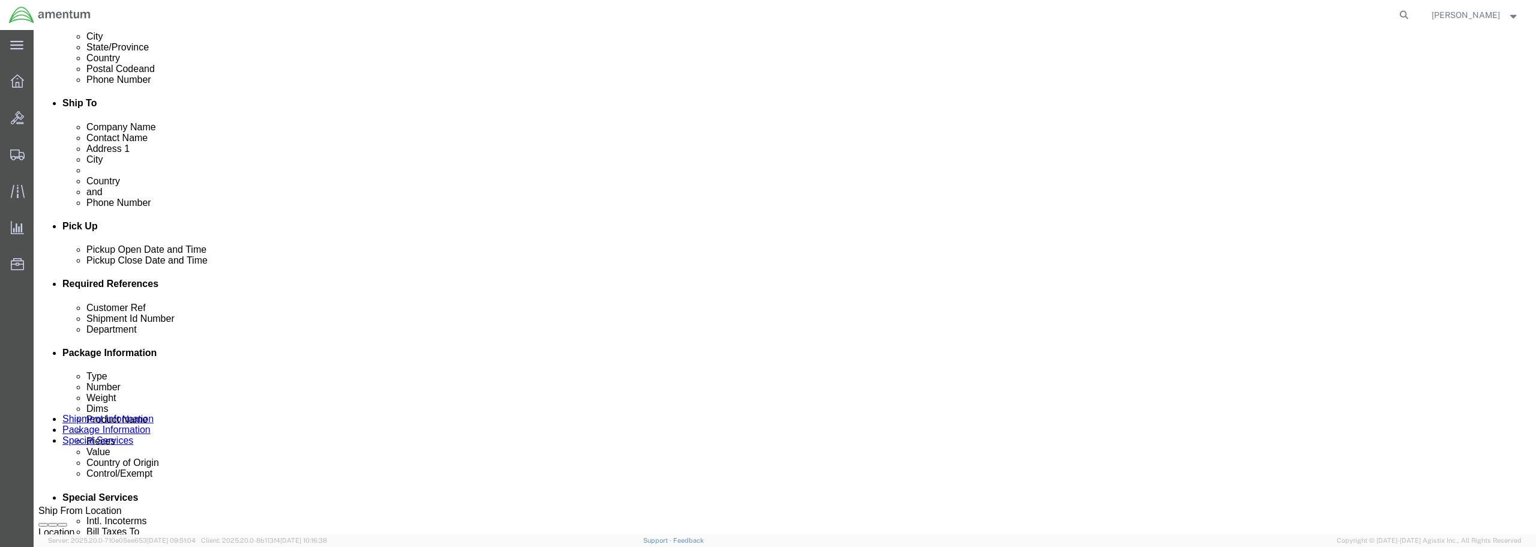
click div "[DATE] 4:14 PM"
click input "4:14 PM"
type input "6:00 AM"
click button "Apply"
click input "6118.03.03.2219.WTU.0000"
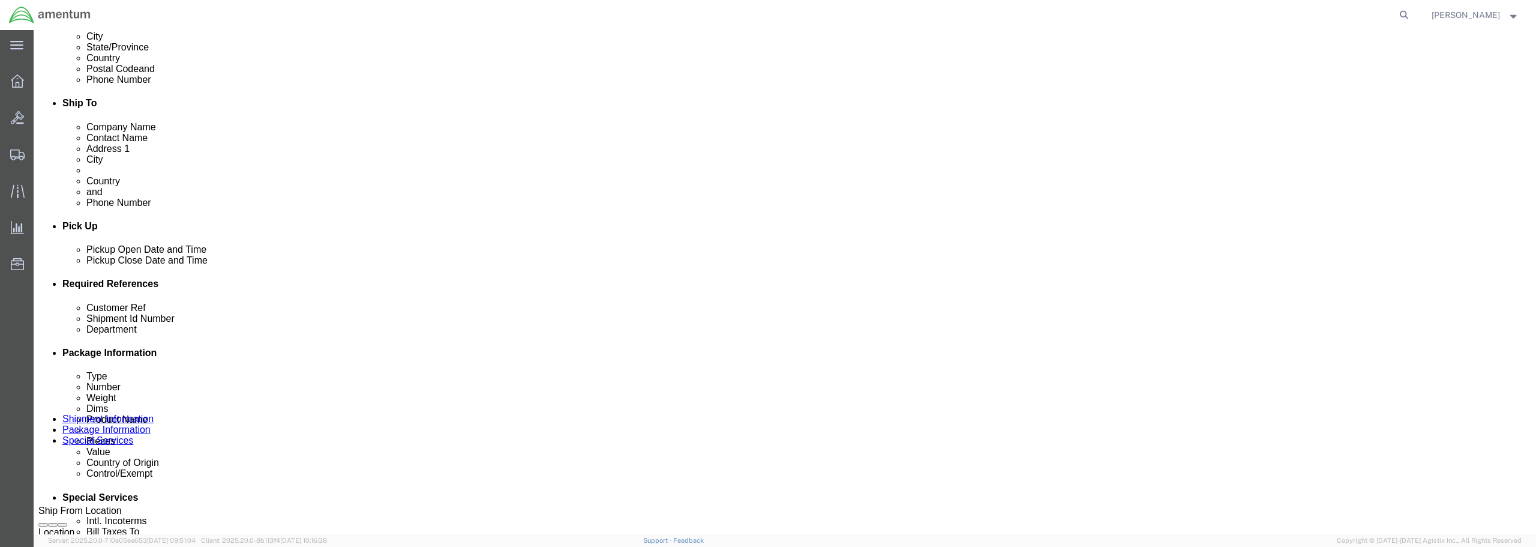
click input "6118.03.03.2219.WTU.0000"
type input "6118.04.03.2219.WTU.0000"
click input "text"
paste input "FED LOG DISK / OCT"
type input "FED LOG DISK / OCT"
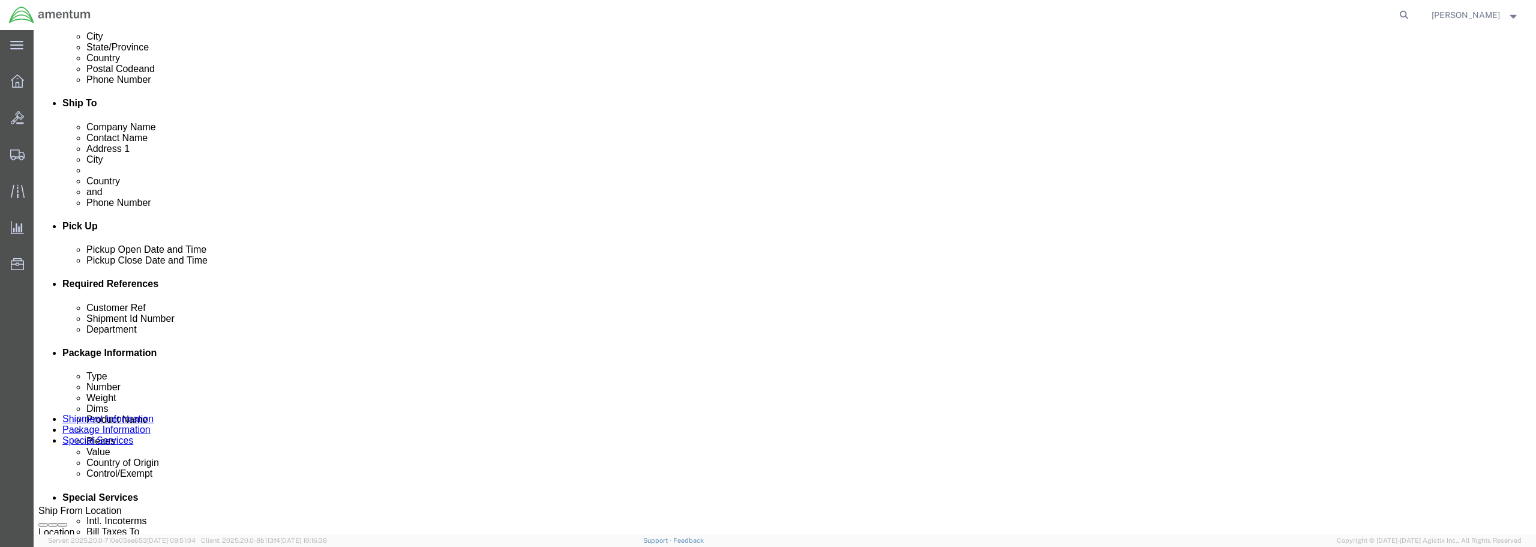
paste input "FED LOG DISK / OCT"
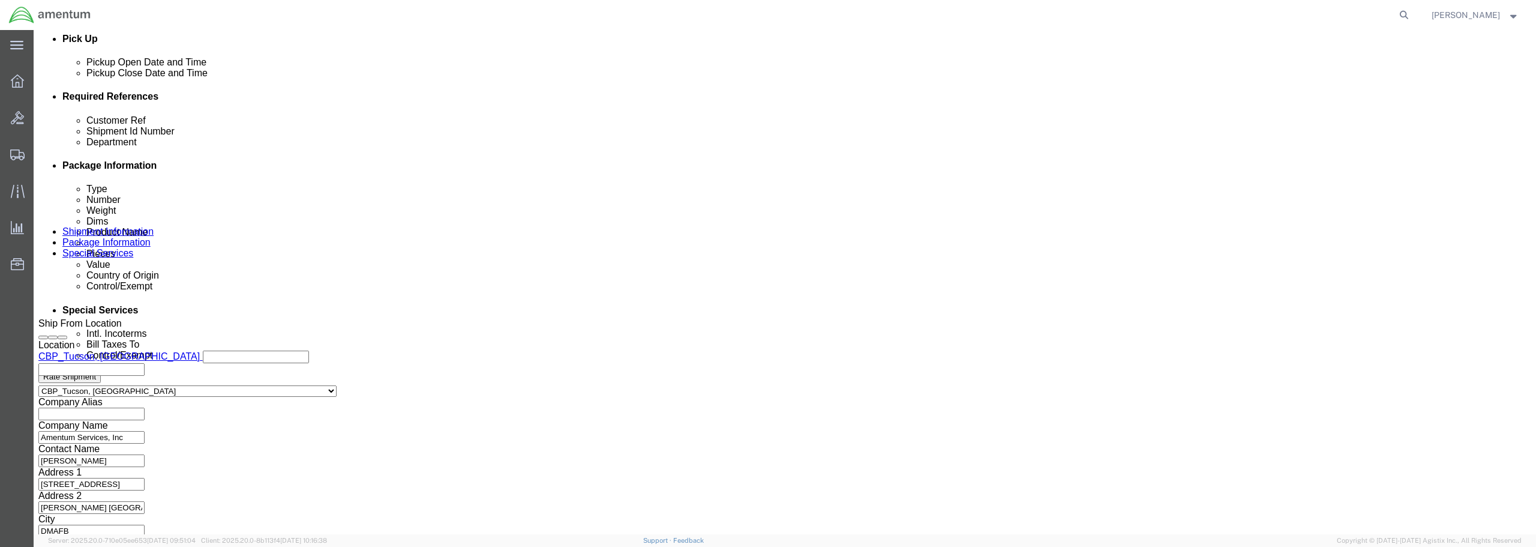
scroll to position [549, 0]
type input "FED LOG DISK / OCT"
click button "Continue"
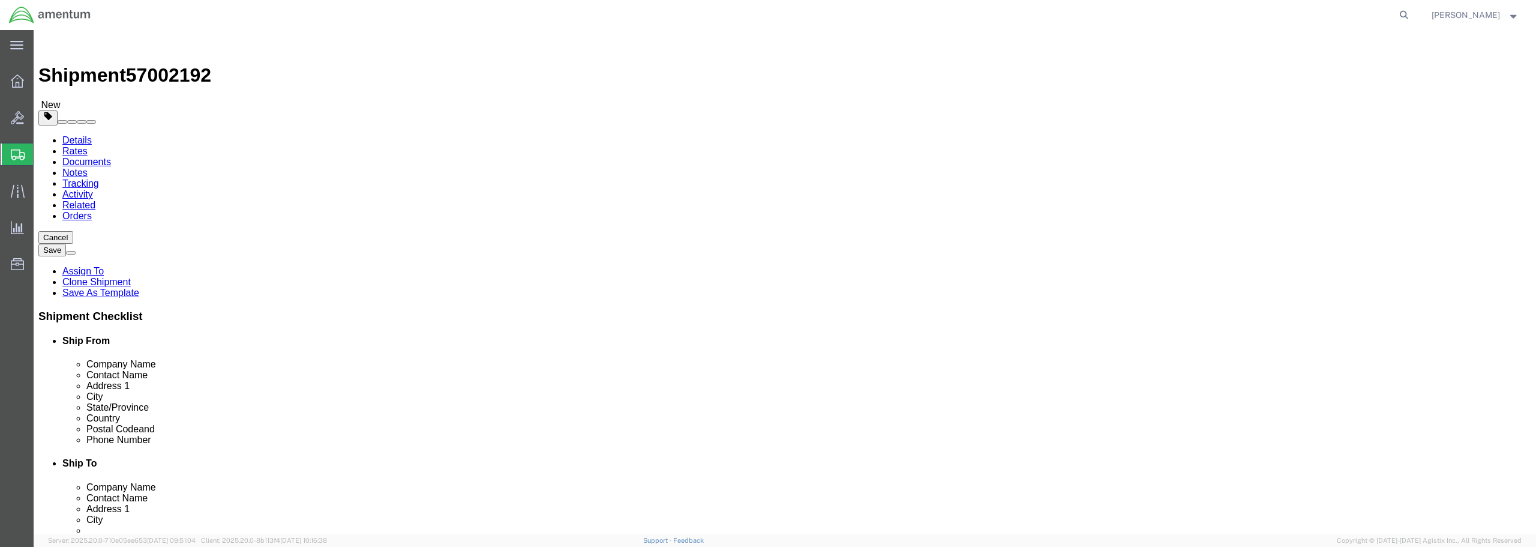
click select "Select BCK Boxes Bale(s) Basket(s) Bolt(s) Bottle(s) Buckets Bulk Bundle(s) Can…"
select select "ENV"
click select "Select BCK Boxes Bale(s) Basket(s) Bolt(s) Bottle(s) Buckets Bulk Bundle(s) Can…"
type input "9.50"
type input "12.50"
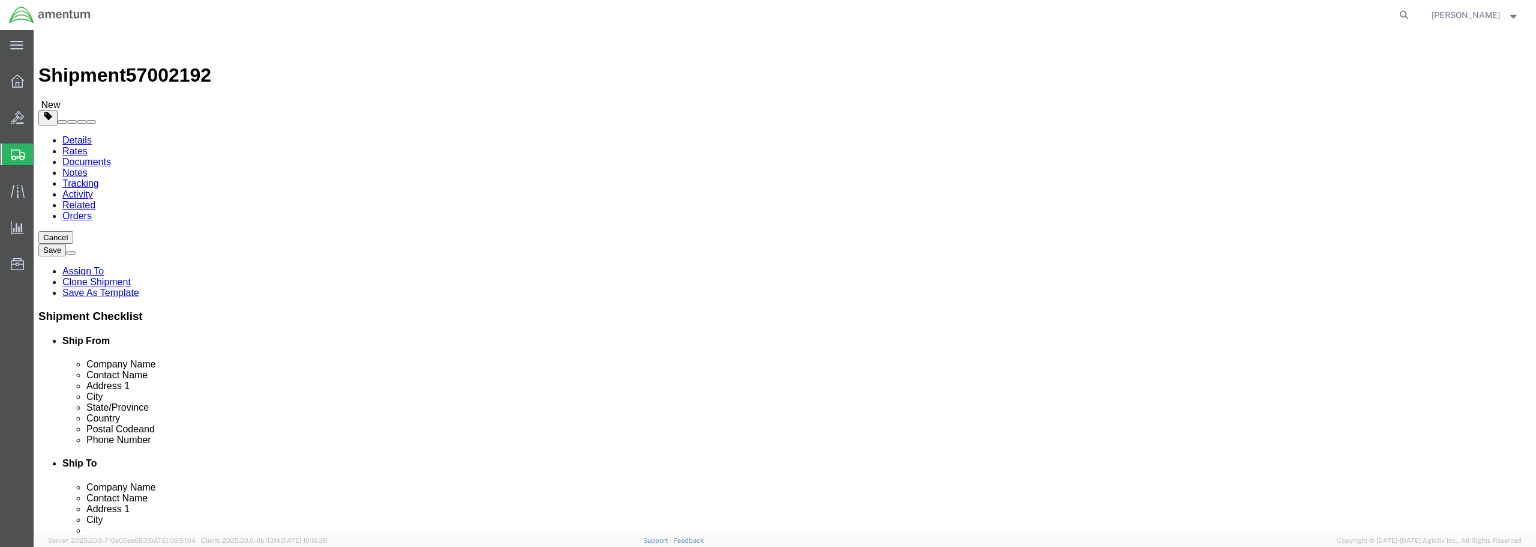
type input "0.25"
type input "1"
click link "Add Content"
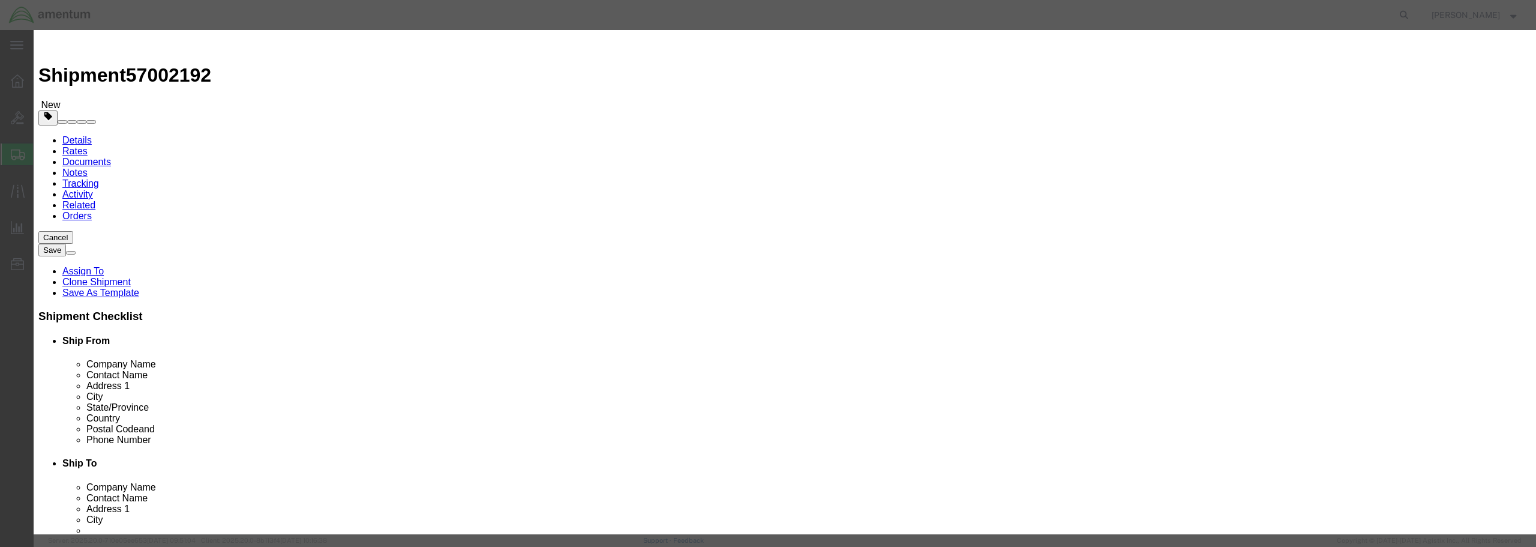
paste input "FED LOG DISK / OCT"
type input "FED LOG DISK / OCT"
drag, startPoint x: 548, startPoint y: 113, endPoint x: 537, endPoint y: 110, distance: 11.6
click div "0"
type input "1"
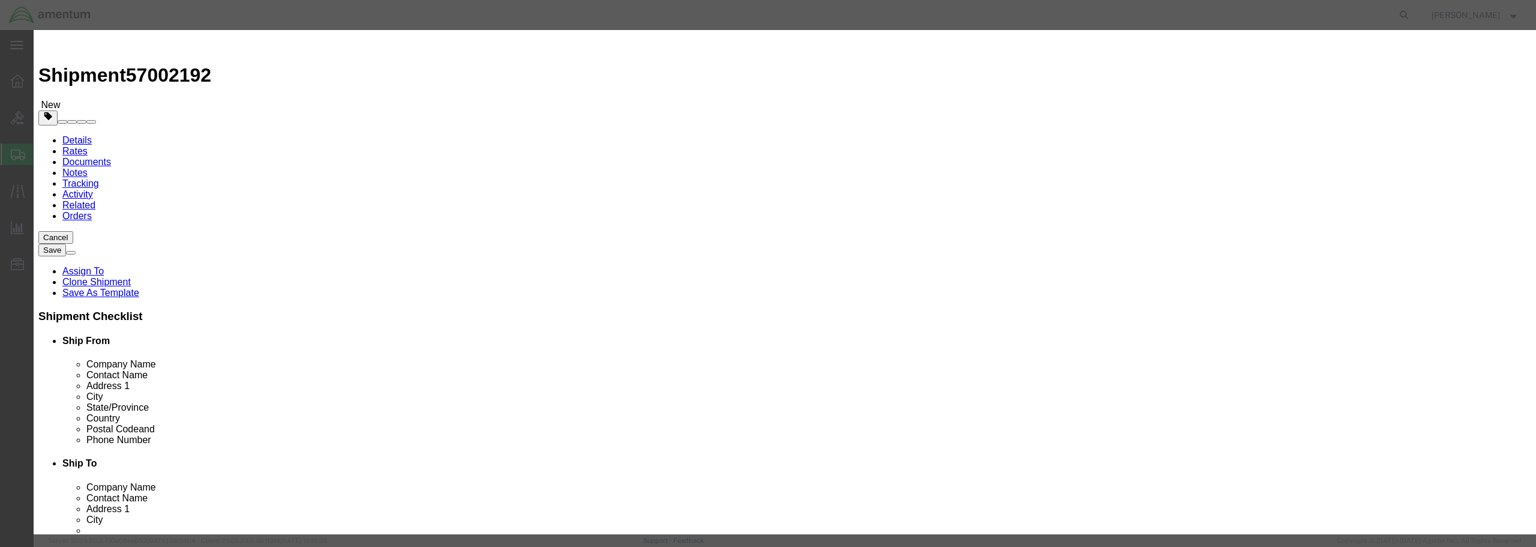
click input "text"
type input "25.00"
click select "Select 50 55 60 65 70 85 92.5 100 125 175 250 300 400"
select select "50"
click select "Select 50 55 60 65 70 85 92.5 100 125 175 250 300 400"
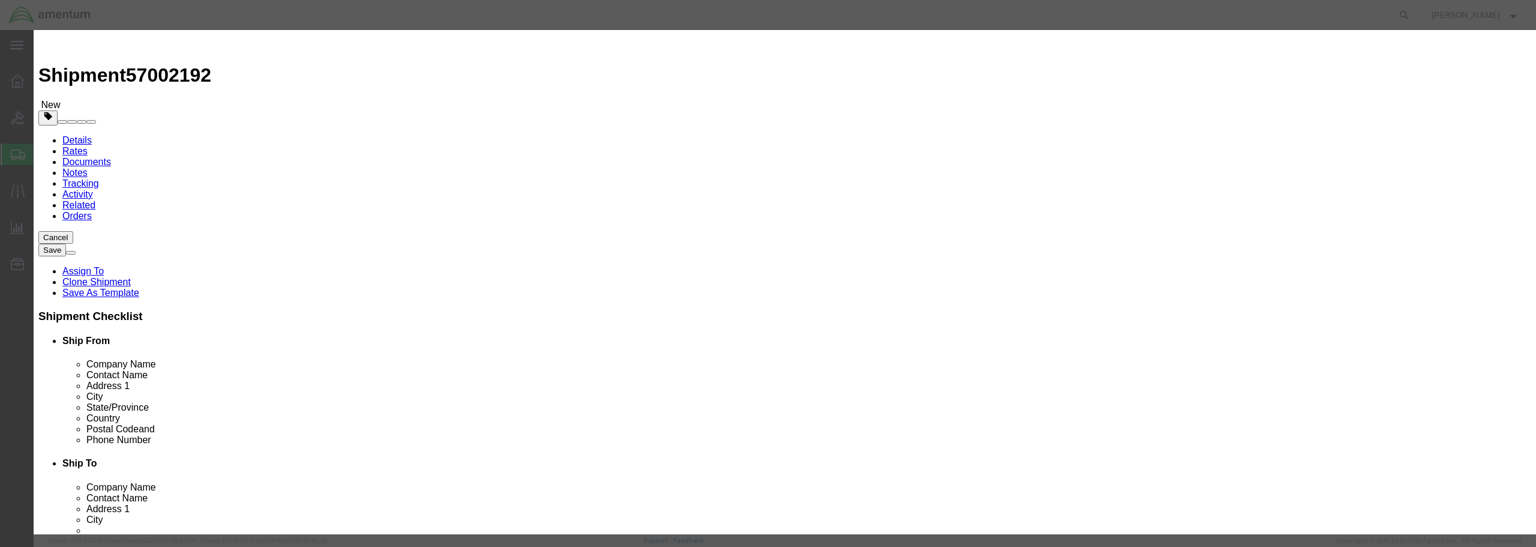
click button "Save & Close"
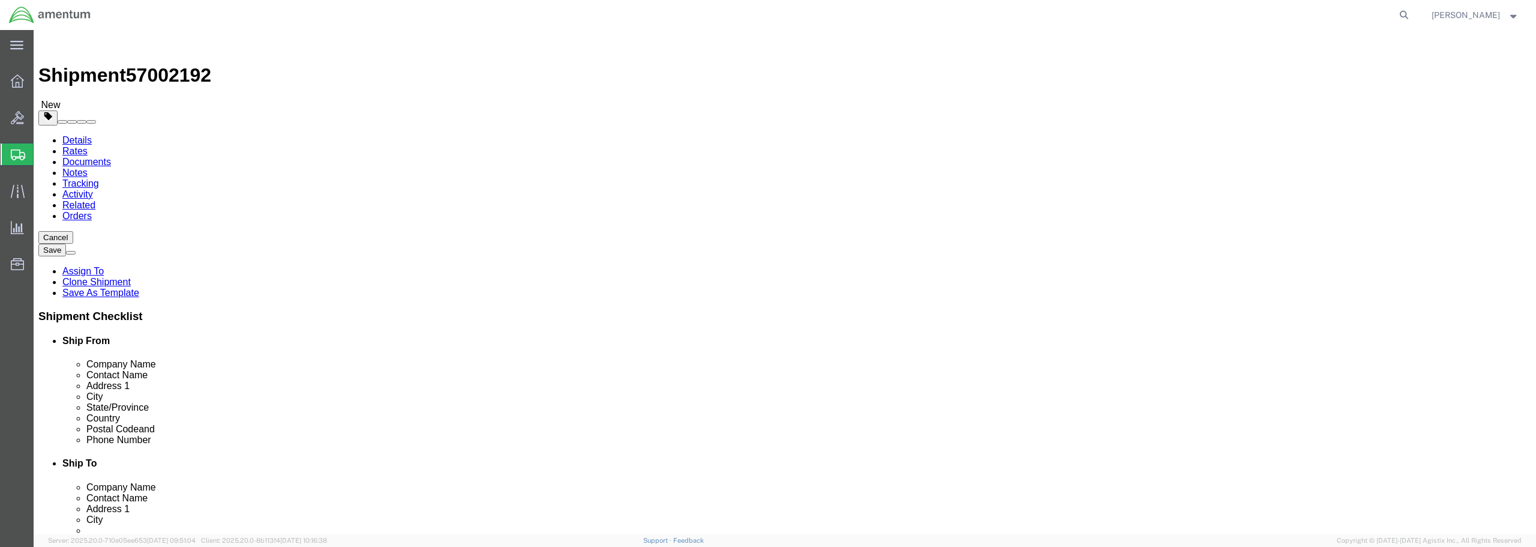
click button "Rate Shipment"
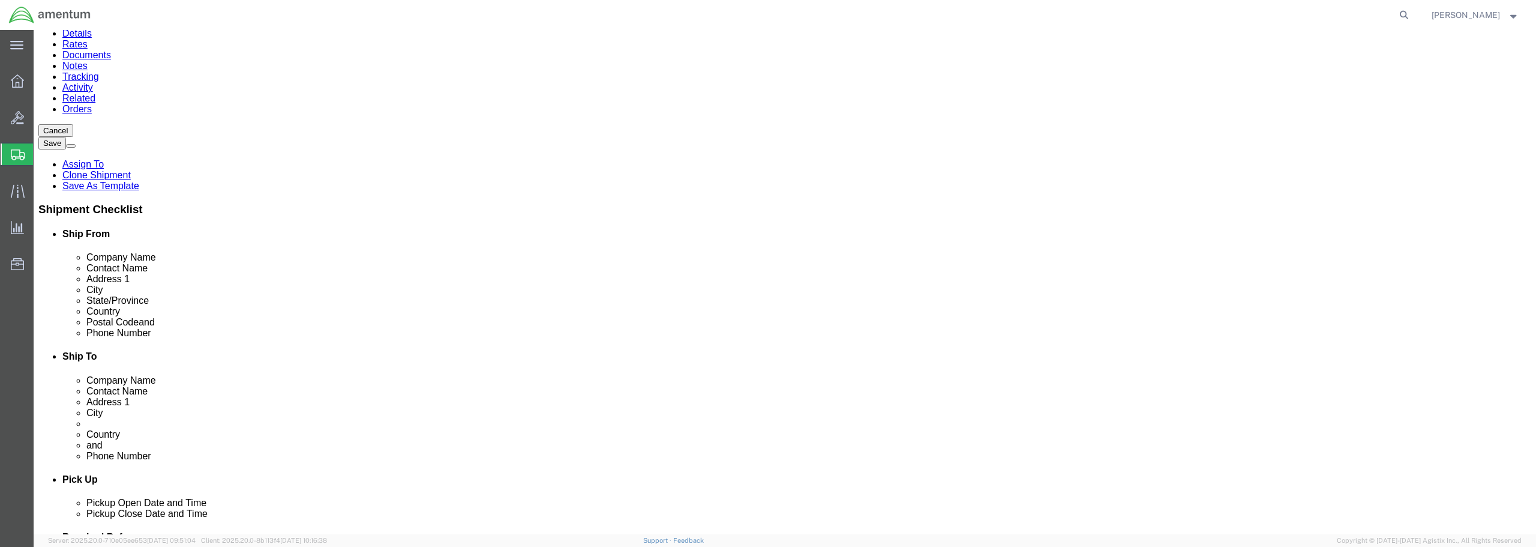
scroll to position [120, 0]
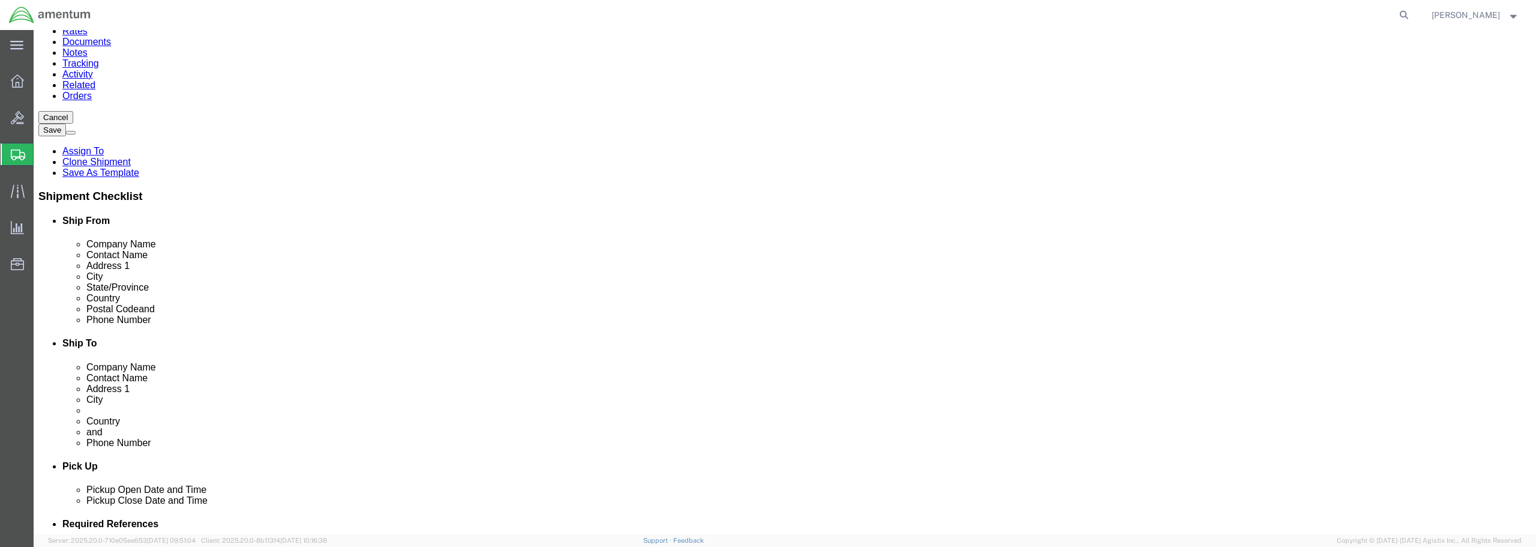
click link "Delete this content"
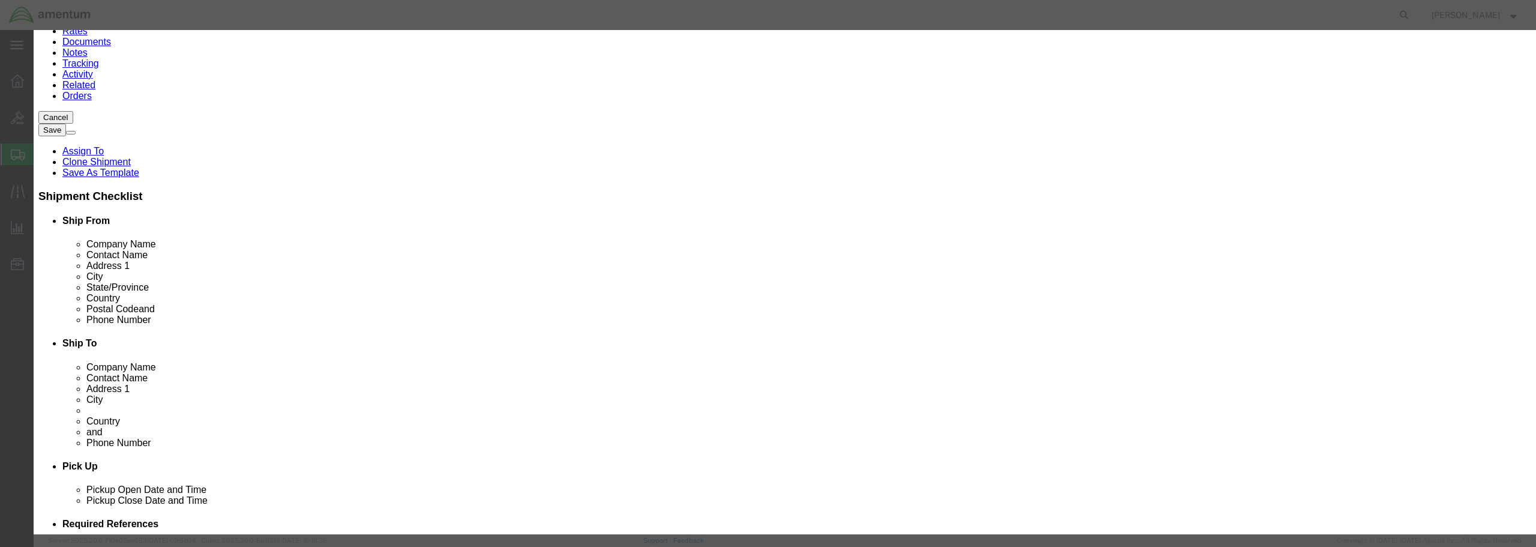
click button "Yes"
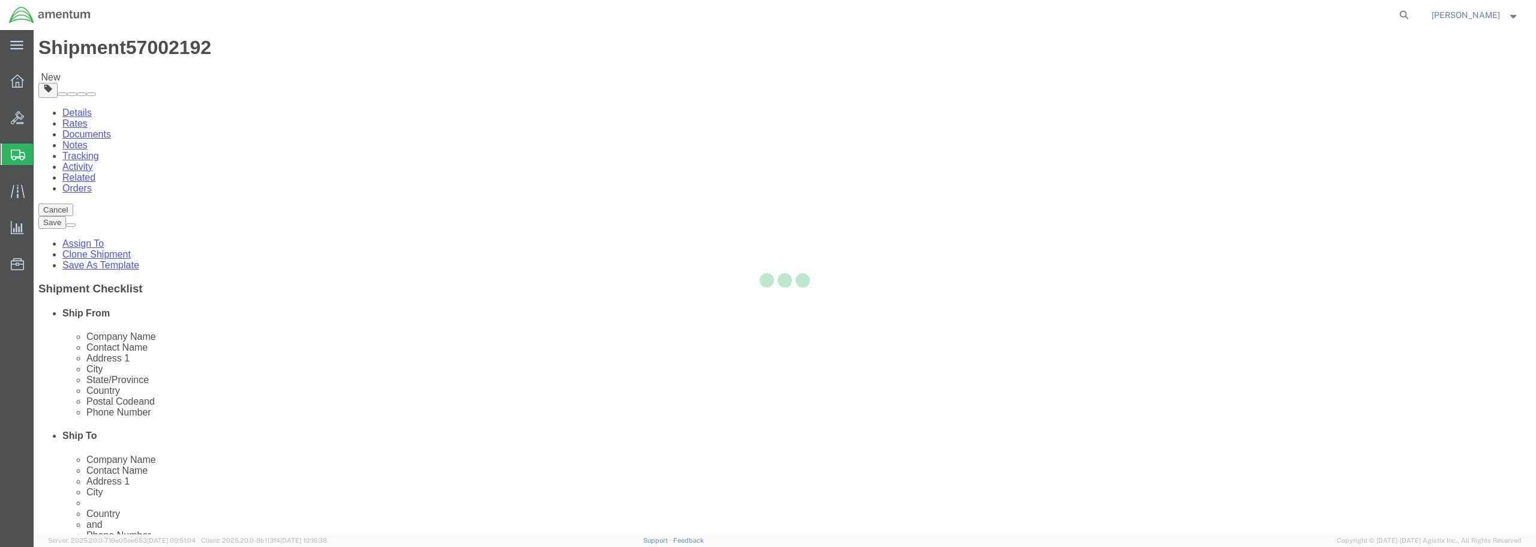
select select "ENV"
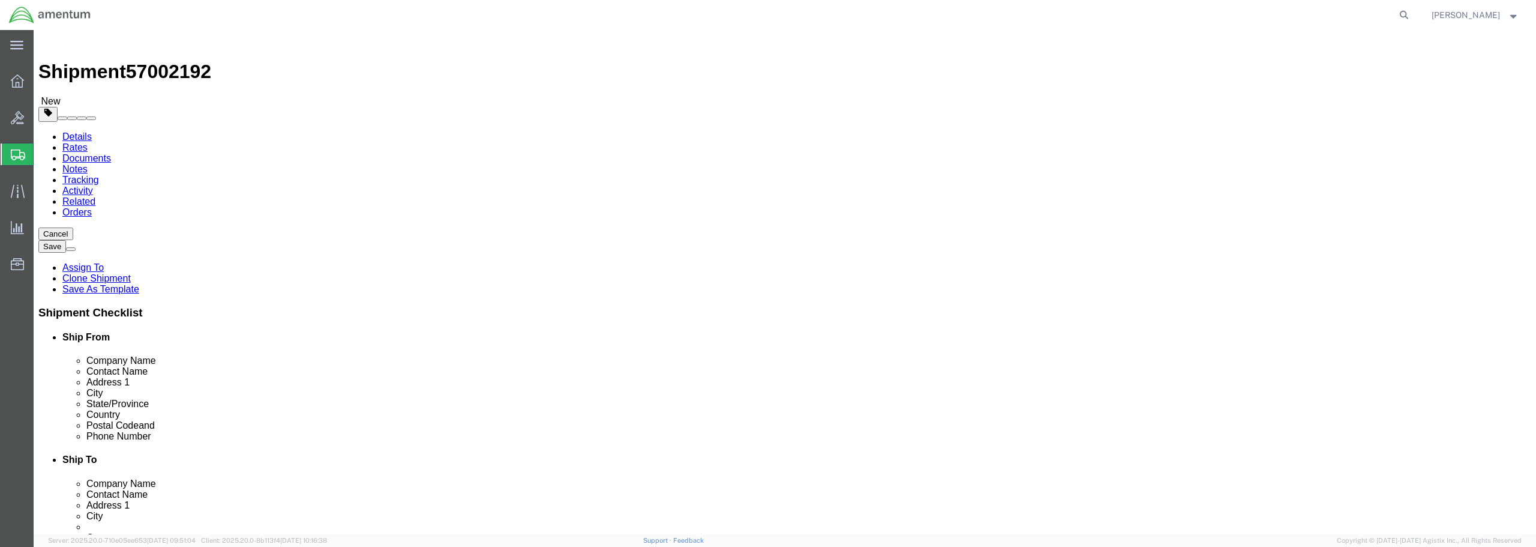
scroll to position [0, 0]
click button "Rate Shipment"
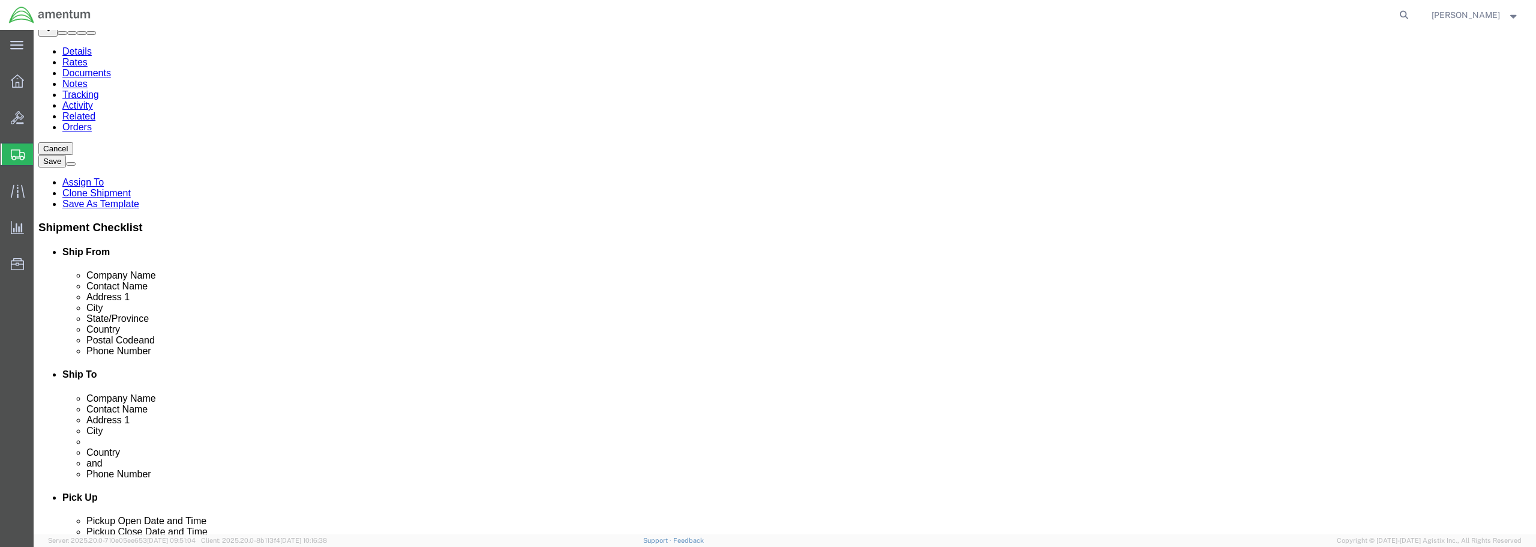
scroll to position [97, 0]
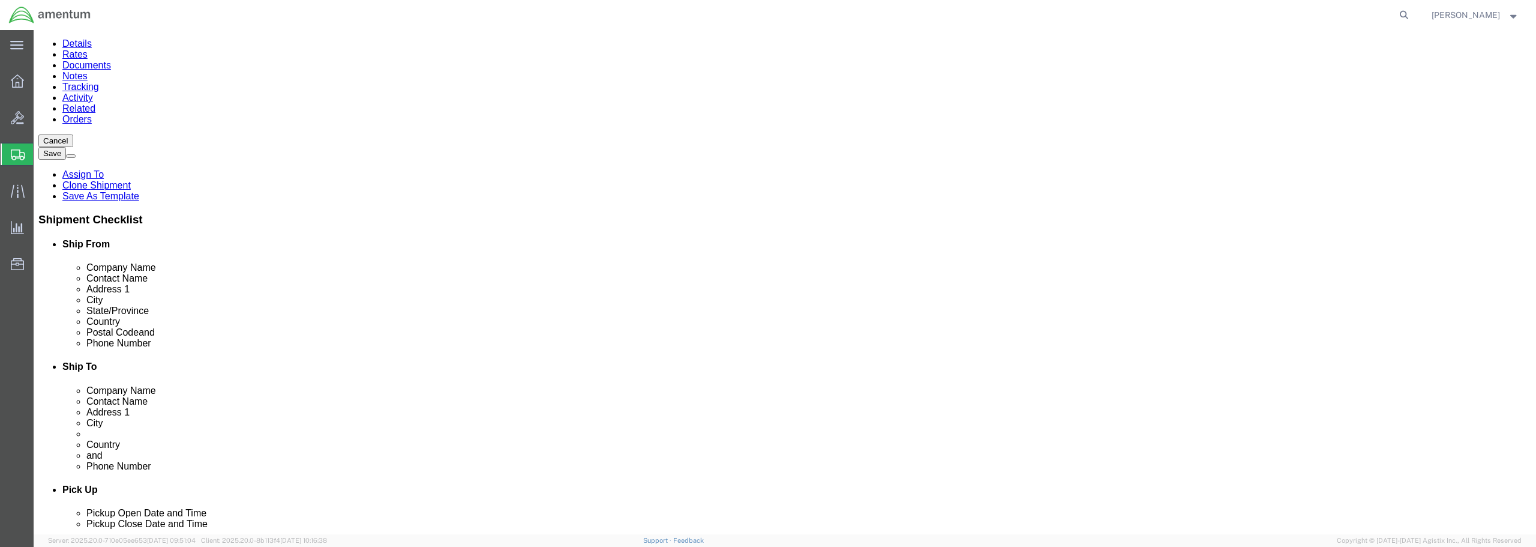
click dd "1.00 Each"
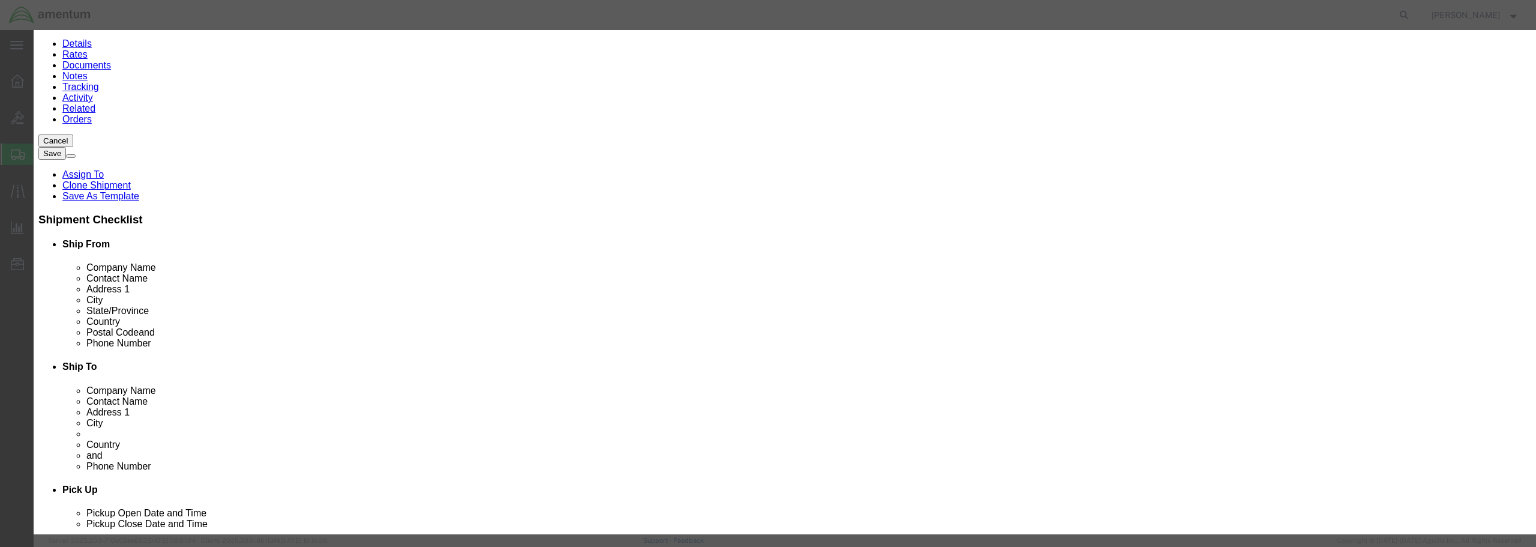
scroll to position [207, 0]
click select "Select ATF BIS DEA EPA FDA FTR ITAR OFAC Other (OPA)"
select select "FTR"
click select "Select ATF BIS DEA EPA FDA FTR ITAR OFAC Other (OPA)"
click select "Select 30.2(d)(2) 30.36 30.37(a) 30.37(f) 30.37(g) 30.37(h) 30.37(i) 30.37(j) 3…"
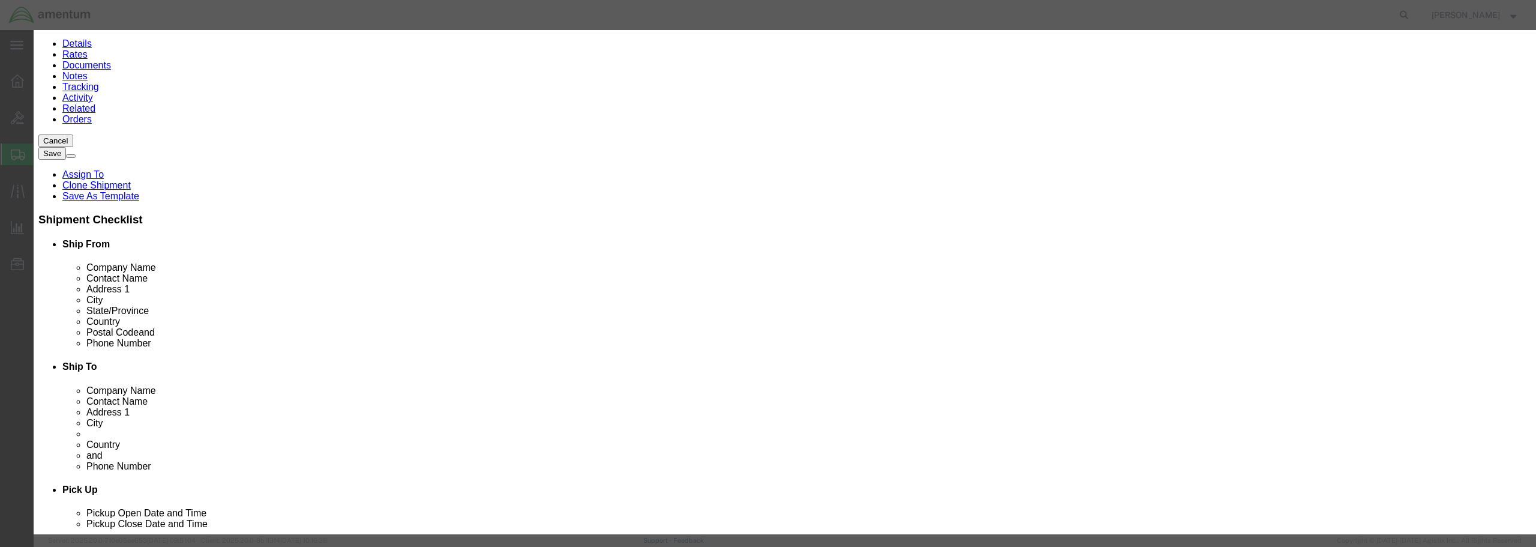
click select "Select 30.2(d)(2) 30.36 30.37(a) 30.37(f) 30.37(g) 30.37(h) 30.37(i) 30.37(j) 3…"
select select "30.37(a)"
click select "Select 30.2(d)(2) 30.36 30.37(a) 30.37(f) 30.37(g) 30.37(h) 30.37(i) 30.37(j) 3…"
click button "Save & Close"
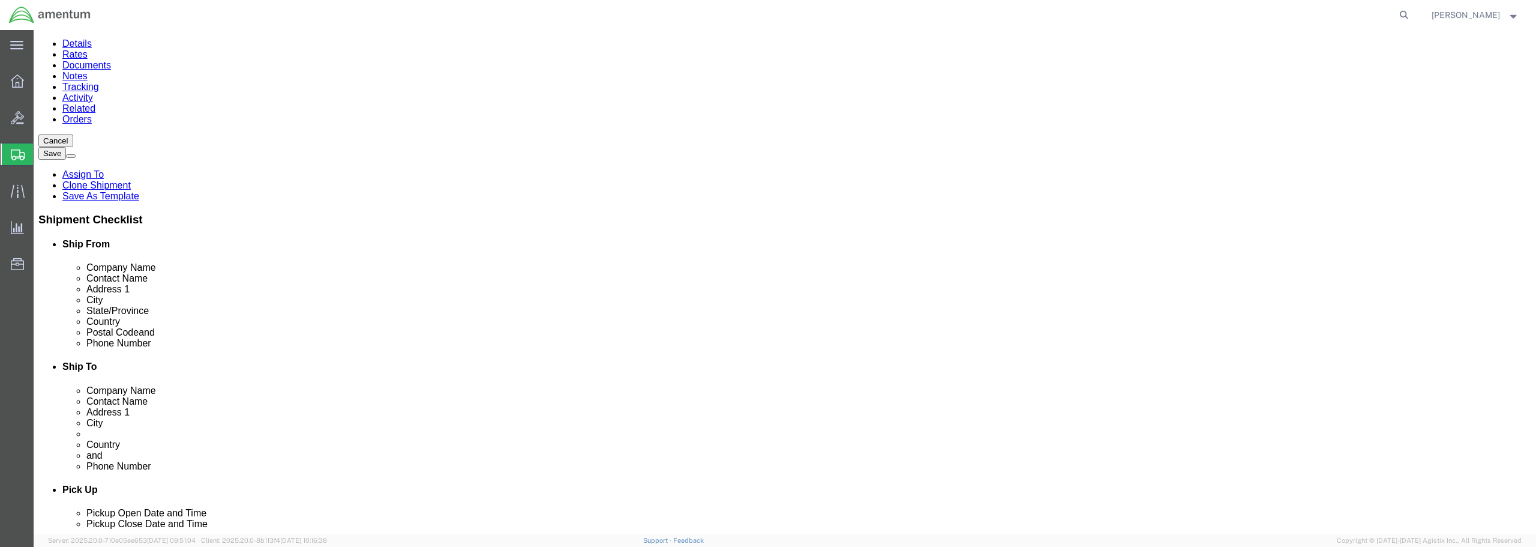
click div "Pieces: 1.00 Each Total value: 25.00 USD"
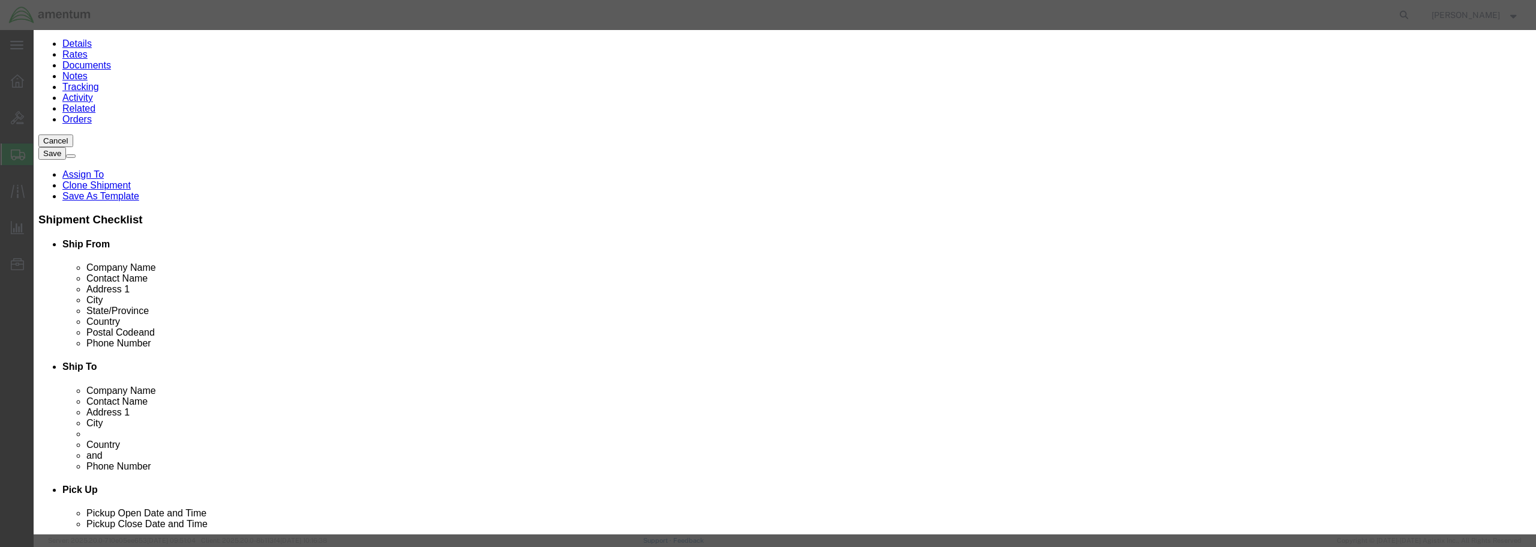
scroll to position [117, 0]
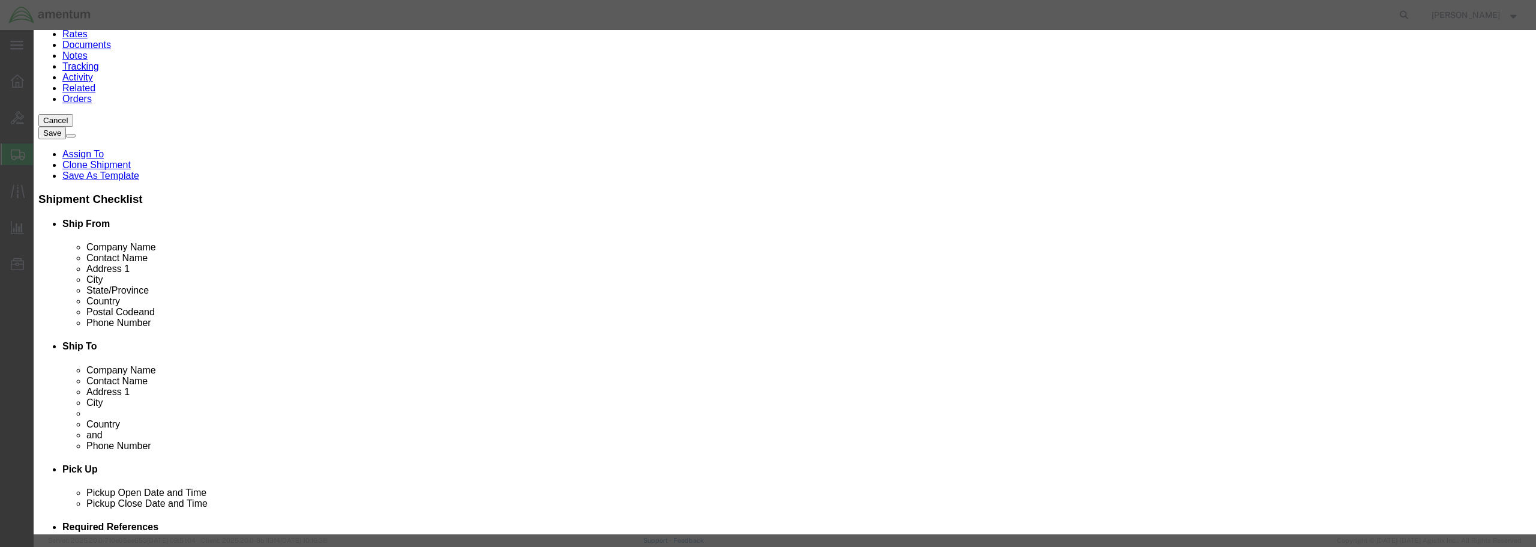
click input "text"
type input "0"
click input "text"
click input "FTR"
type input "F"
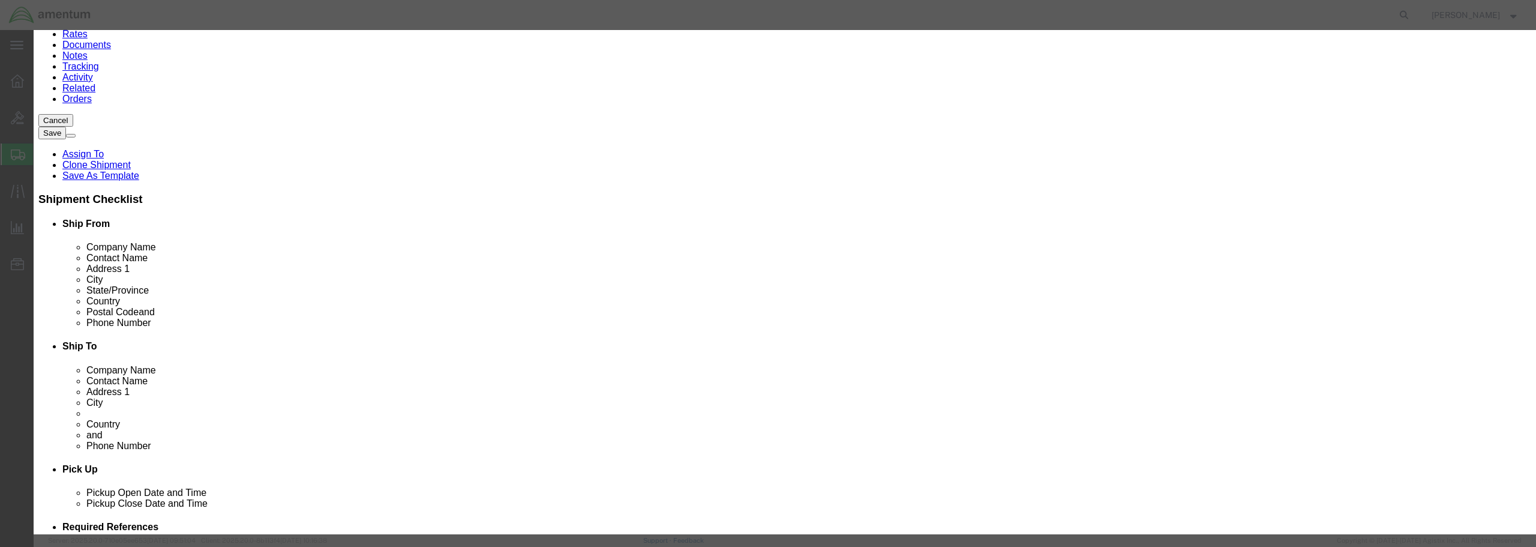
click input "text"
type input "FTR"
click input "text"
click button "Save & Close"
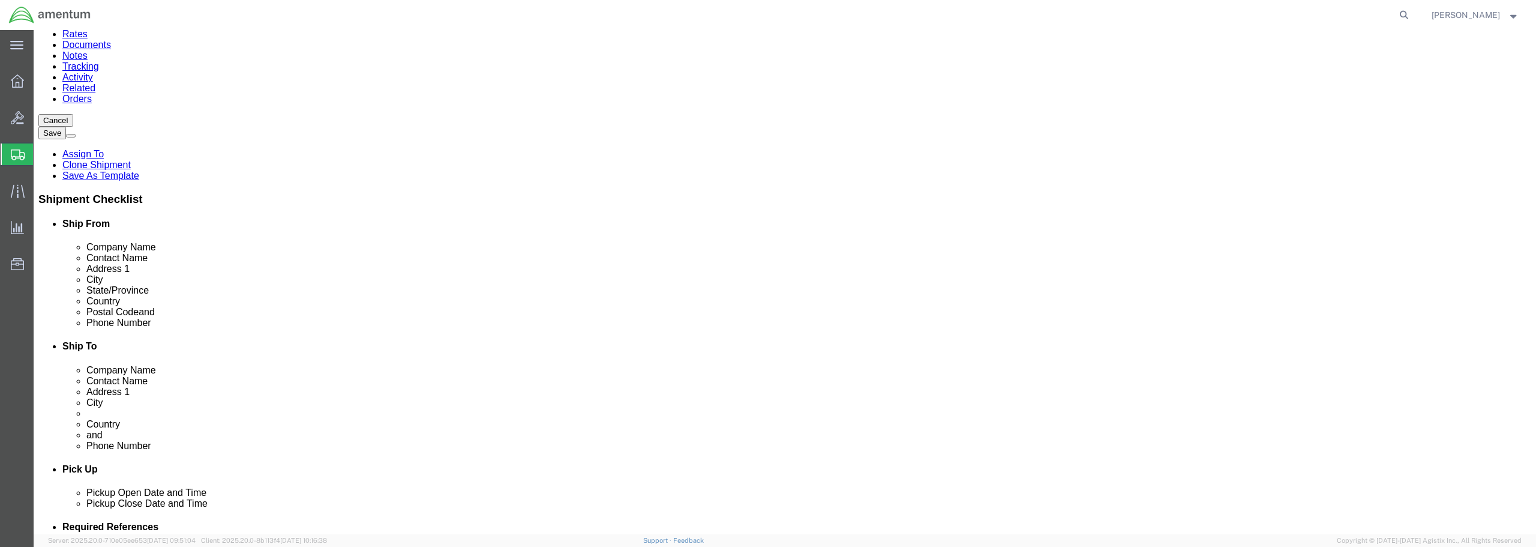
click button "Rate Shipment"
click div "Package Content # 1 1 x Envelope Package Type Select BCK Boxes Bale(s) Basket(s…"
click dd "1.00 Each"
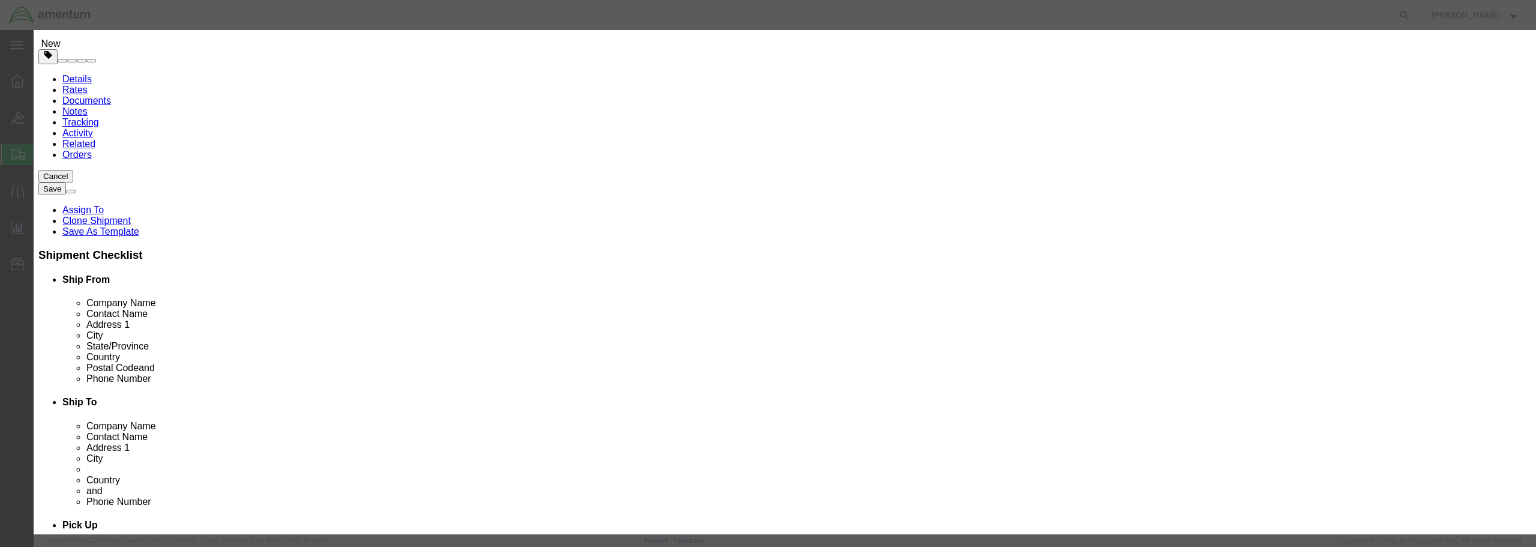
scroll to position [0, 0]
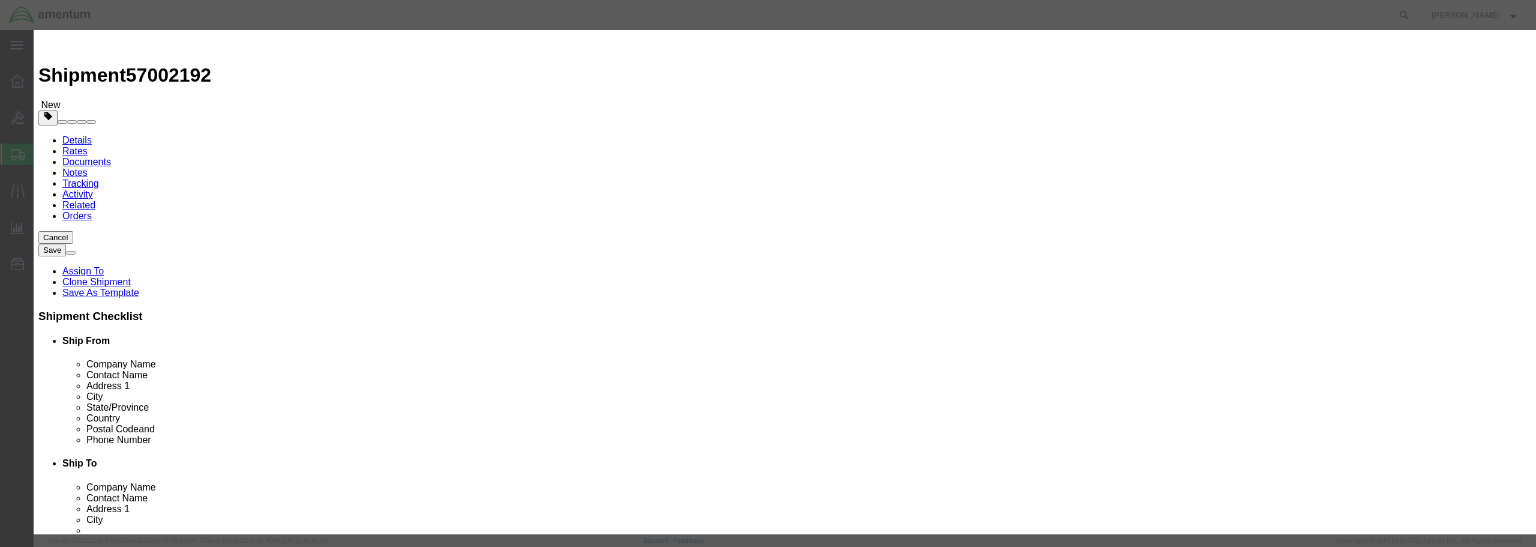
click select "Select [GEOGRAPHIC_DATA] [GEOGRAPHIC_DATA] [GEOGRAPHIC_DATA] [GEOGRAPHIC_DATA] …"
select select "US"
click select "Select [GEOGRAPHIC_DATA] [GEOGRAPHIC_DATA] [GEOGRAPHIC_DATA] [GEOGRAPHIC_DATA] …"
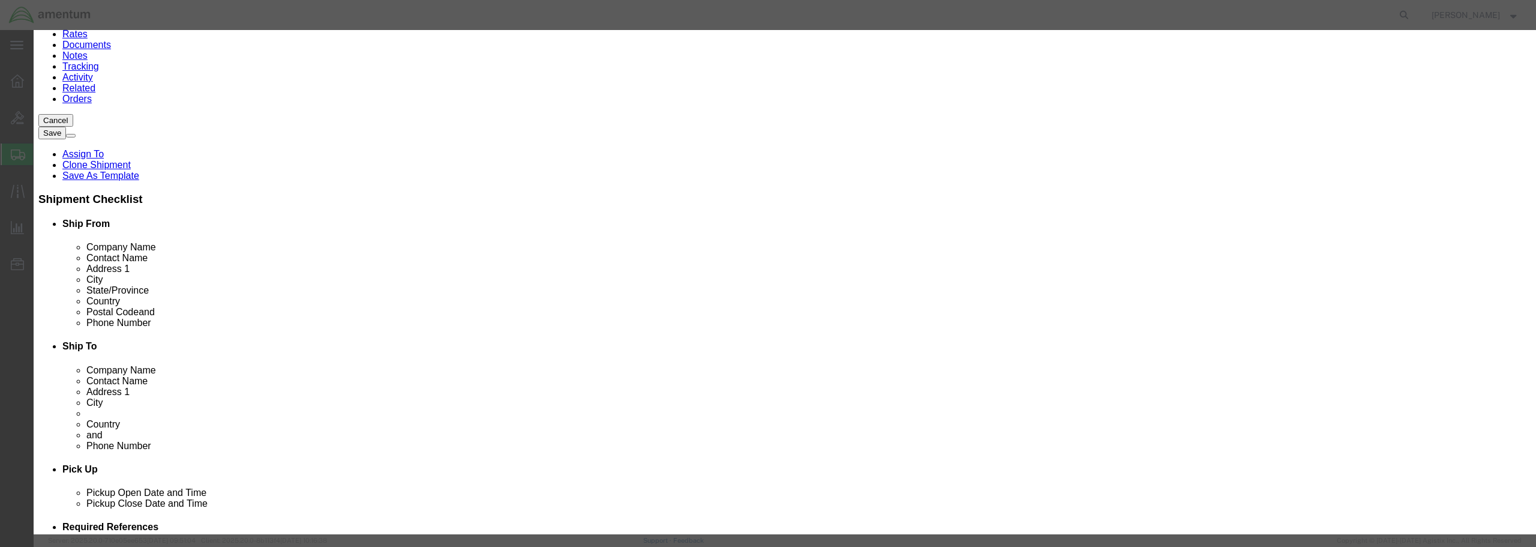
scroll to position [230, 0]
click button "Save & Close"
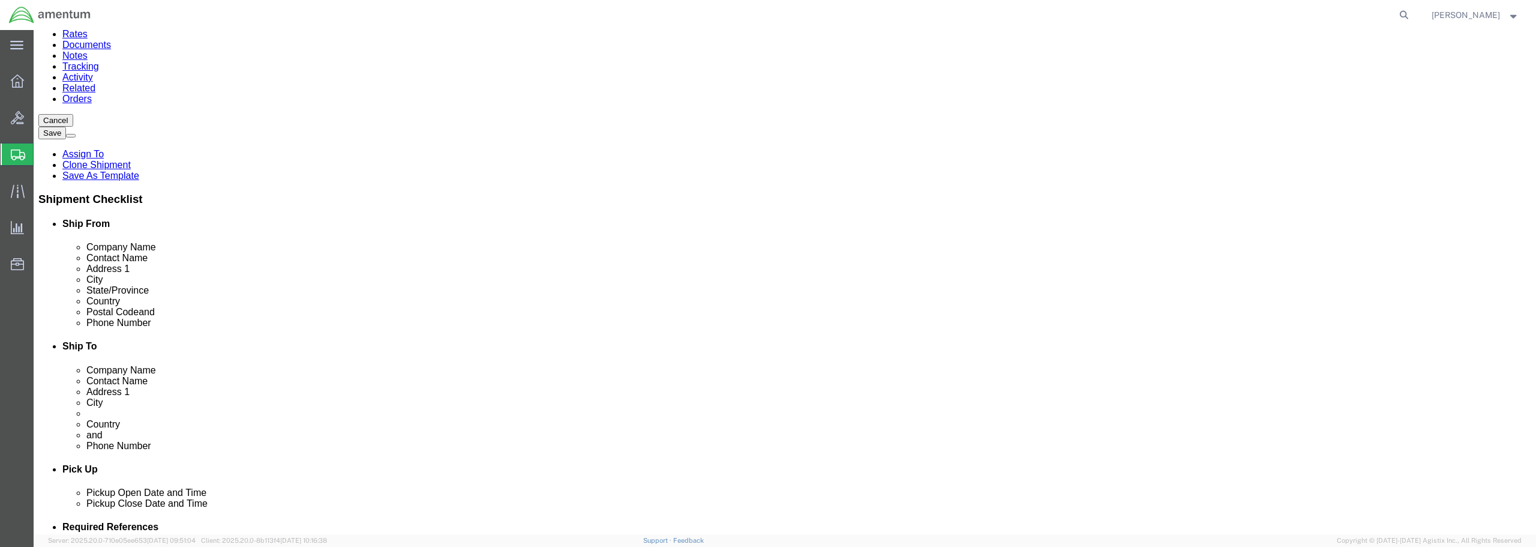
click div "Package Content # 1 1 x Envelope Package Type Select BCK Boxes Bale(s) Basket(s…"
click div "Pieces: 1.00 Each Total value: 25.00 USD"
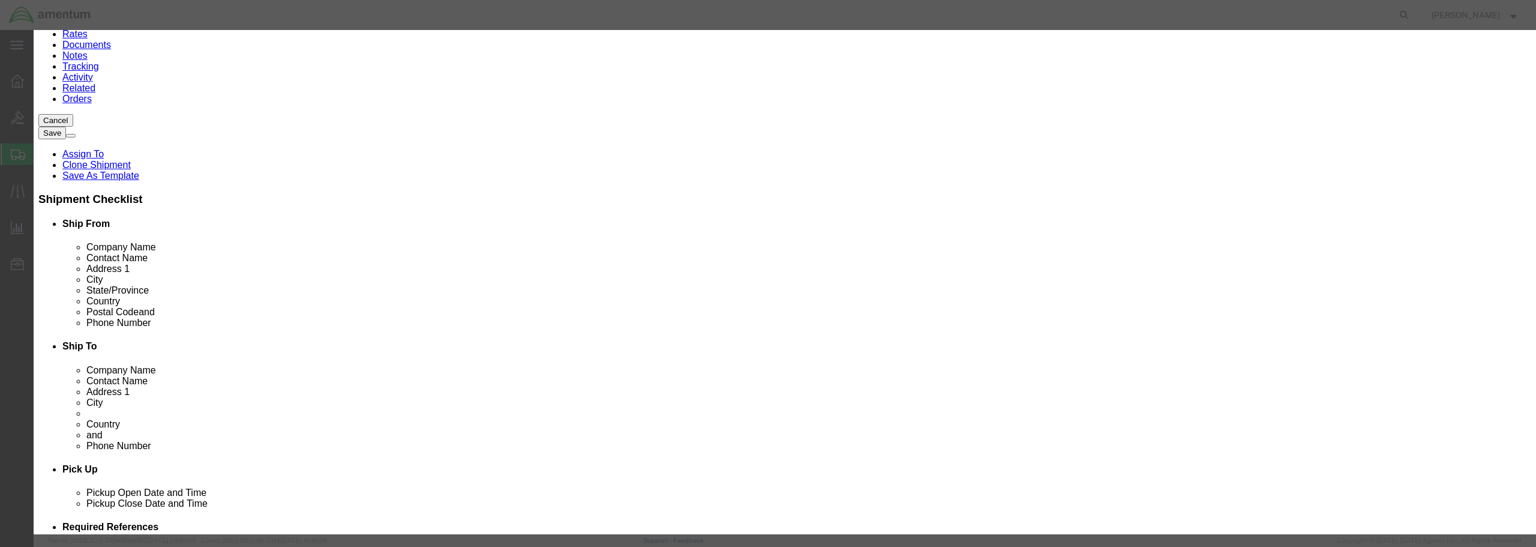
click input "text"
click select "Select ATF BIS DEA EPA FDA FTR ITAR OFAC Other (OPA)"
click button "Save & Close"
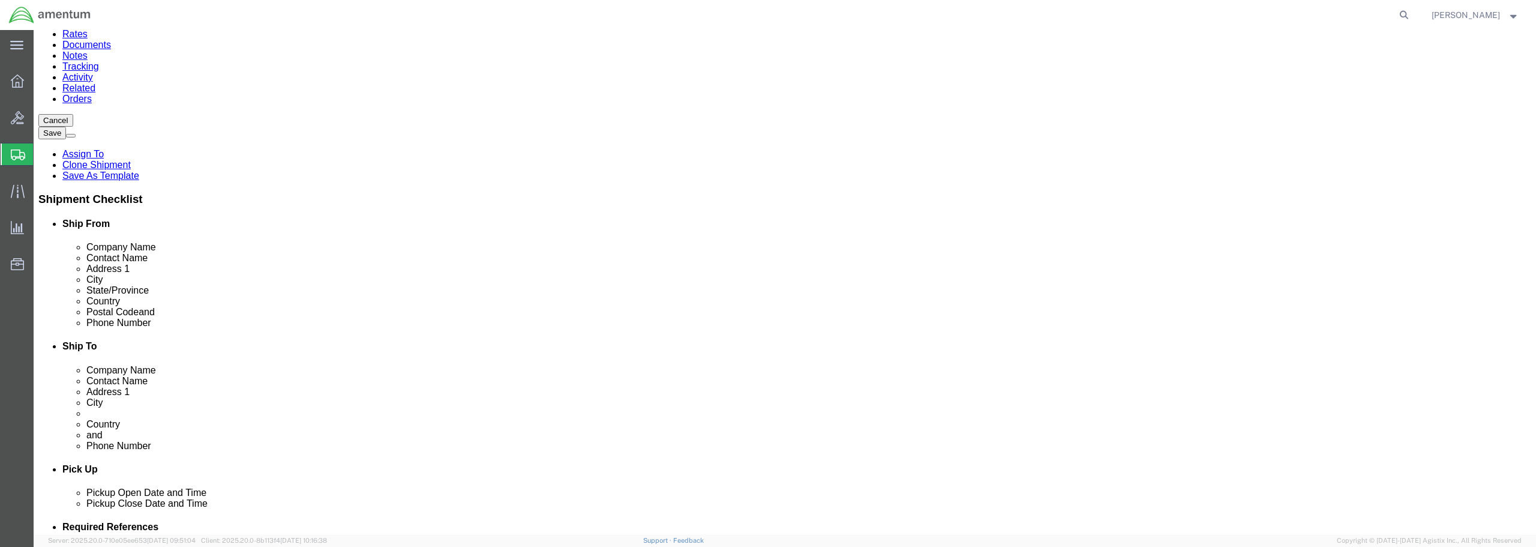
click button "Continue"
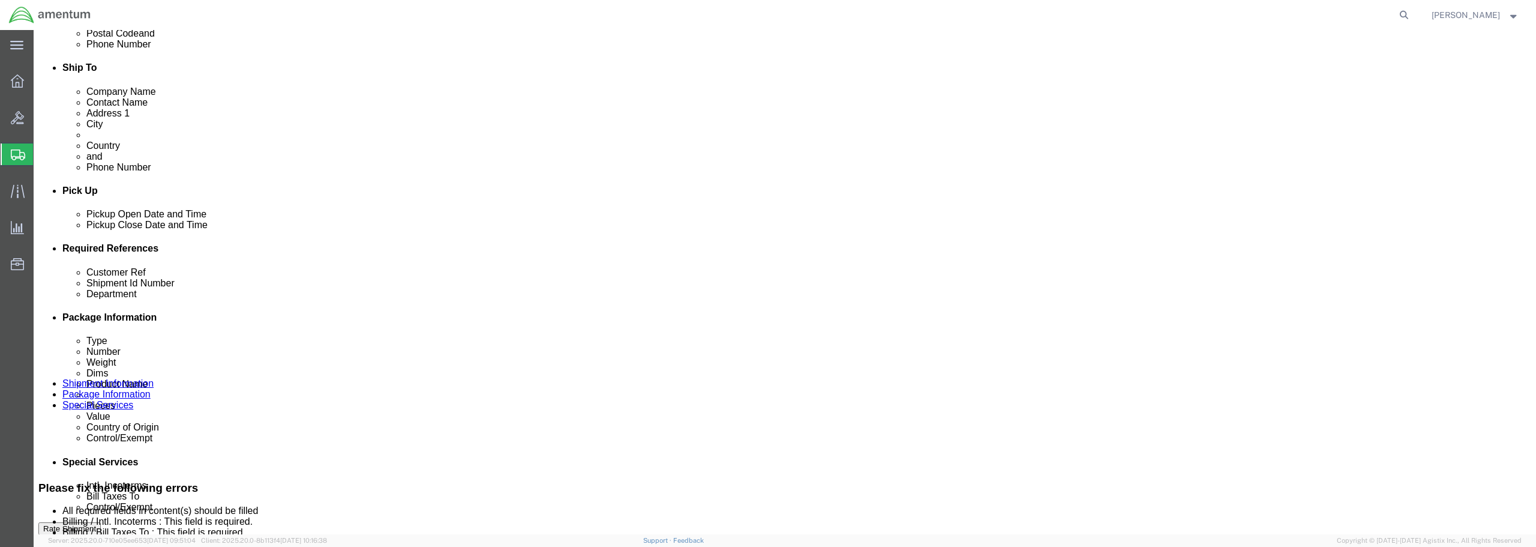
scroll to position [417, 0]
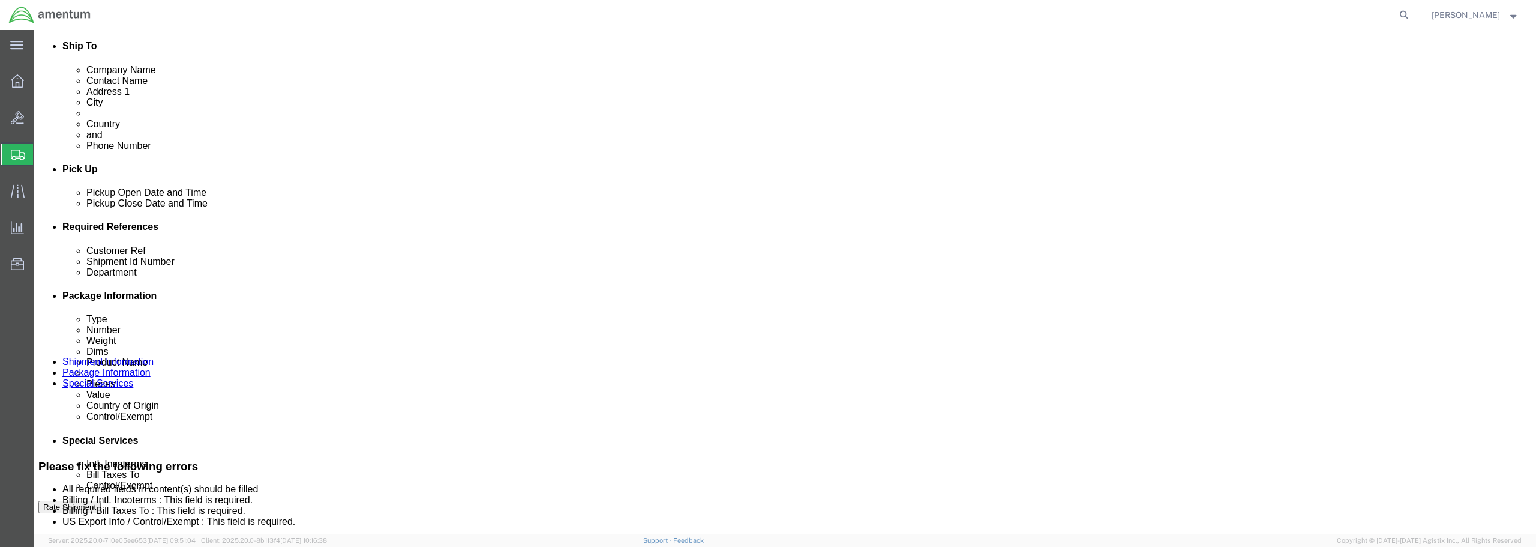
click select "Select Carriage Insurance Paid Carriage Paid To Cost and Freight Cost Insurance…"
select select "DDP"
click select "Select Carriage Insurance Paid Carriage Paid To Cost and Freight Cost Insurance…"
select select "SHIP"
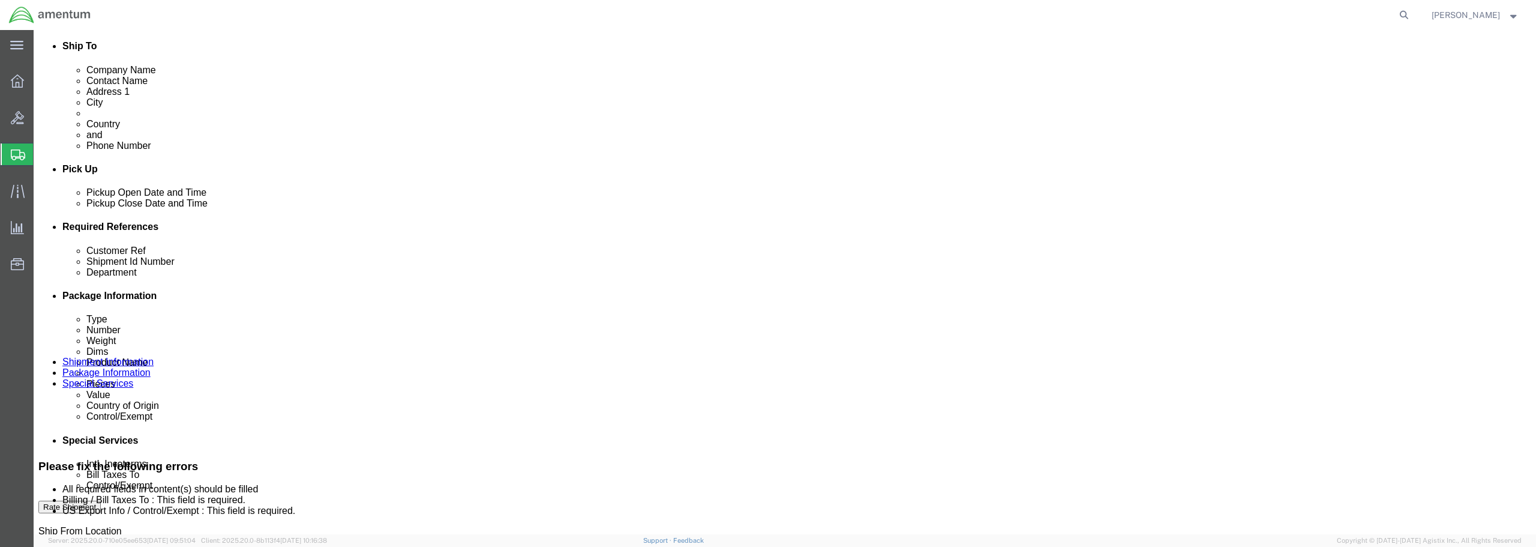
scroll to position [404, 0]
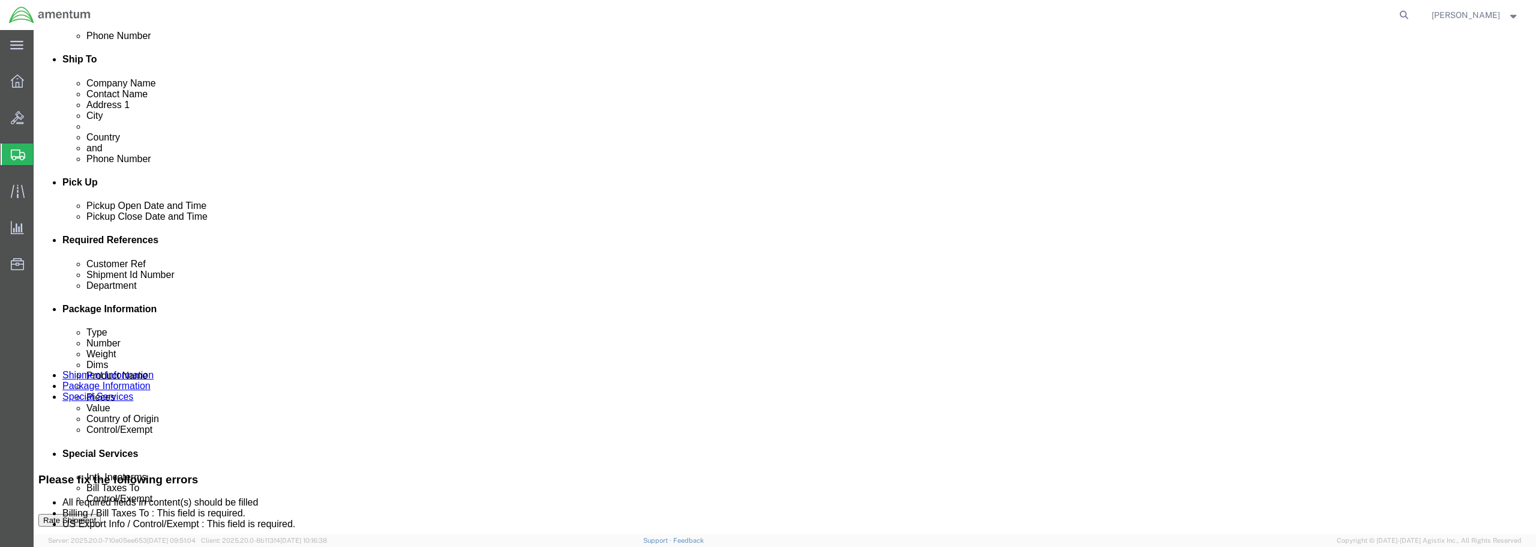
click select "Select Recipient Account Sender/Shipper Third Party Account"
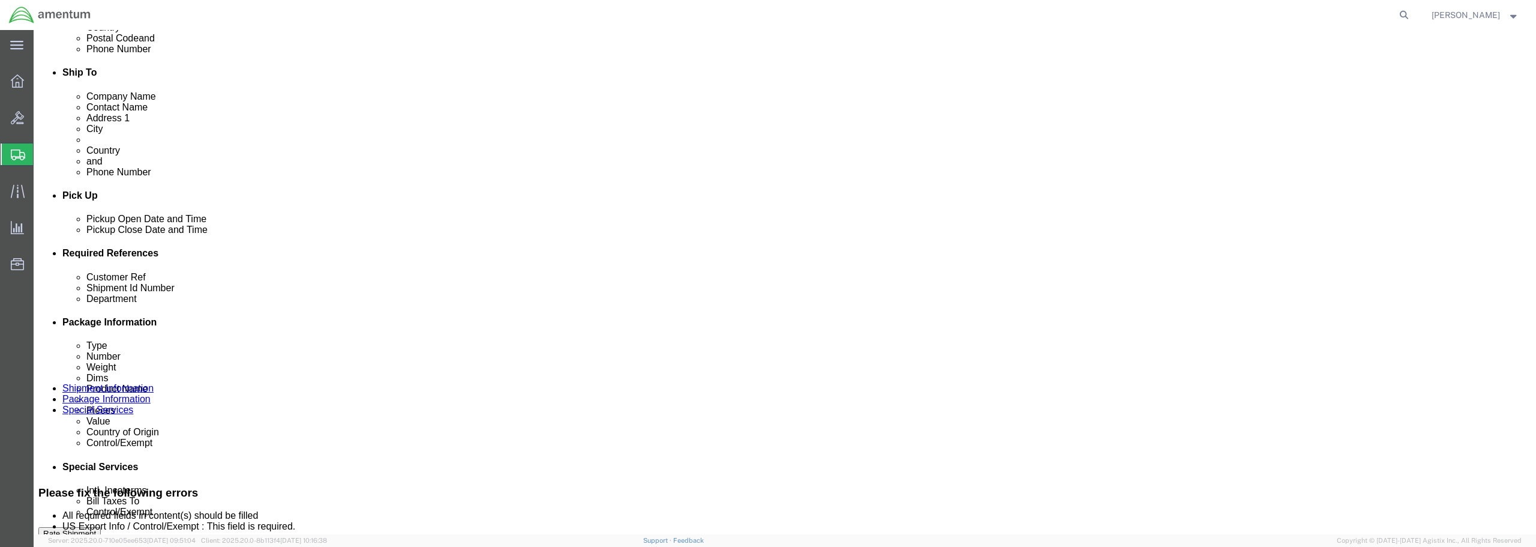
click select "Select Recipient Account Sender/Shipper Third Party Account"
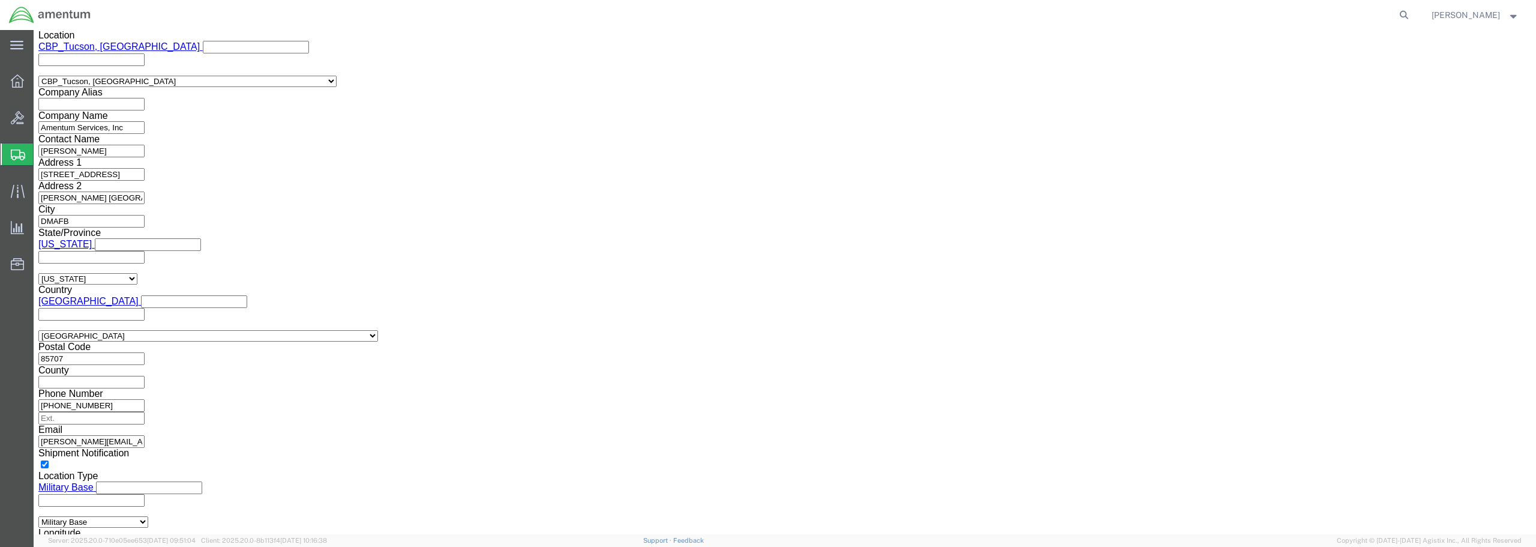
scroll to position [930, 0]
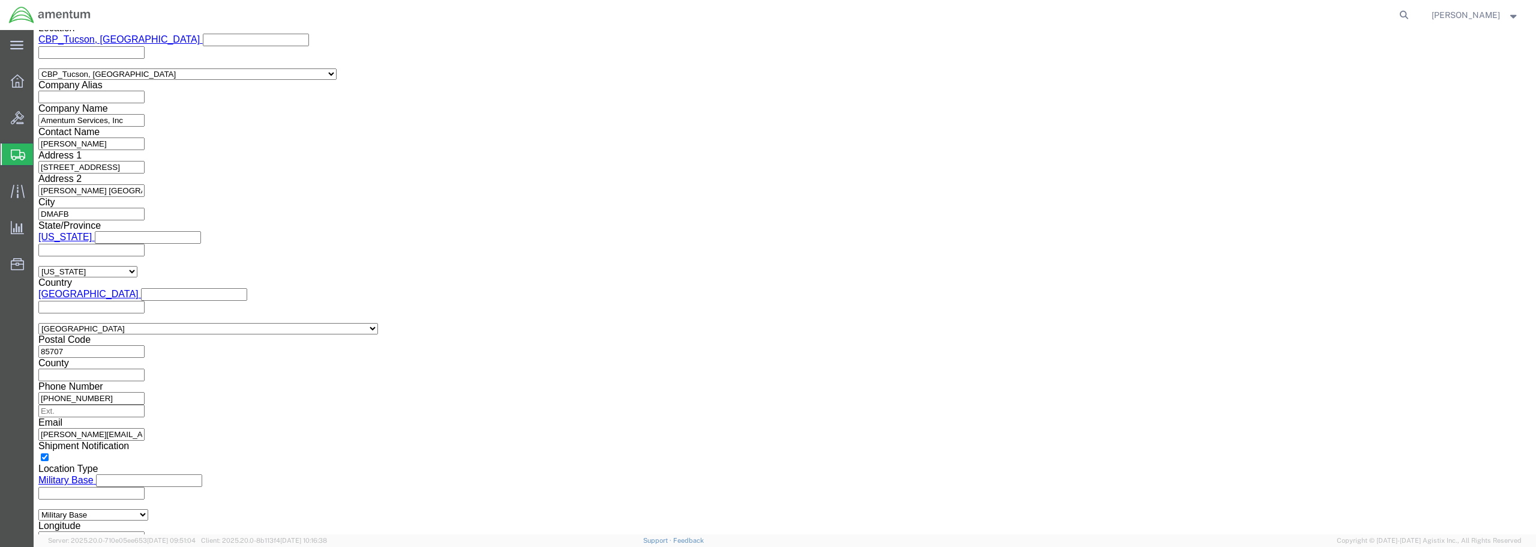
click button "Rate Shipment"
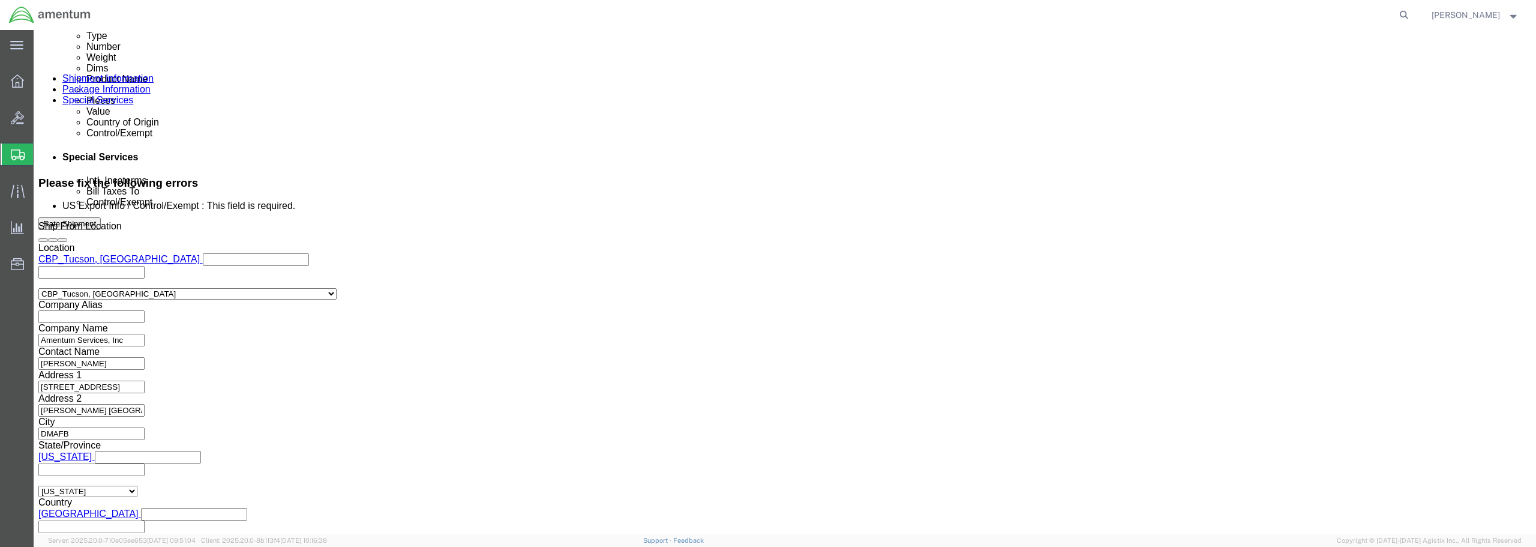
scroll to position [720, 0]
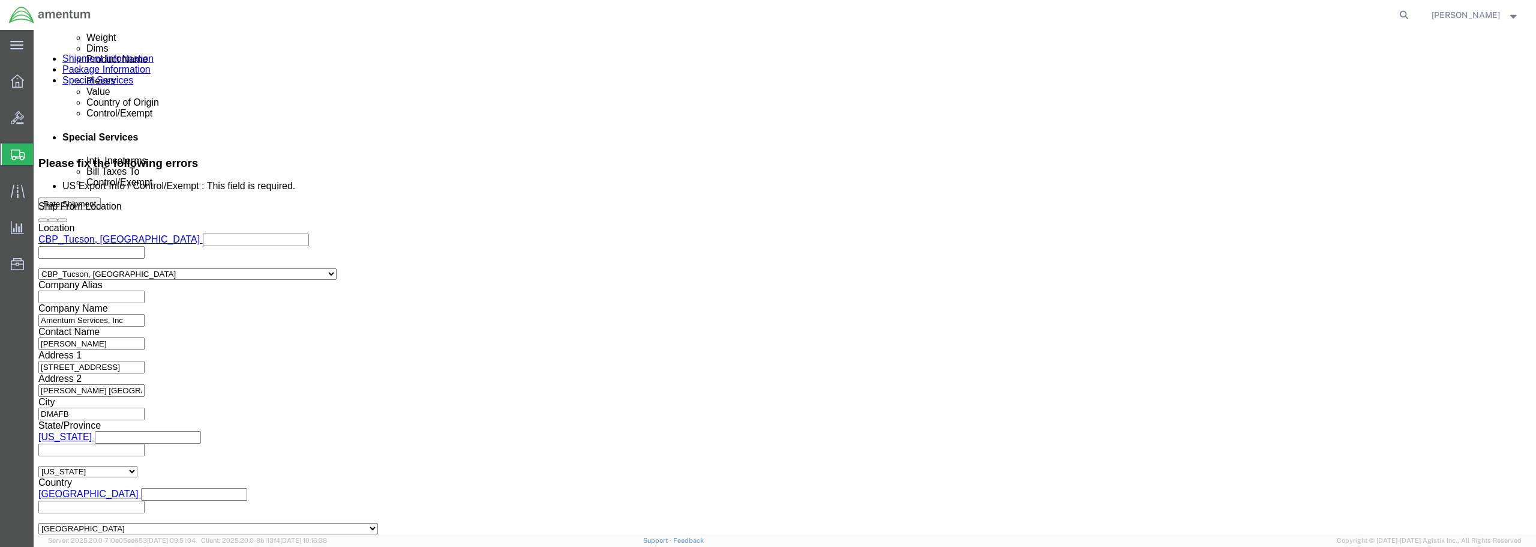
click select "Select ATF BIS DEA EPA FDA FTR ITAR OFAC Other (OPA)"
select select "FTR"
click select "Select ATF BIS DEA EPA FDA FTR ITAR OFAC Other (OPA)"
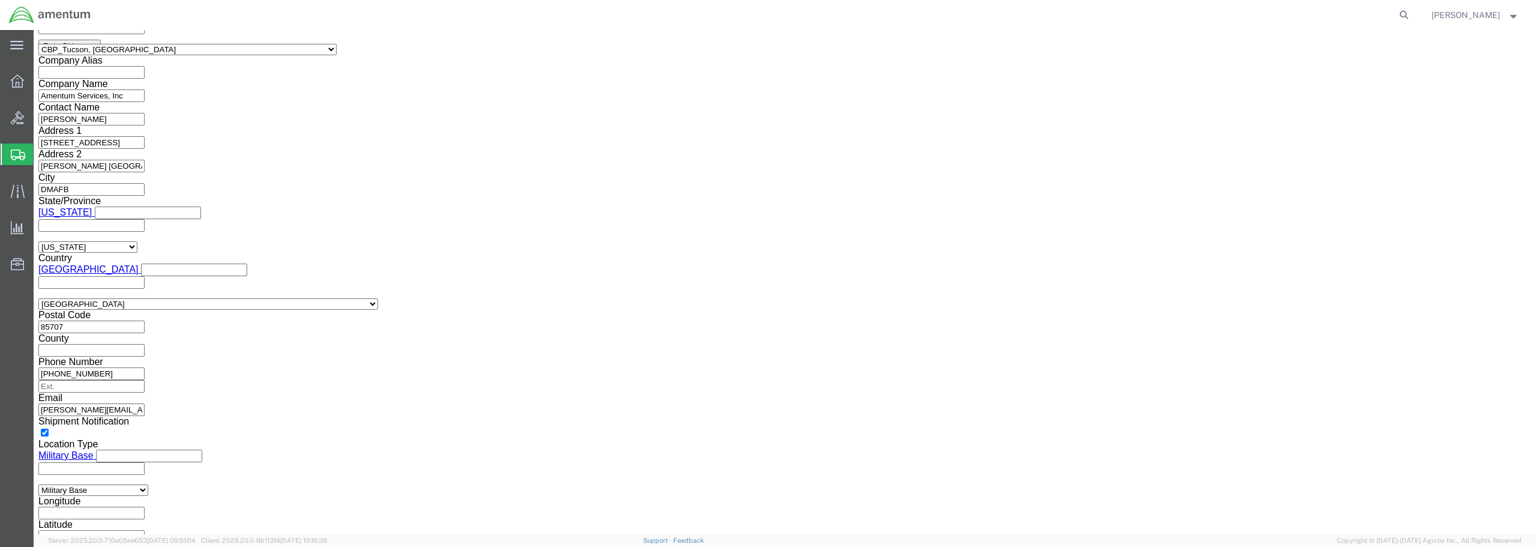
scroll to position [909, 0]
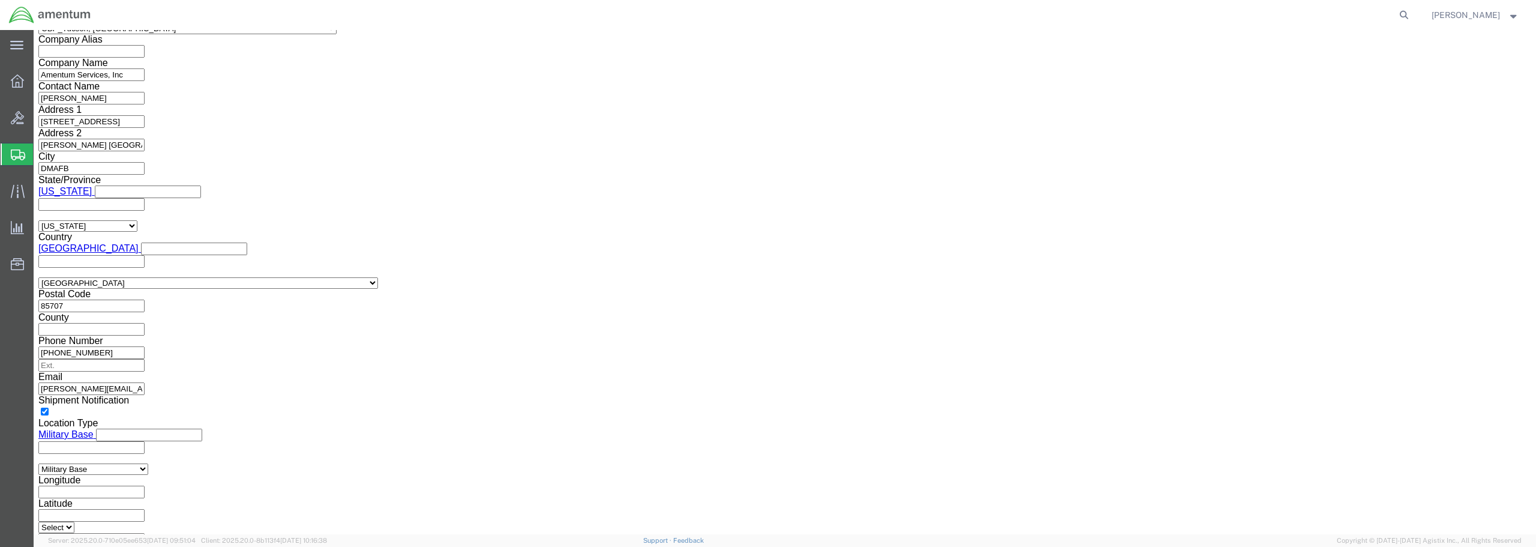
click select "Select 30.2(d)(2) 30.36 30.37(a) 30.37(f) 30.37(g) 30.37(h) 30.37(i) 30.37(j) 3…"
select select "30.37(a)"
click select "Select 30.2(d)(2) 30.36 30.37(a) 30.37(f) 30.37(g) 30.37(h) 30.37(i) 30.37(j) 3…"
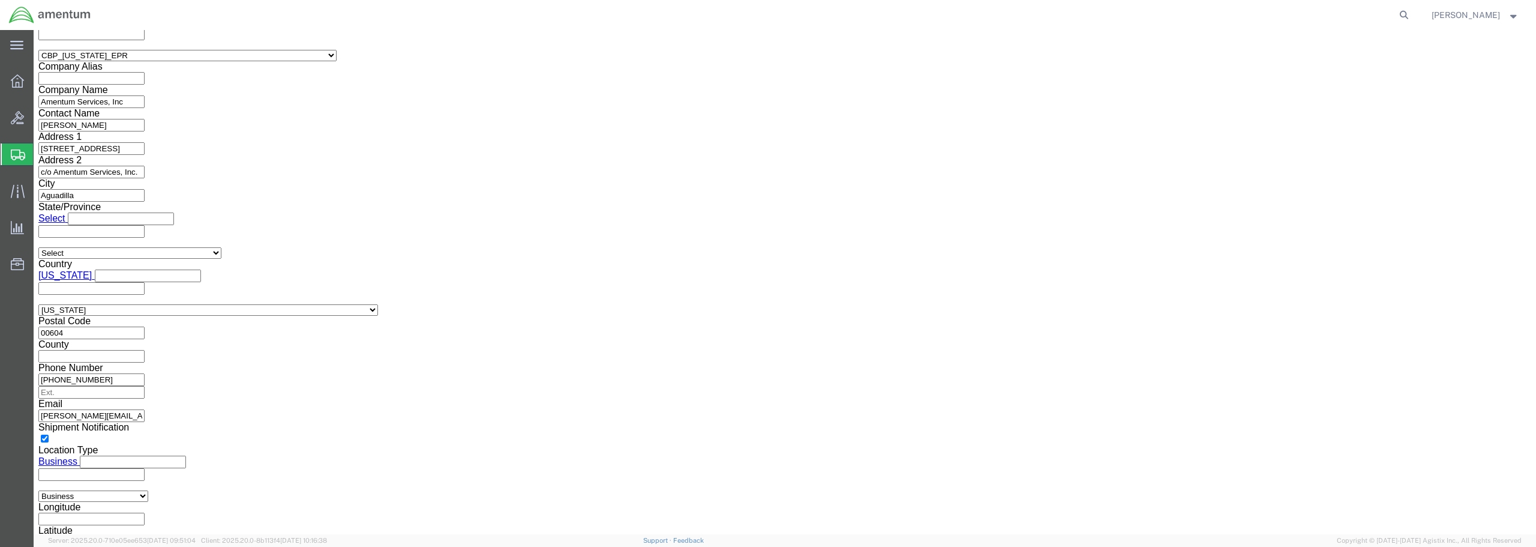
scroll to position [1569, 0]
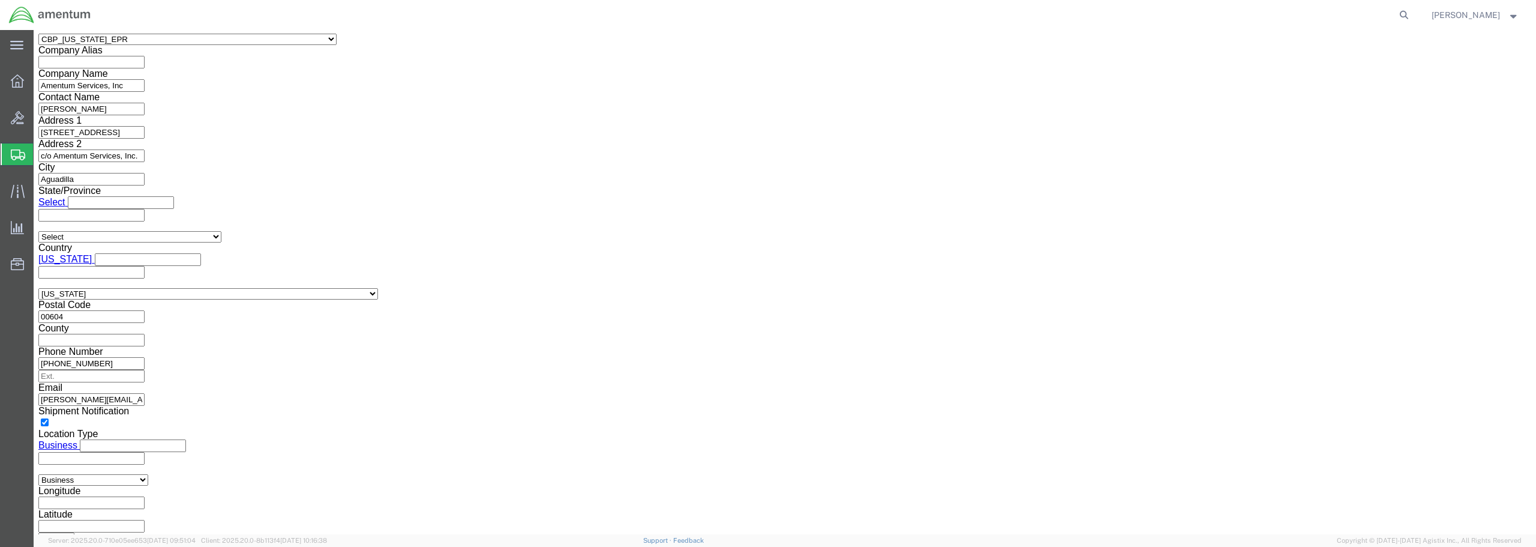
click button "Rate Shipment"
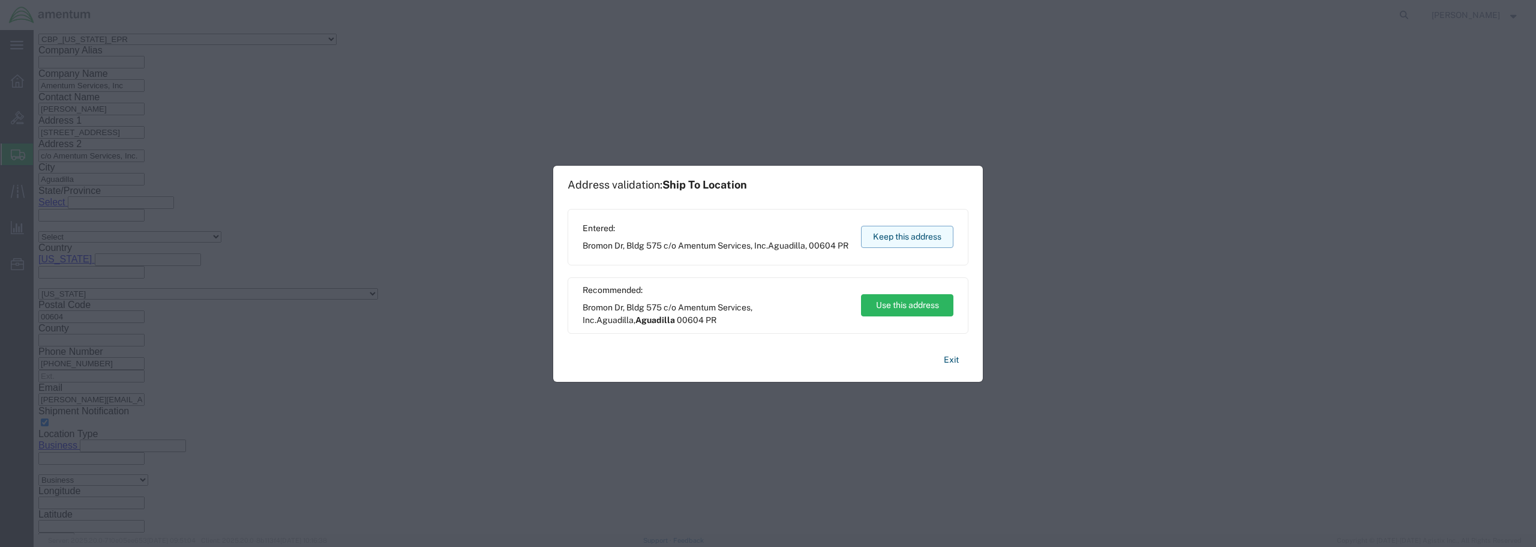
click at [906, 238] on button "Keep this address" at bounding box center [907, 237] width 92 height 22
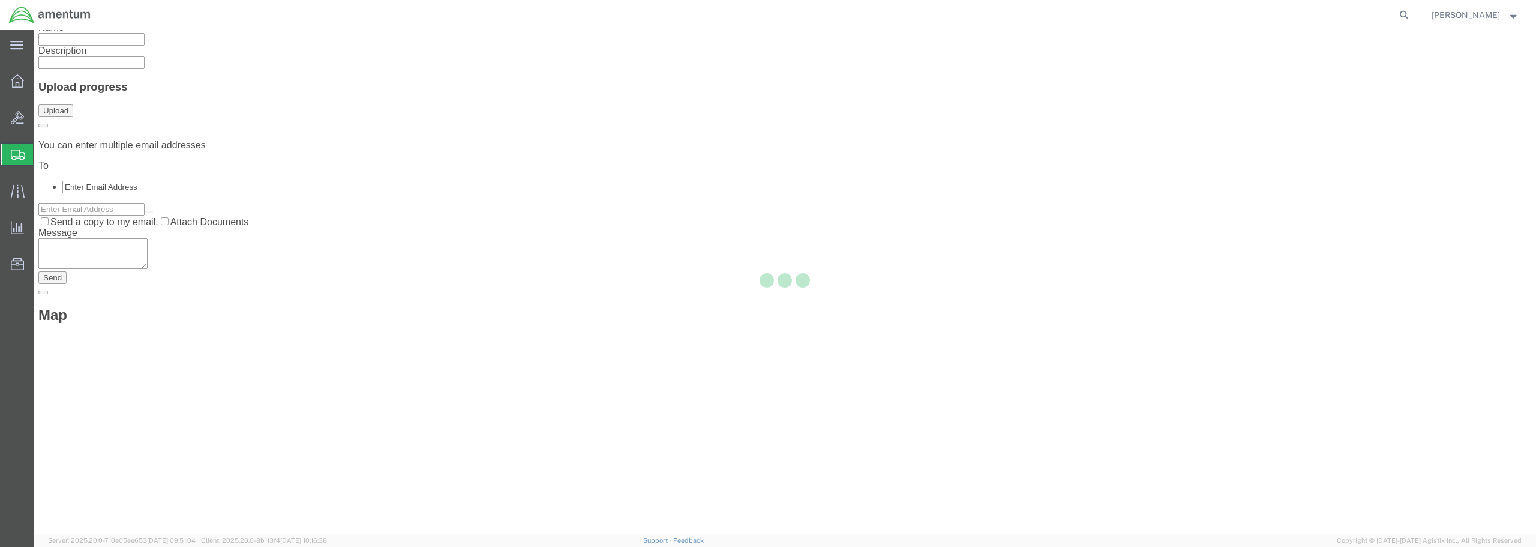
scroll to position [0, 0]
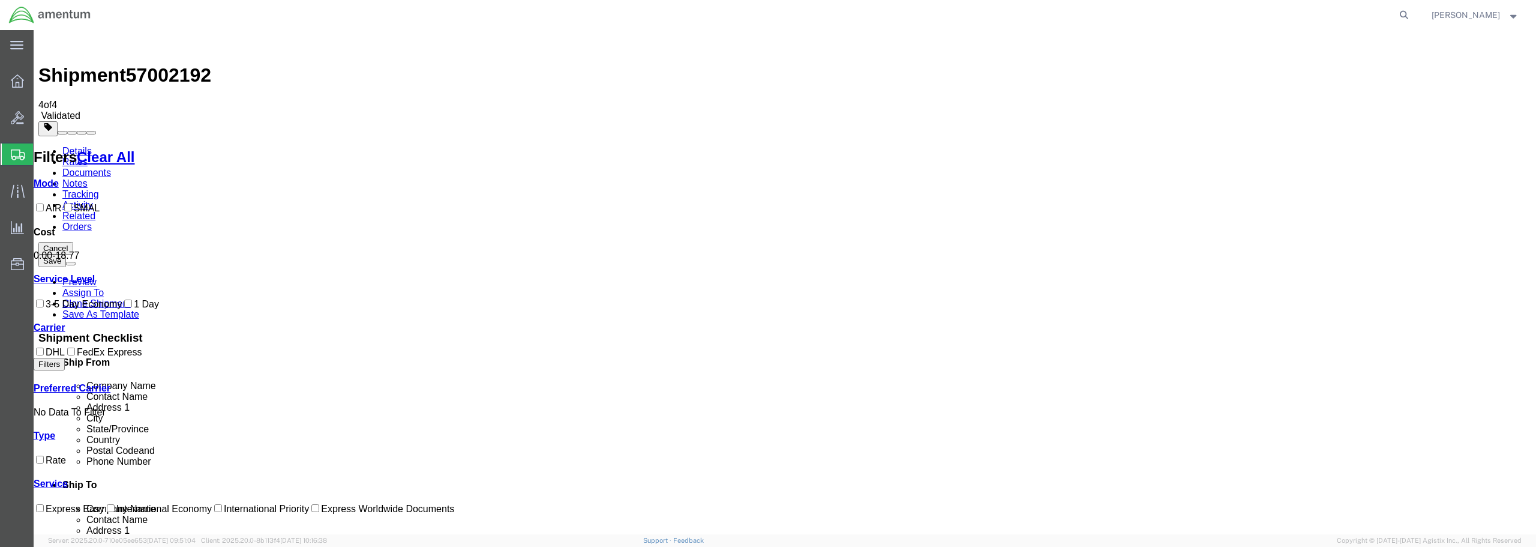
checkbox input "true"
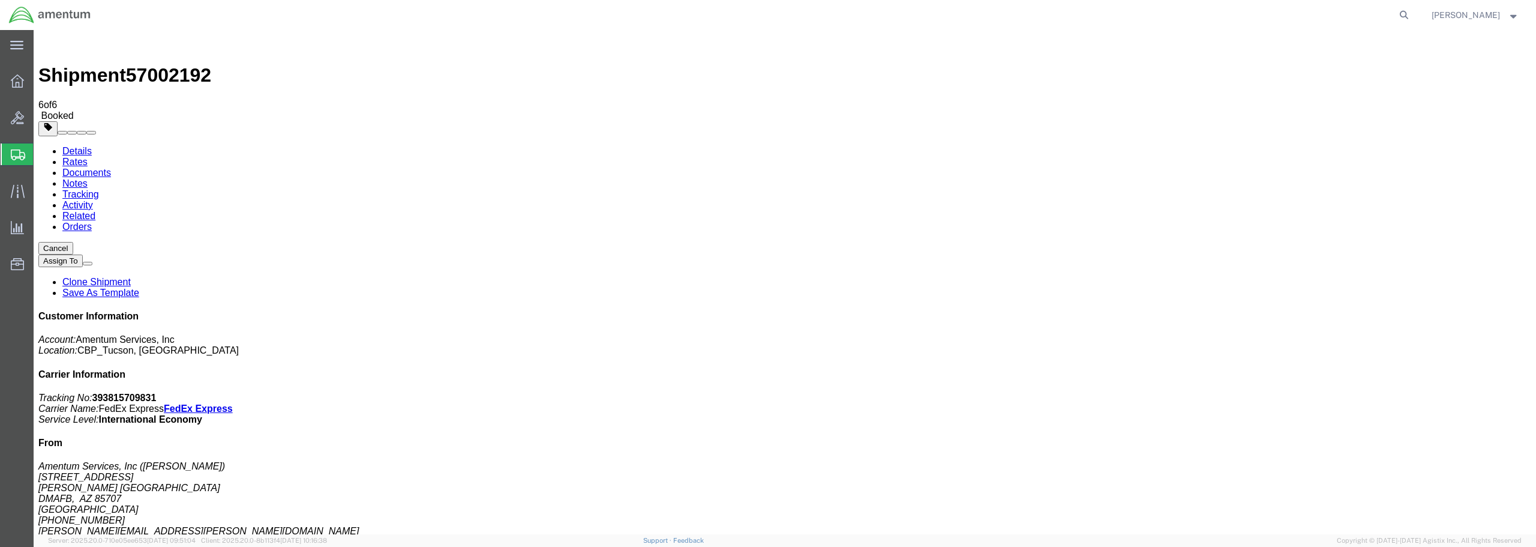
click at [0, 0] on span "Create from Template" at bounding box center [0, 0] width 0 height 0
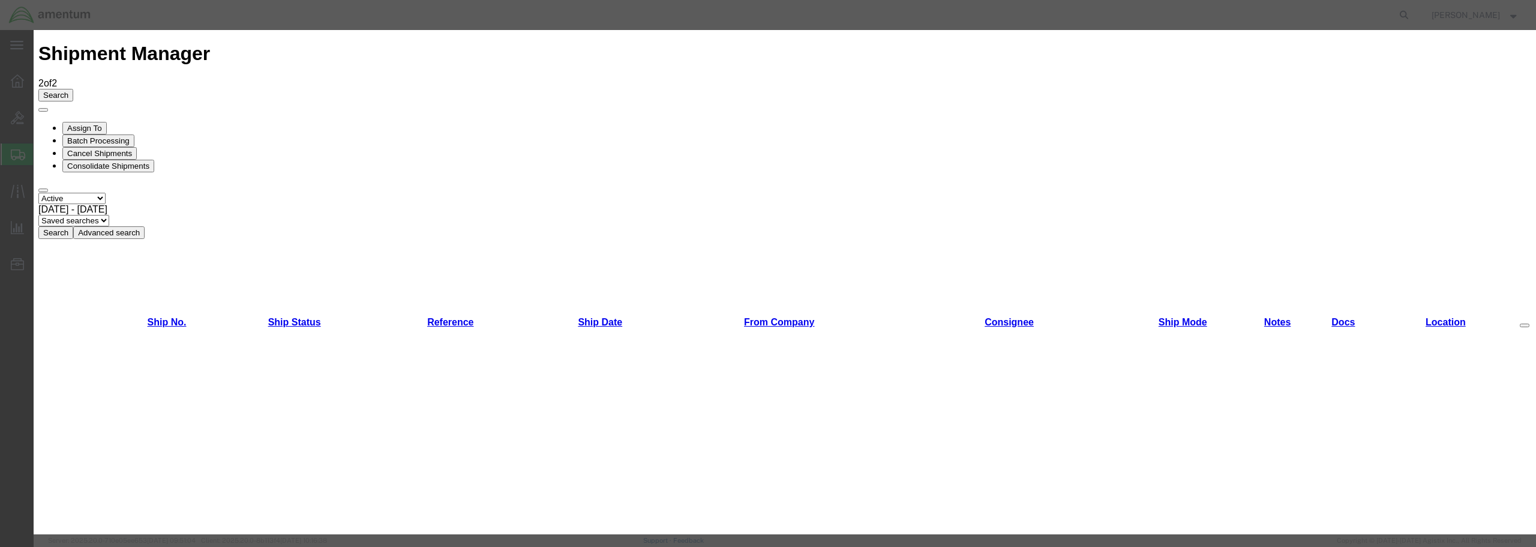
scroll to position [710, 0]
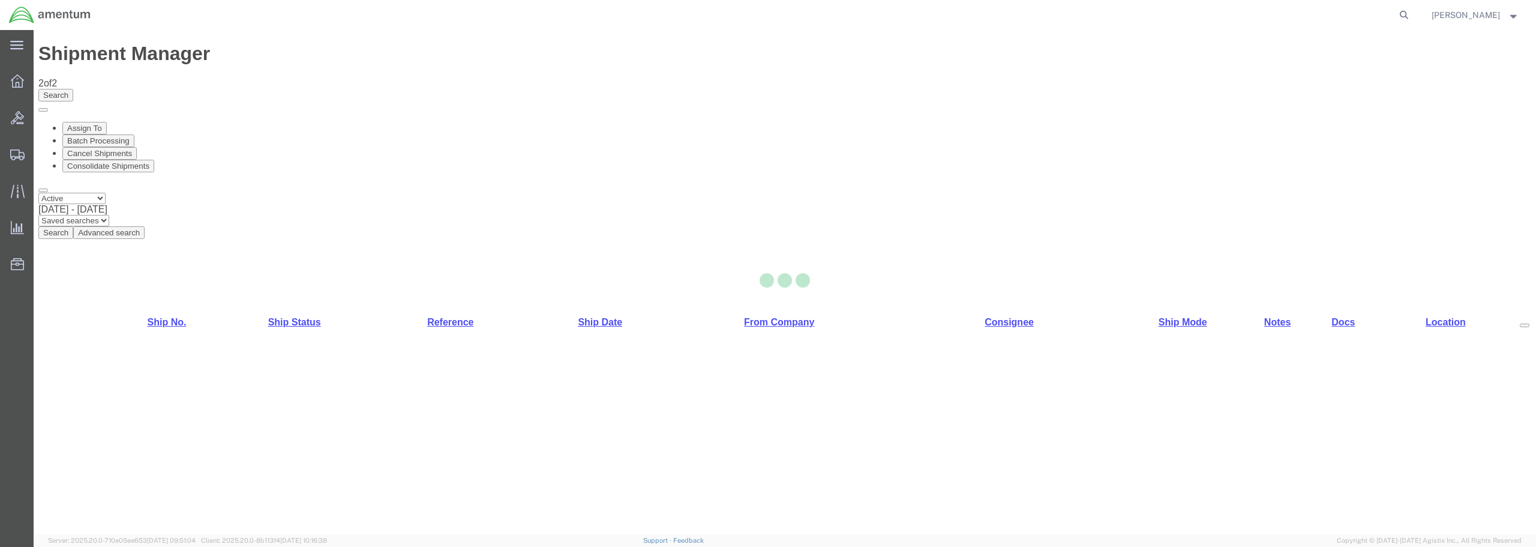
select select "49949"
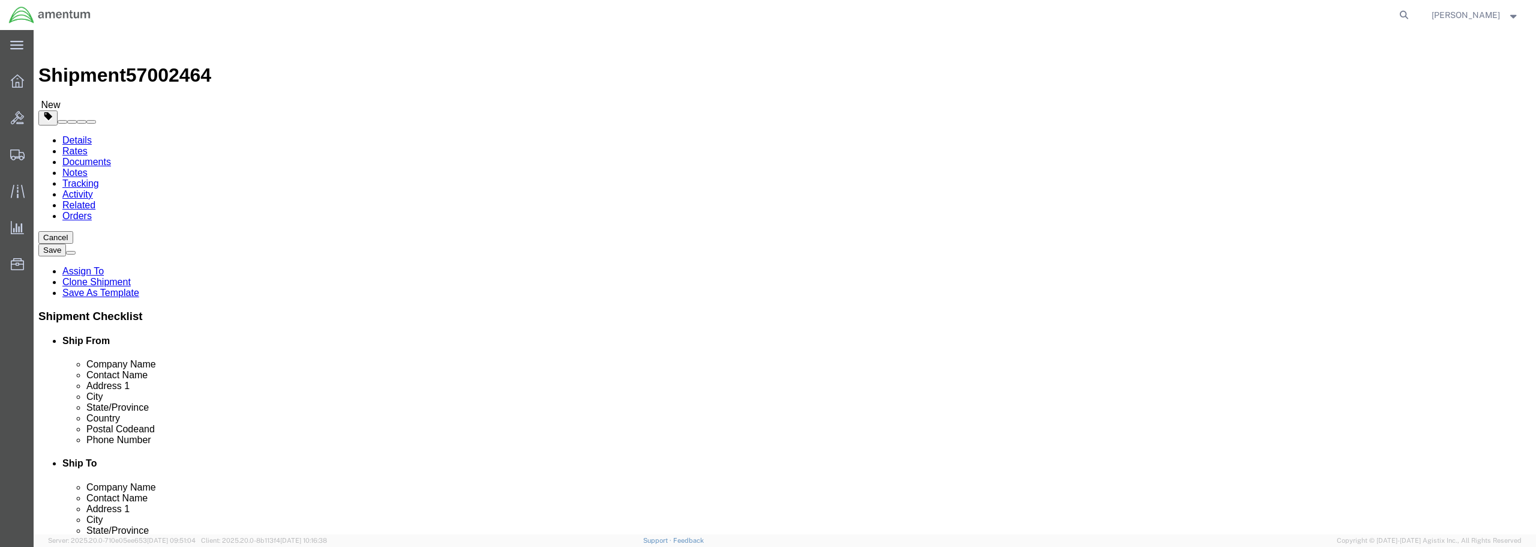
type input "WSD"
select select "49946"
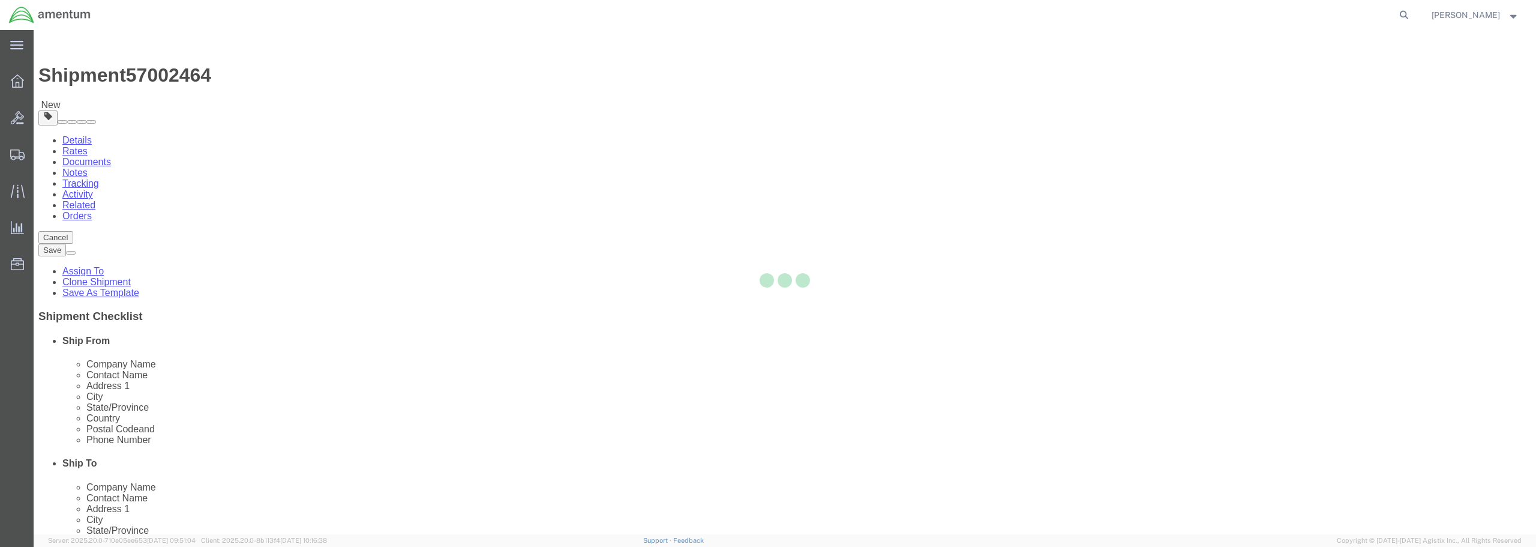
type input "Amentum Services, Inc"
type input "[PERSON_NAME]"
type input "Bldg 1480 [GEOGRAPHIC_DATA] [GEOGRAPHIC_DATA]"
type input "[GEOGRAPHIC_DATA]"
type input "92135-7013"
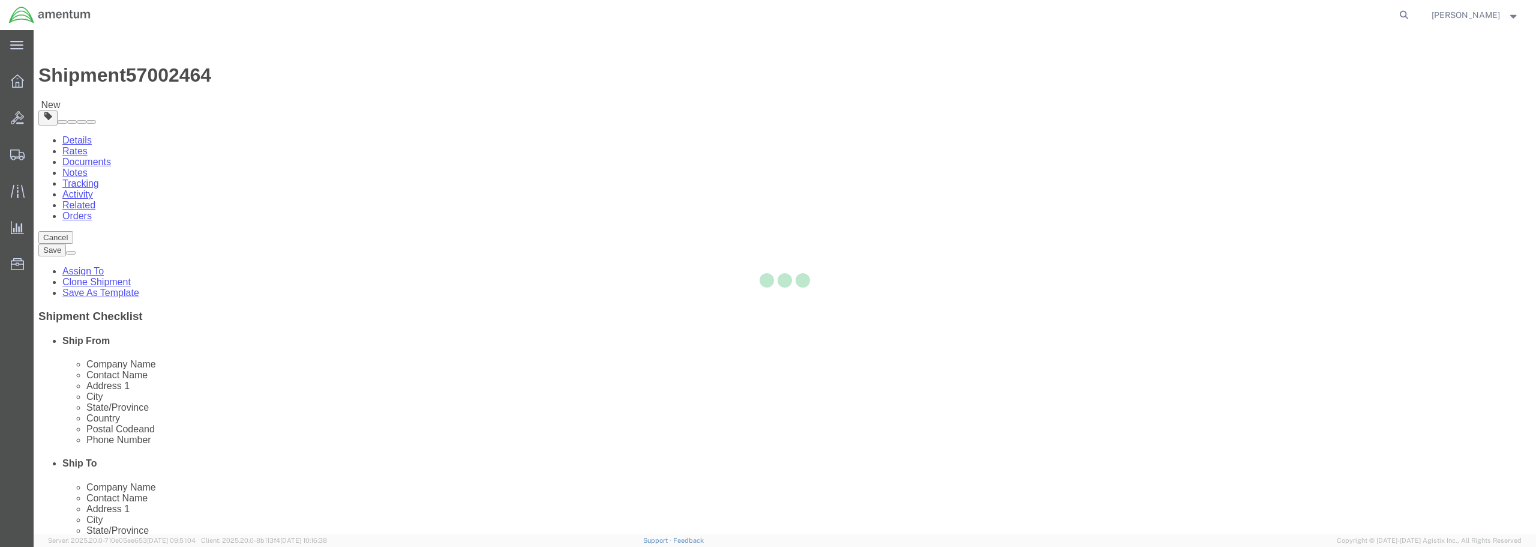
type input "[PHONE_NUMBER]"
type input "3017"
type input "[PERSON_NAME][EMAIL_ADDRESS][PERSON_NAME][DOMAIN_NAME]"
checkbox input "true"
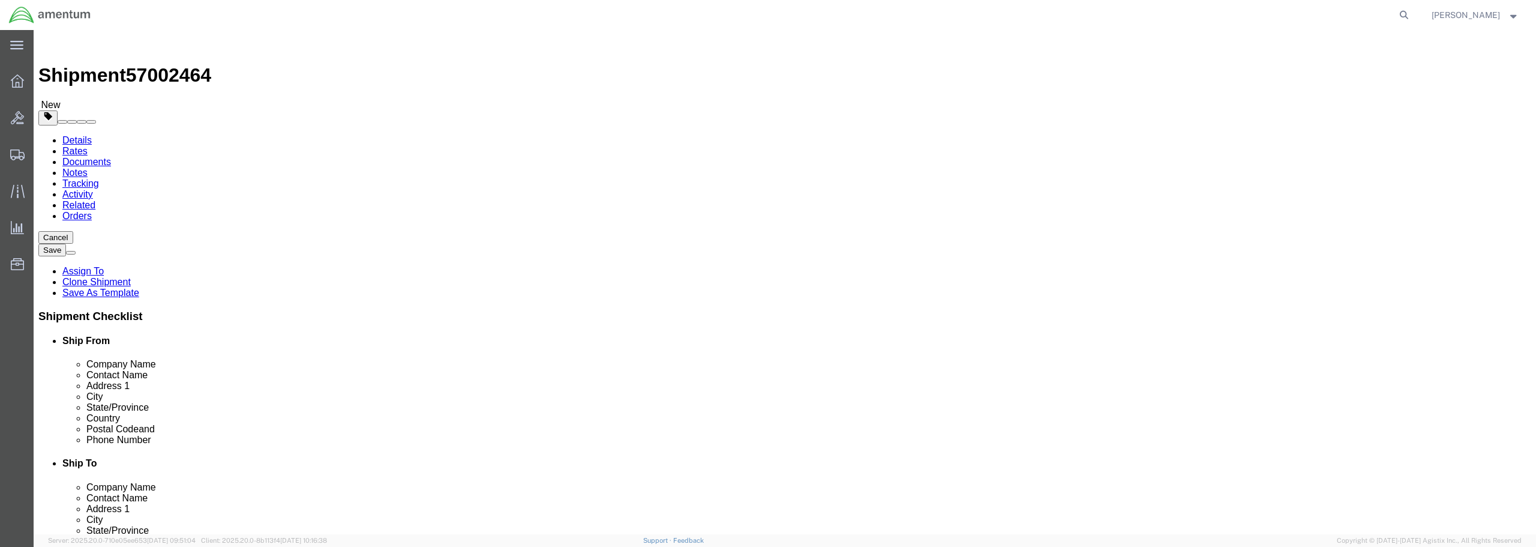
select select "CA"
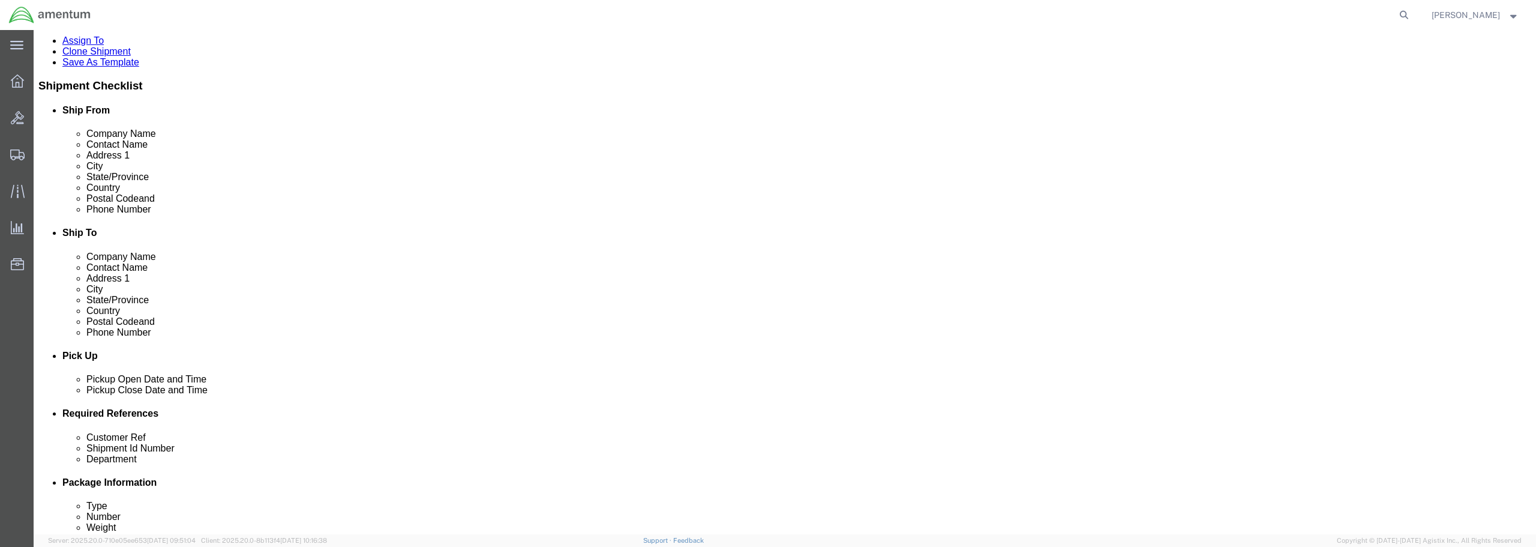
scroll to position [300, 0]
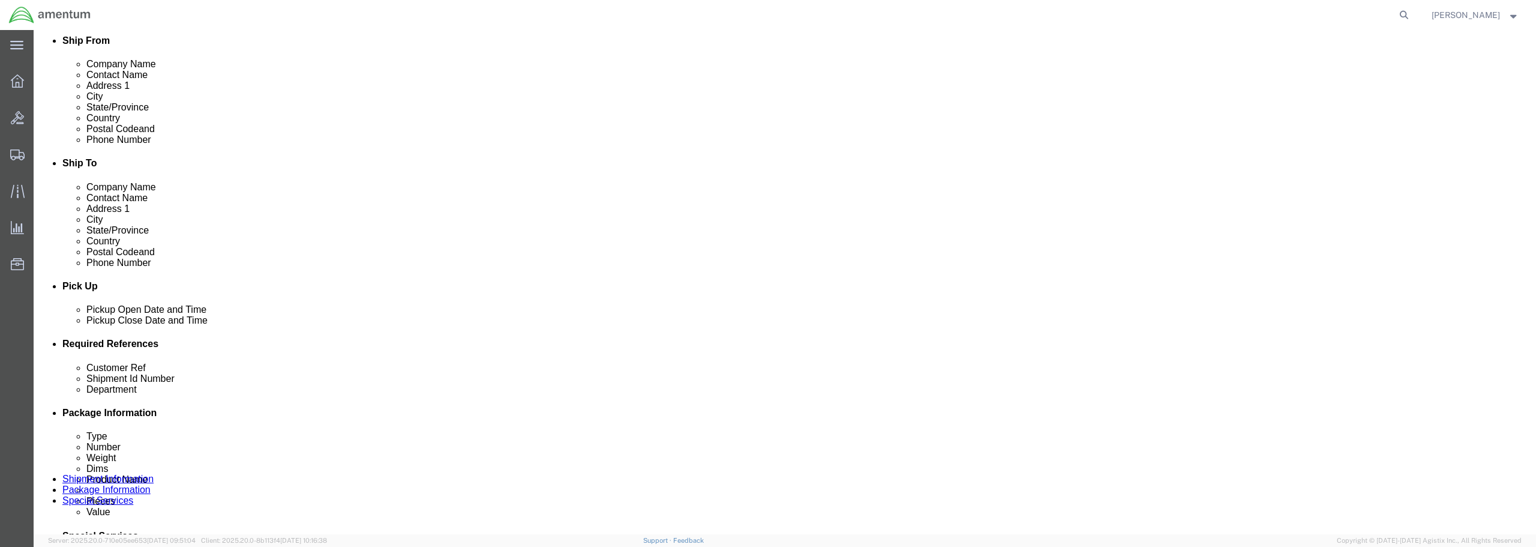
click div "[DATE] 4:28 PM"
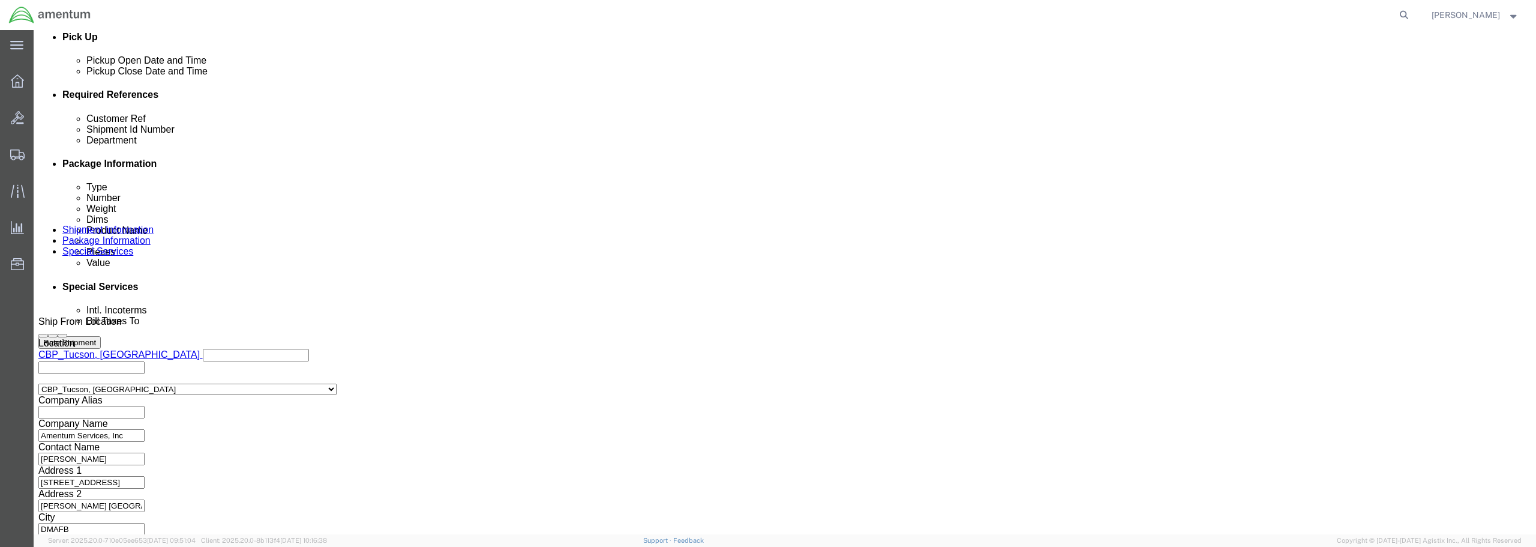
type input "5:28 PM"
click button "Apply"
click input "6118.03.03.2219.WTU.0000"
type input "6118.04.03.2219.WTU.0000"
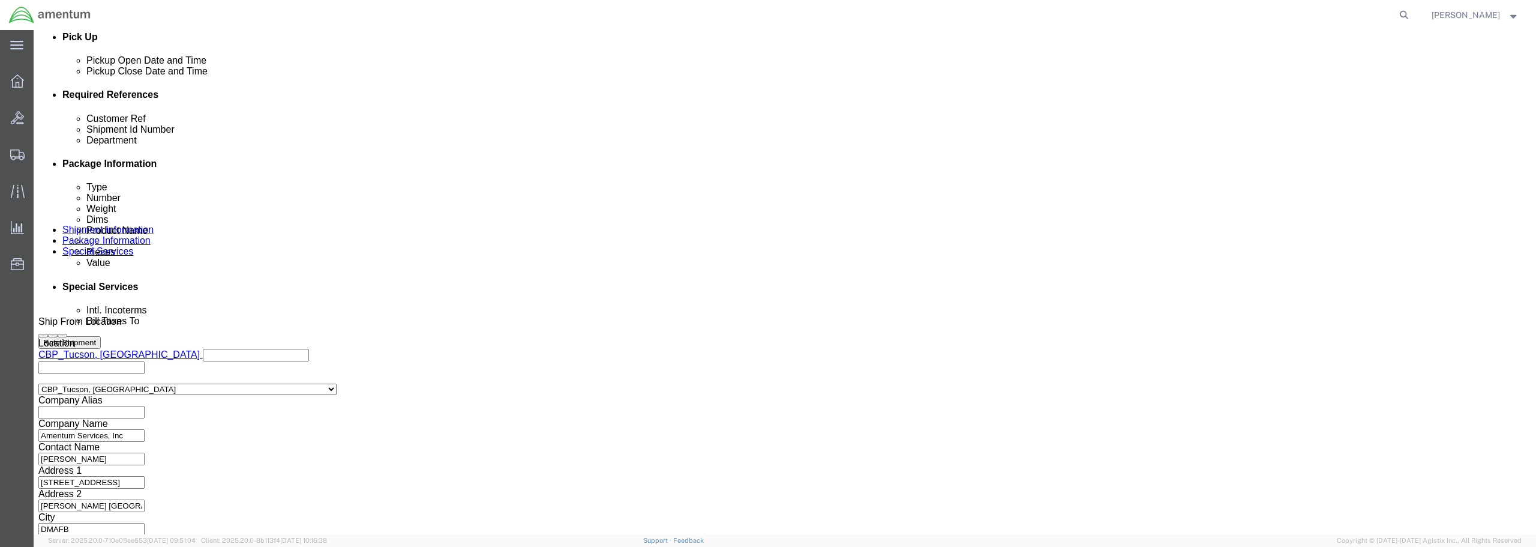
click input "text"
drag, startPoint x: 715, startPoint y: 190, endPoint x: 605, endPoint y: 190, distance: 109.8
click div "Customer Ref COMPASS / SN 51"
type input "COMPASS / SN 51"
drag, startPoint x: 692, startPoint y: 224, endPoint x: 709, endPoint y: 224, distance: 16.2
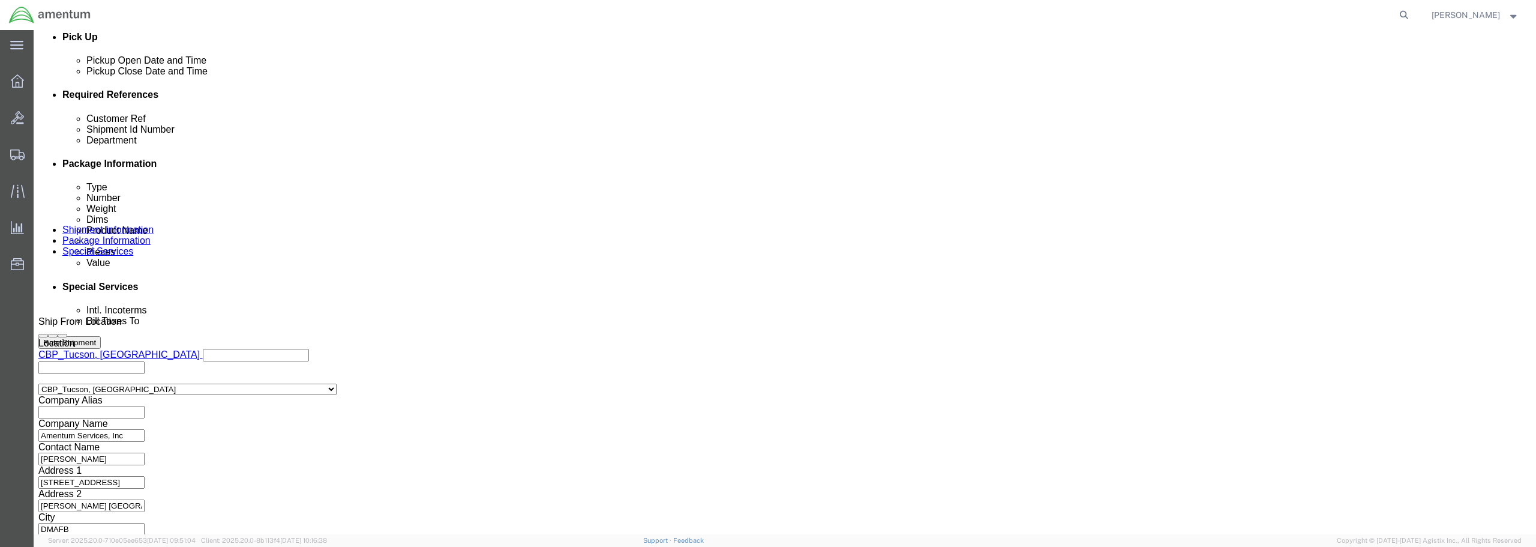
click div "Select Account Type Activity ID Airline Appointment Number ASN Batch Request # …"
paste input "COMPASS / SN 51"
type input "COMPASS / SN 51"
click button "Continue"
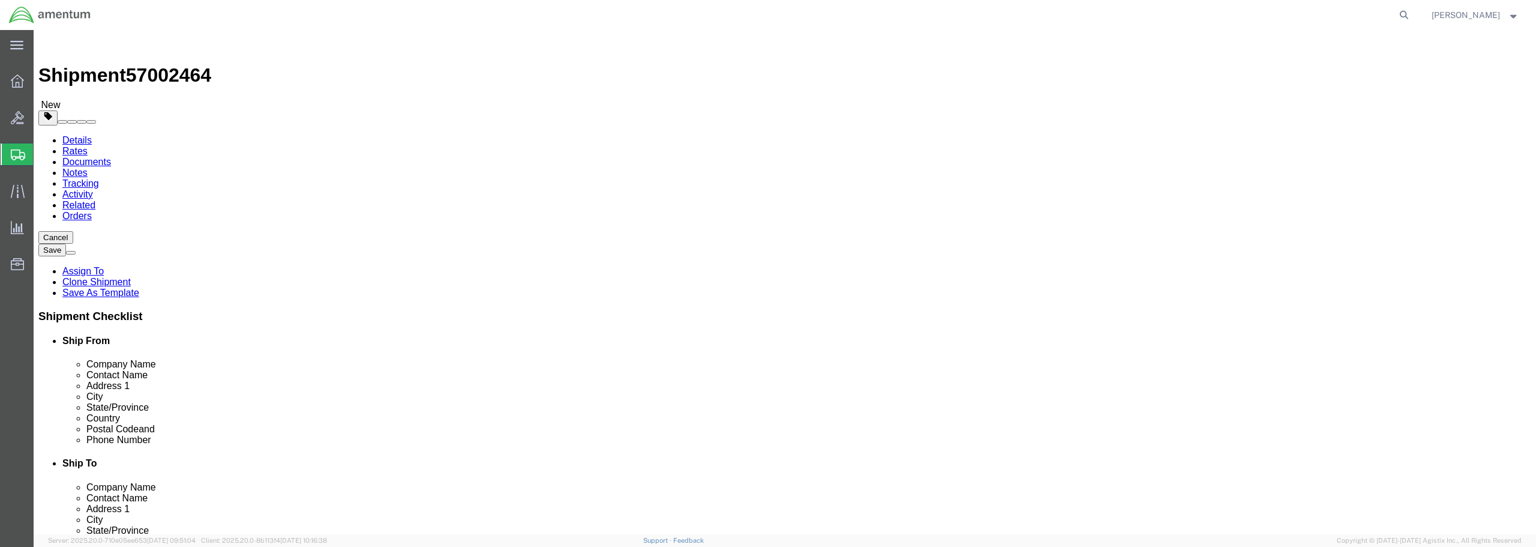
select select "CBOX"
drag, startPoint x: 250, startPoint y: 253, endPoint x: 191, endPoint y: 251, distance: 59.4
click div "Dimensions Length x Width x Height Select cm ft in"
drag, startPoint x: 246, startPoint y: 256, endPoint x: 218, endPoint y: 256, distance: 27.6
click div "Length x Width x Height Select cm ft in"
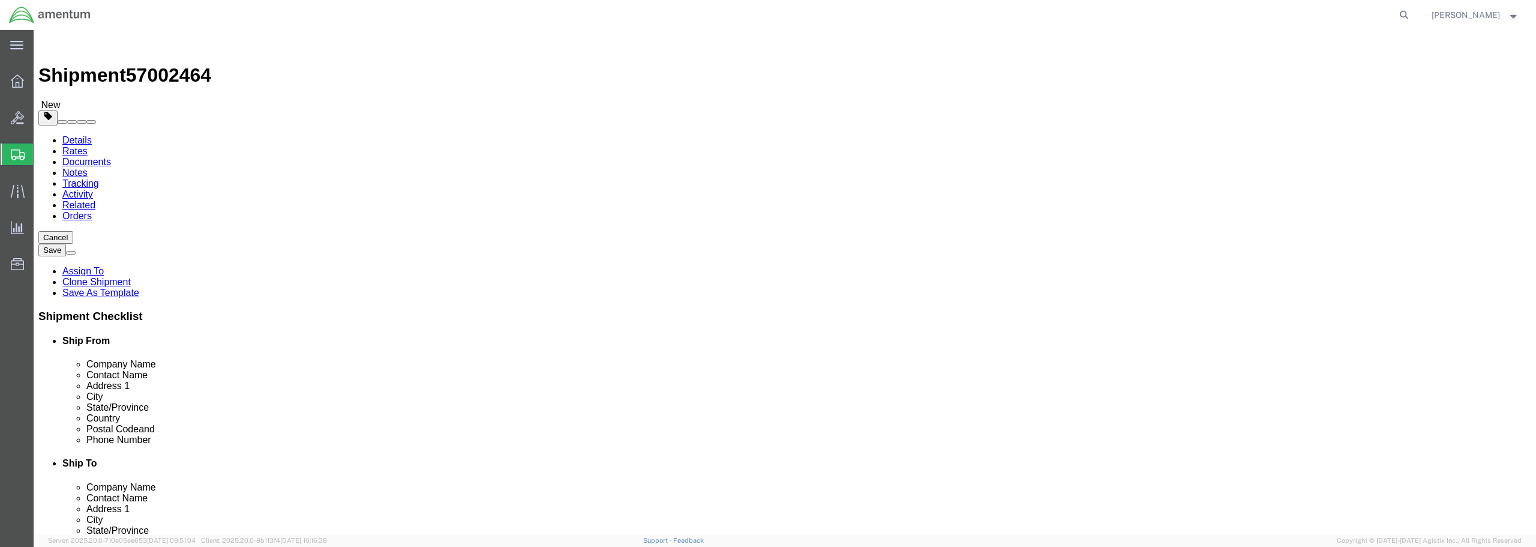
type input "9"
type input "8"
type input "7"
click input "0.00"
drag, startPoint x: 251, startPoint y: 278, endPoint x: 208, endPoint y: 273, distance: 44.1
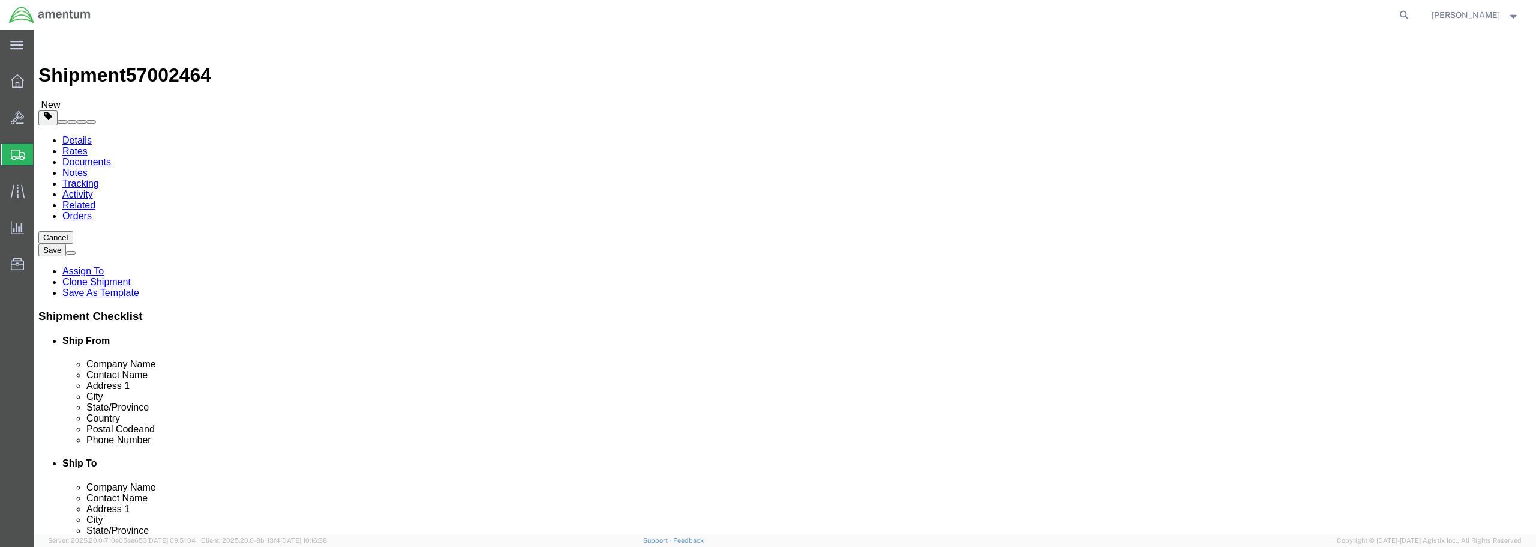
click div "Weight 0.00 Select kgs lbs Ship. t°"
type input "2"
click link "Add Content"
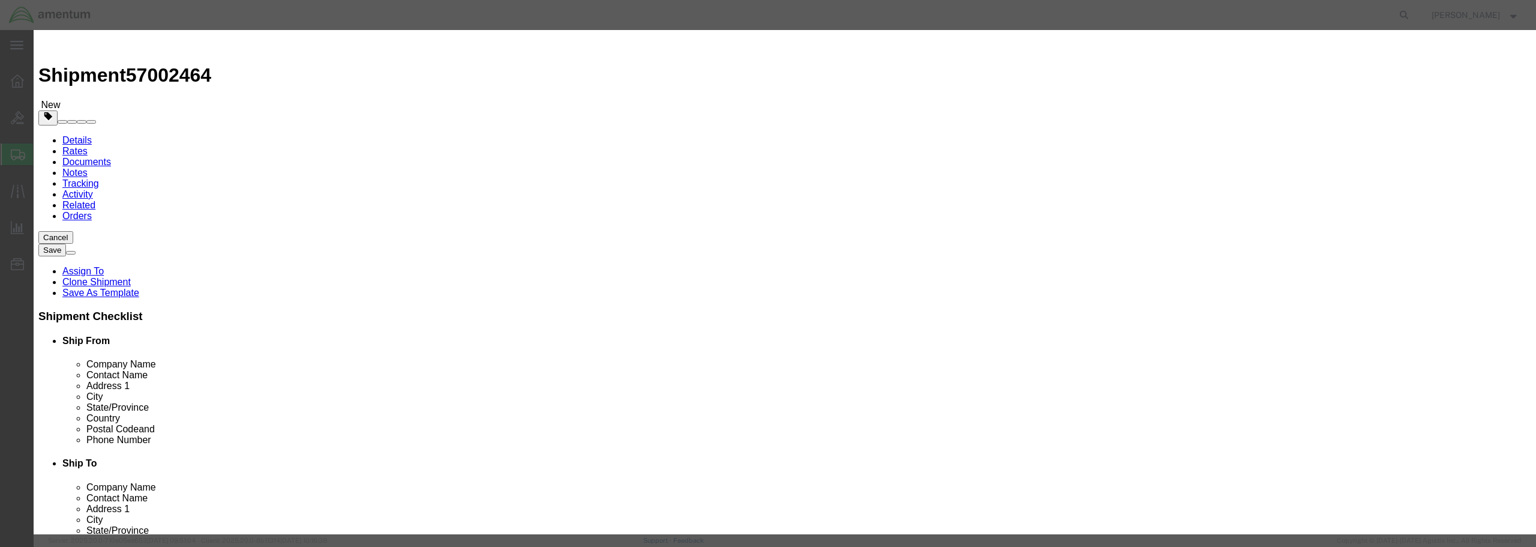
paste input "COMPASS / SN 51"
type input "COMPASS / SN 51"
drag, startPoint x: 554, startPoint y: 116, endPoint x: 536, endPoint y: 110, distance: 19.5
click div "0"
type input "1"
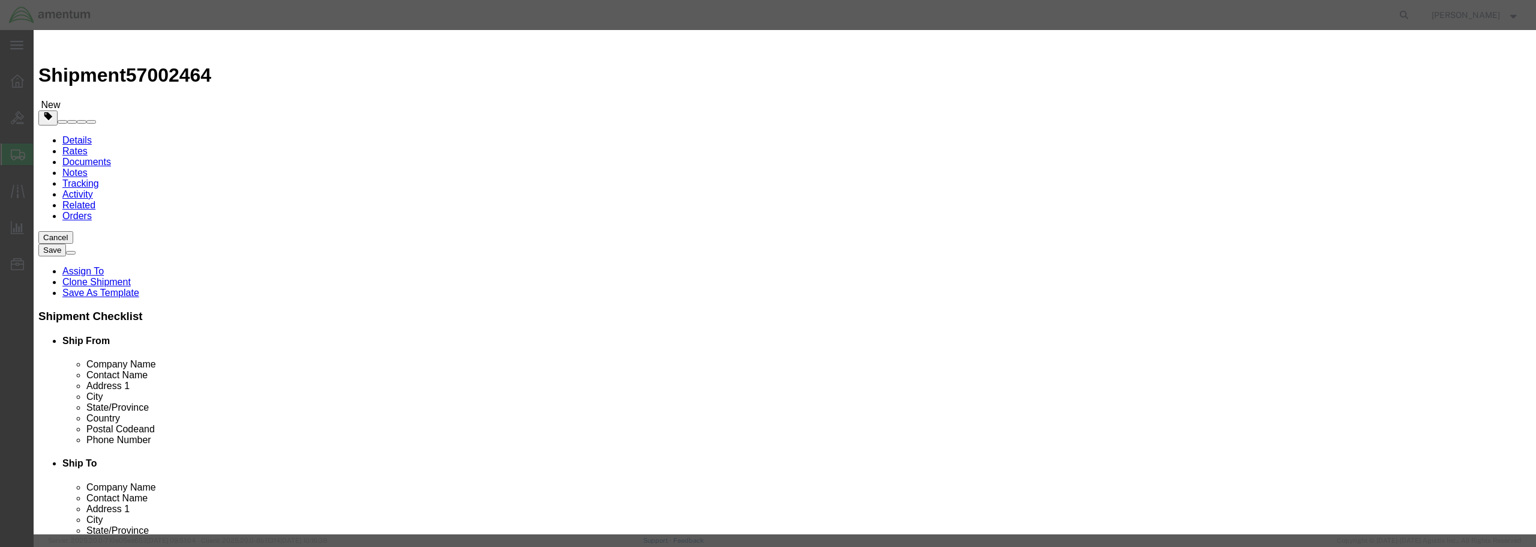
click input "text"
type input "2500.00"
click select "Select 50 55 60 65 70 85 92.5 100 125 175 250 300 400"
select select "175"
click select "Select 50 55 60 65 70 85 92.5 100 125 175 250 300 400"
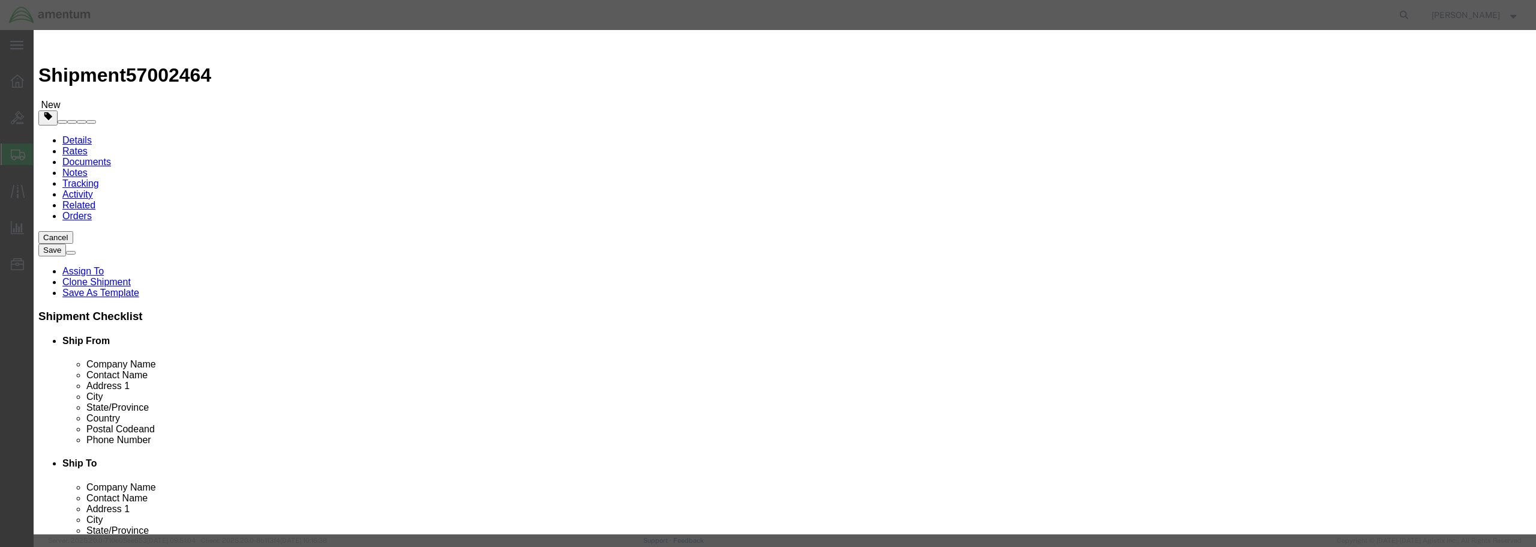
click input "text"
type input "51"
click button "Save & Close"
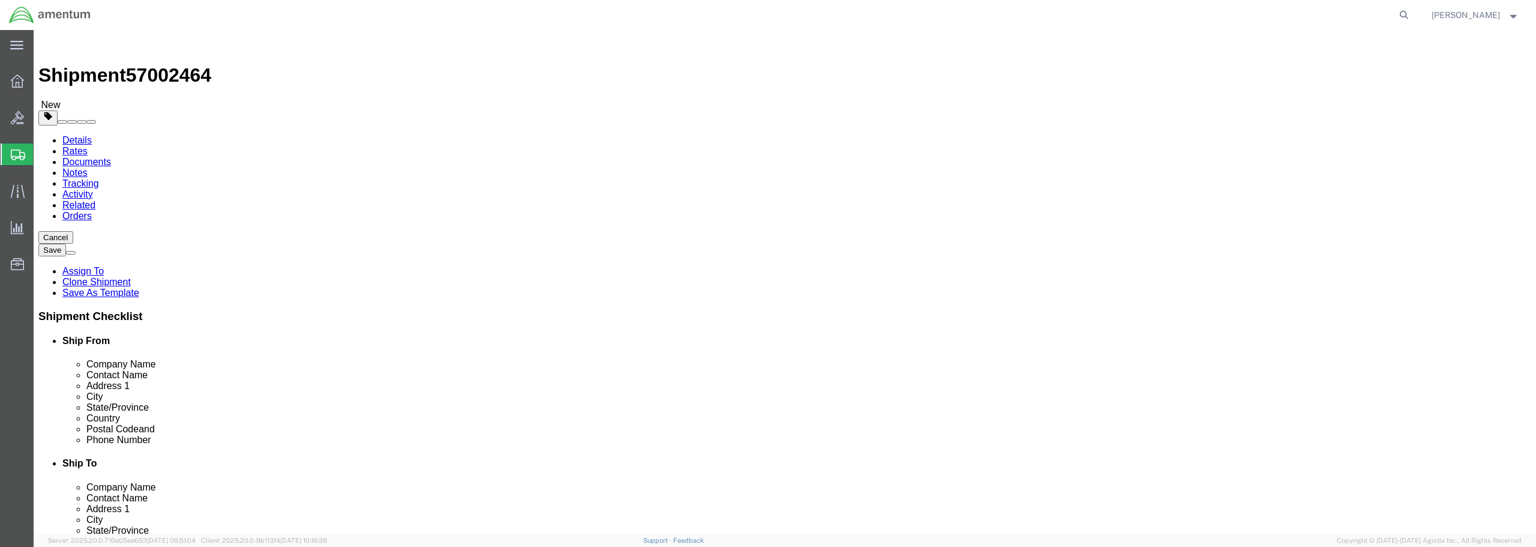
click button "Rate Shipment"
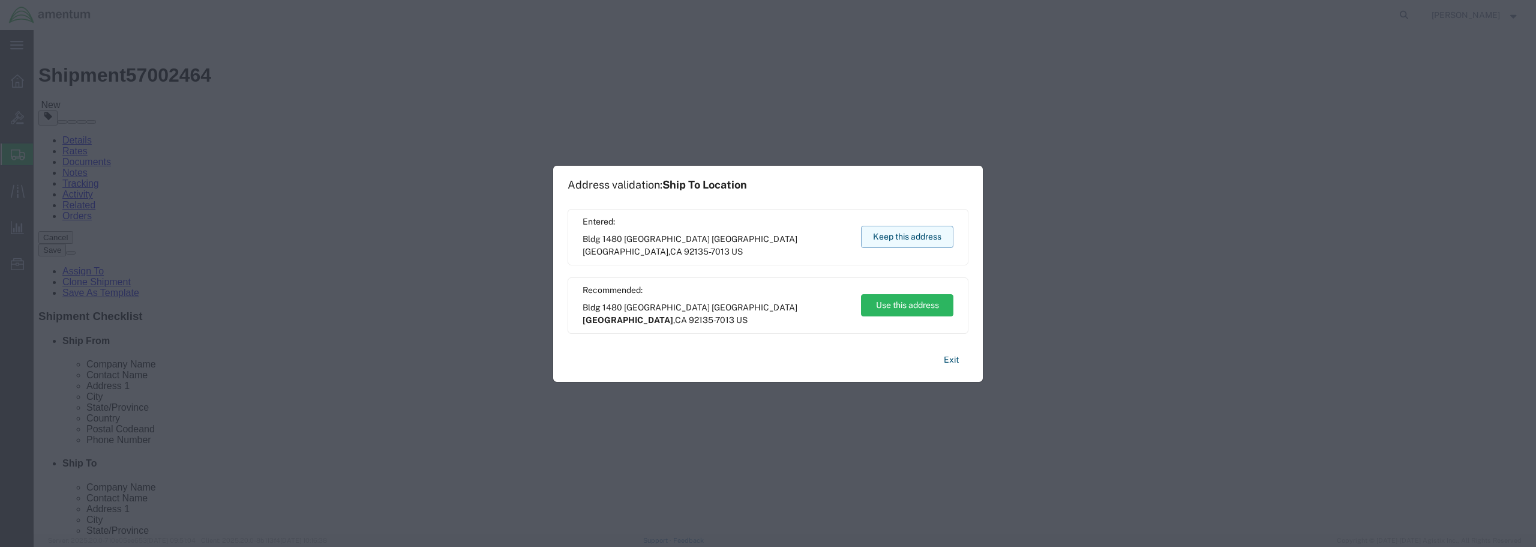
click at [905, 238] on button "Keep this address" at bounding box center [907, 237] width 92 height 22
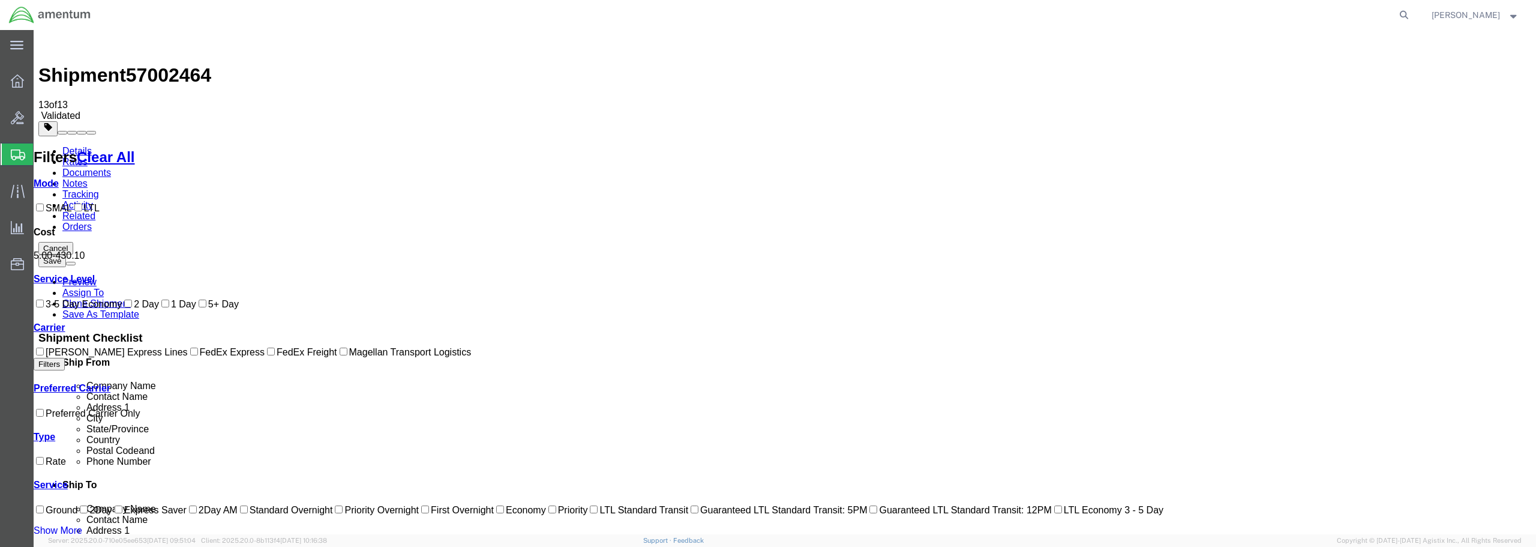
checkbox input "true"
